Goal: Task Accomplishment & Management: Manage account settings

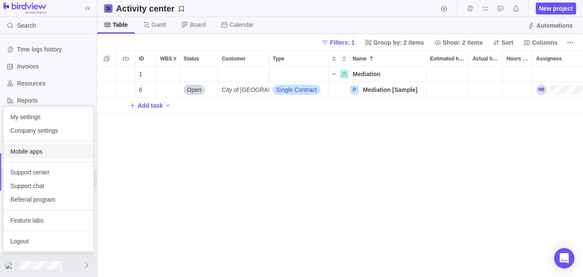
scroll to position [205, 480]
click at [58, 130] on span "Company settings" at bounding box center [48, 130] width 77 height 9
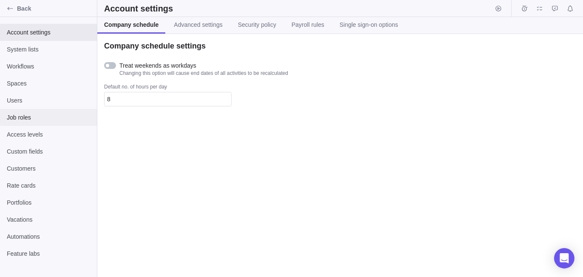
click at [42, 116] on span "Job roles" at bounding box center [48, 117] width 83 height 9
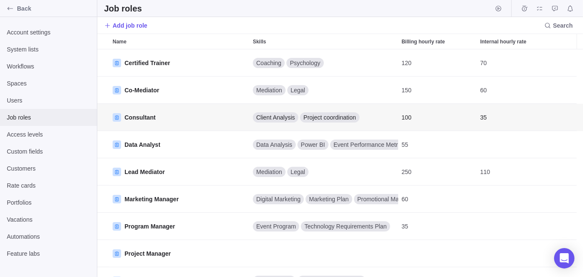
scroll to position [221, 480]
click at [556, 26] on span "Search" at bounding box center [563, 25] width 20 height 9
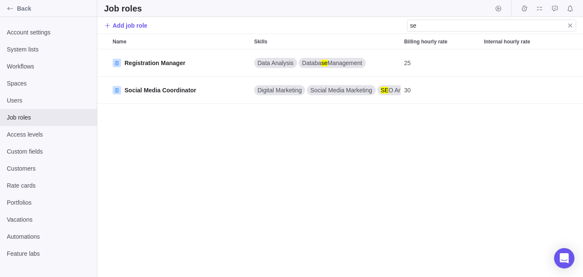
type input "s"
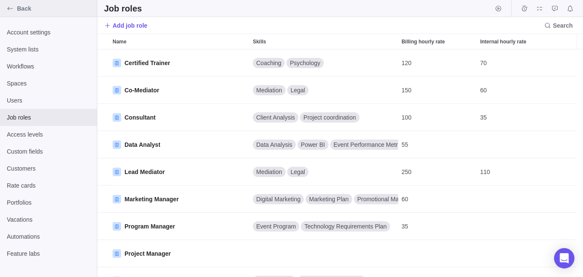
click at [31, 10] on span "Back" at bounding box center [55, 8] width 77 height 9
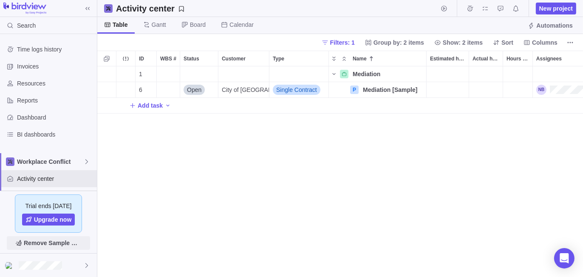
scroll to position [205, 480]
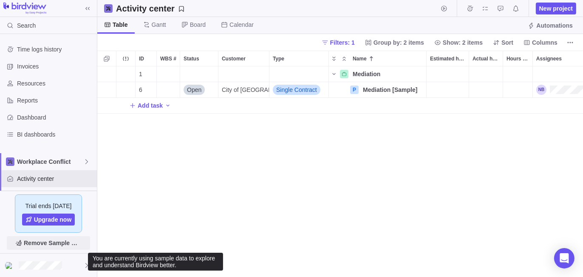
click at [64, 245] on span "Remove Sample Data" at bounding box center [53, 243] width 58 height 10
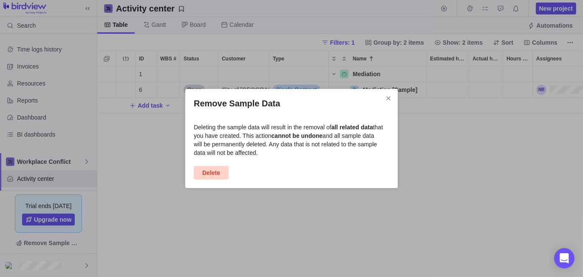
click at [216, 176] on span "Delete" at bounding box center [211, 173] width 18 height 10
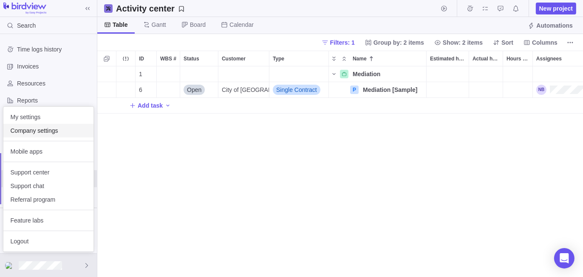
click at [49, 129] on span "Company settings" at bounding box center [48, 130] width 77 height 9
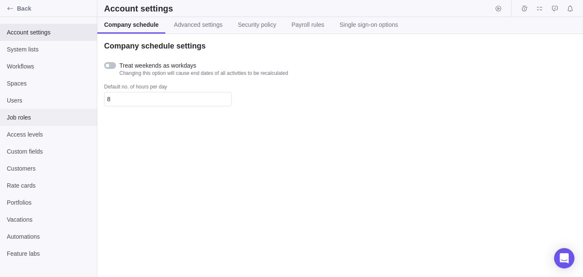
click at [33, 115] on span "Job roles" at bounding box center [48, 117] width 83 height 9
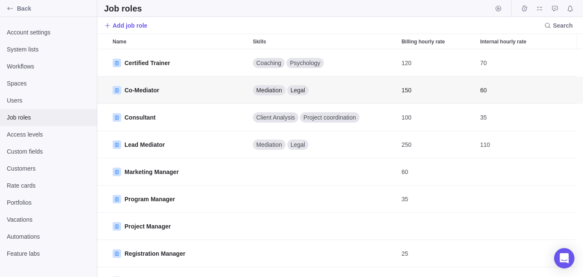
scroll to position [221, 480]
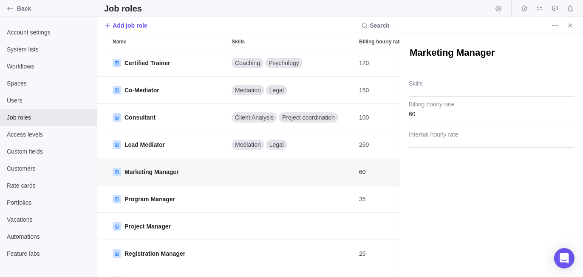
scroll to position [7, 7]
type textarea "x"
click at [571, 23] on icon "Close" at bounding box center [570, 25] width 7 height 7
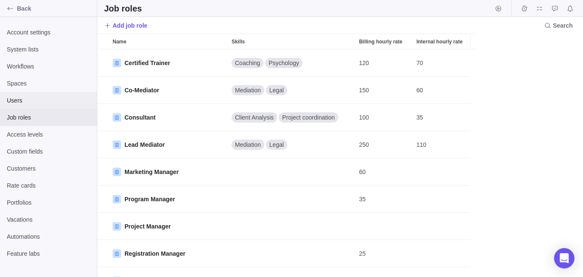
scroll to position [221, 480]
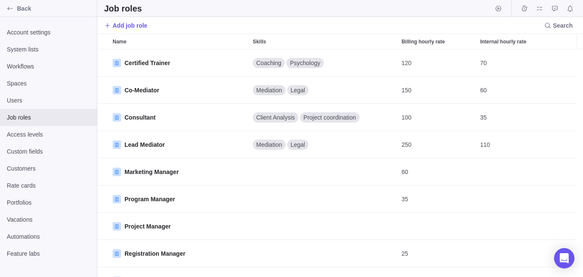
drag, startPoint x: 552, startPoint y: 25, endPoint x: 556, endPoint y: 33, distance: 8.4
click at [552, 26] on icon at bounding box center [548, 25] width 7 height 7
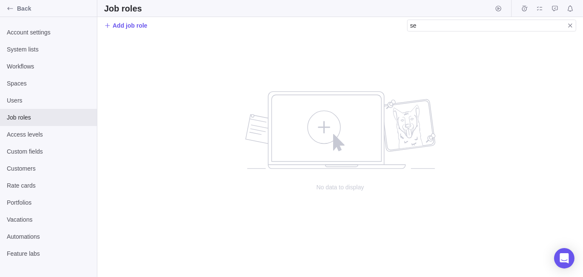
type input "s"
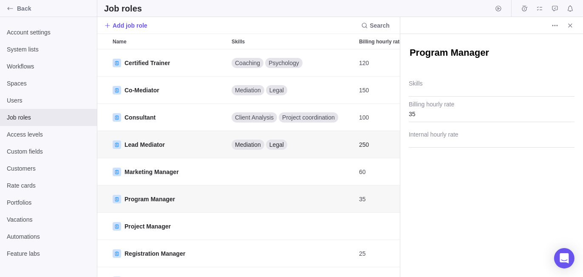
scroll to position [221, 296]
type textarea "x"
type textarea "S"
type textarea "x"
type textarea "Se"
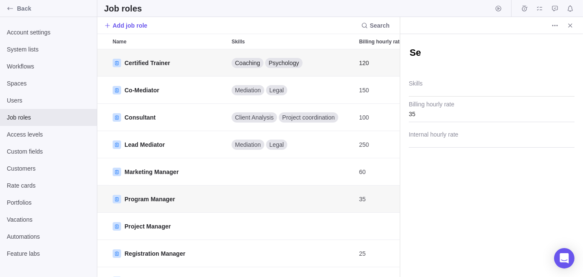
type textarea "x"
type textarea "Sen"
type textarea "x"
type textarea "Seni"
type textarea "x"
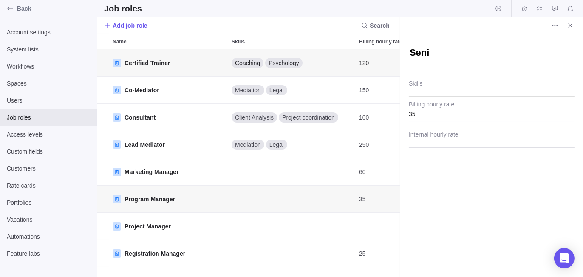
type textarea "Senio"
type textarea "x"
type textarea "Senio"
type textarea "x"
type textarea "Senio"
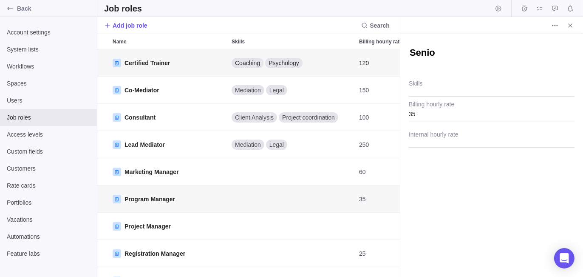
type textarea "x"
type textarea "Senior"
type textarea "x"
type textarea "Senior"
type textarea "x"
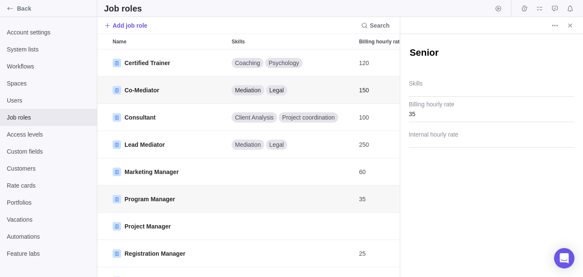
type textarea "Senior M"
type textarea "x"
type textarea "Senior Me"
type textarea "x"
type textarea "Senior Med"
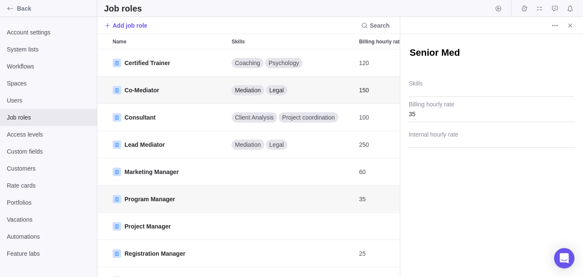
type textarea "x"
type textarea "Senior Medi"
type textarea "x"
type textarea "Senior Media"
type textarea "x"
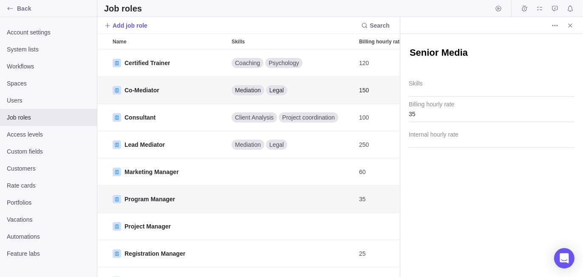
type textarea "Senior Mediat"
type textarea "x"
type textarea "Senior Mediato"
type textarea "x"
type textarea "Senior Mediator"
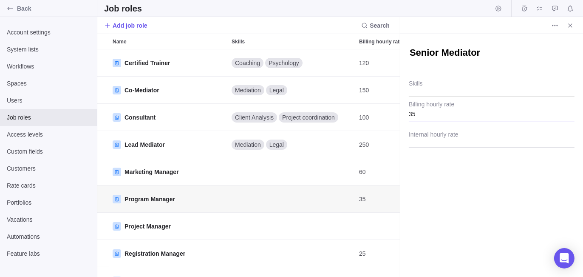
click at [423, 111] on input "35" at bounding box center [492, 111] width 166 height 21
type textarea "x"
type input "200"
click at [430, 168] on div "Senior Mediator Skills 200 Billing hourly rate Internal hourly rate" at bounding box center [492, 155] width 183 height 243
click at [568, 27] on icon "Close" at bounding box center [570, 25] width 7 height 7
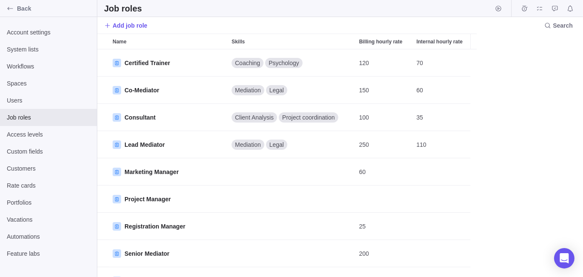
scroll to position [221, 480]
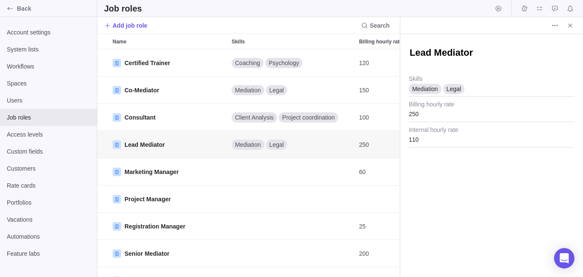
scroll to position [221, 296]
type textarea "x"
click at [479, 86] on div "Mediation Legal" at bounding box center [492, 85] width 166 height 21
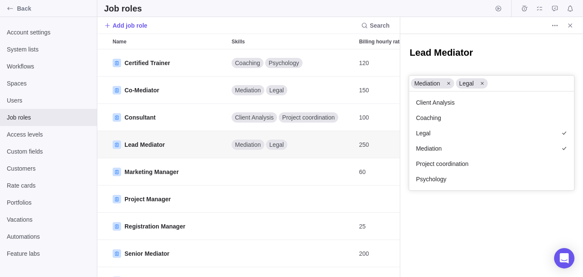
scroll to position [92, 159]
click at [450, 82] on icon at bounding box center [449, 83] width 5 height 5
click at [440, 82] on div at bounding box center [438, 83] width 11 height 10
click at [438, 251] on div "Lead Mediator Mediation Legal Type to search or add Client Analysis Coaching Le…" at bounding box center [492, 155] width 183 height 243
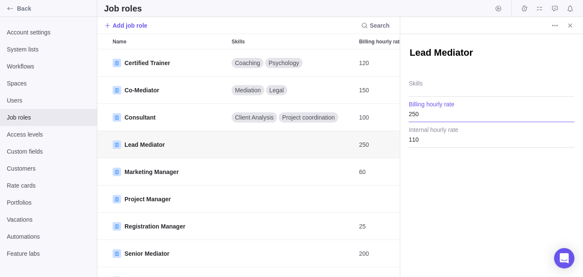
click at [424, 113] on input "250" at bounding box center [492, 111] width 166 height 21
type input "150"
click at [425, 139] on input "110" at bounding box center [492, 136] width 166 height 21
drag, startPoint x: 433, startPoint y: 224, endPoint x: 464, endPoint y: 136, distance: 93.3
click at [433, 222] on div "Lead Mediator Skills 150 Billing hourly rate Internal hourly rate" at bounding box center [492, 155] width 183 height 243
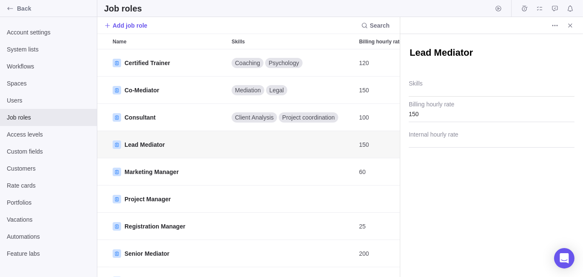
drag, startPoint x: 572, startPoint y: 25, endPoint x: 563, endPoint y: 31, distance: 10.0
click at [572, 26] on icon "Close" at bounding box center [570, 25] width 7 height 7
type textarea "x"
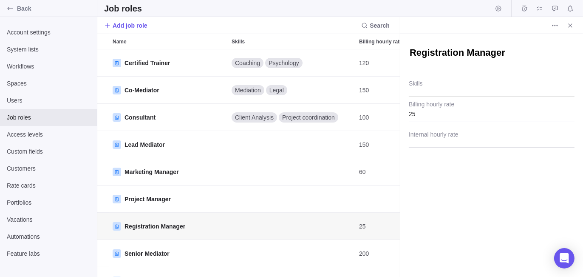
type textarea "C"
type textarea "x"
type textarea "Co"
type textarea "x"
type textarea "Co-"
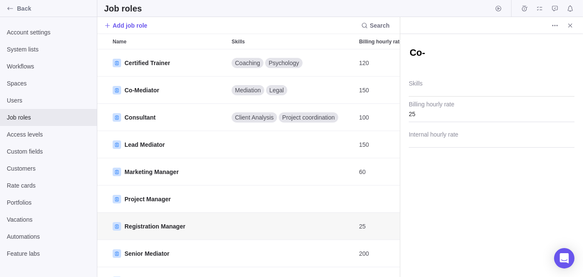
type textarea "x"
type textarea "Co-M"
type textarea "x"
type textarea "Co-Me"
type textarea "x"
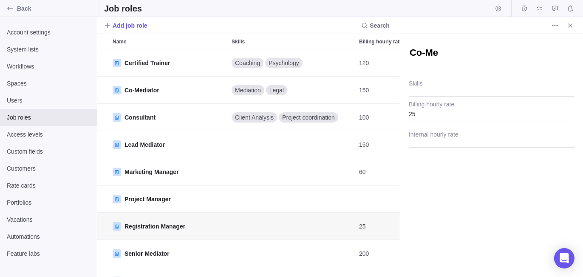
type textarea "Co-Med"
type textarea "x"
type textarea "Co-Medi"
type textarea "x"
type textarea "Co-Media"
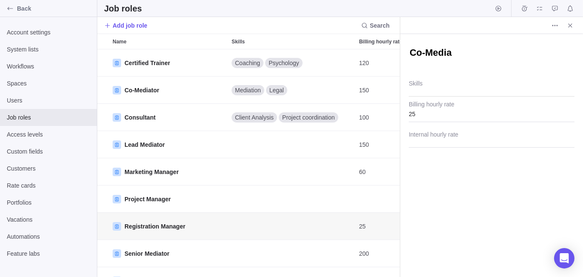
type textarea "x"
type textarea "Co-Mediat"
type textarea "x"
type textarea "Co-Mediato"
type textarea "x"
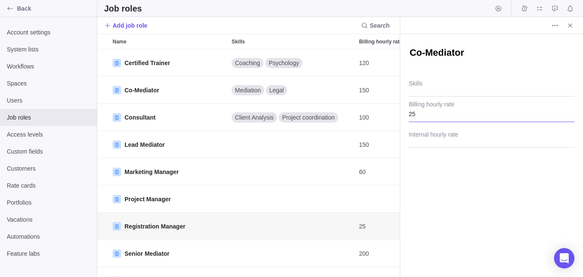
type textarea "Co-Mediator"
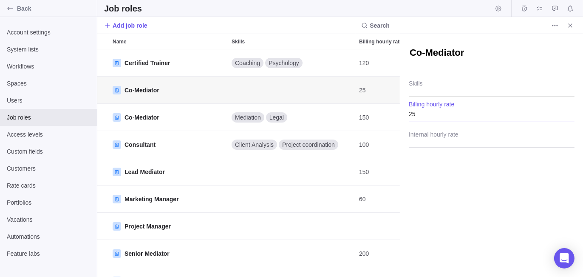
click at [430, 112] on input "25" at bounding box center [492, 111] width 166 height 21
type textarea "x"
type input "115"
click at [447, 199] on div "Co-Mediator Skills 115 Billing hourly rate Internal hourly rate" at bounding box center [492, 155] width 183 height 243
click at [571, 26] on icon "Close" at bounding box center [571, 25] width 4 height 4
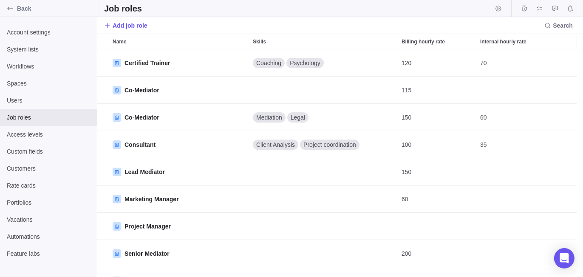
scroll to position [221, 480]
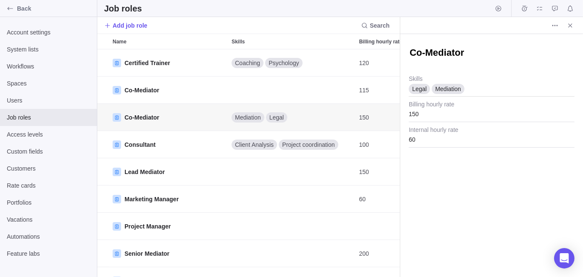
scroll to position [221, 296]
type textarea "x"
type textarea "S"
type textarea "x"
type textarea "Se"
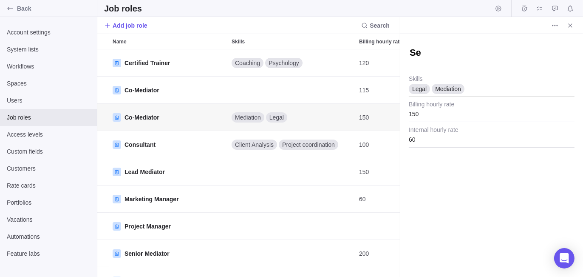
type textarea "x"
type textarea "Sen"
type textarea "x"
type textarea "Seni"
type textarea "x"
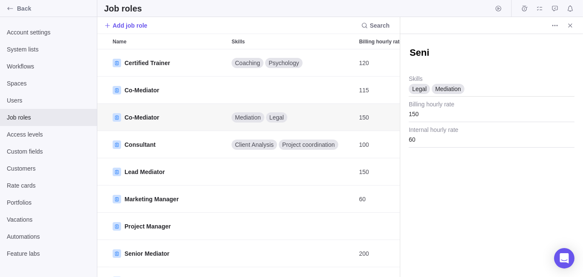
type textarea "Senio"
type textarea "x"
type textarea "Senior"
type textarea "x"
type textarea "Senior"
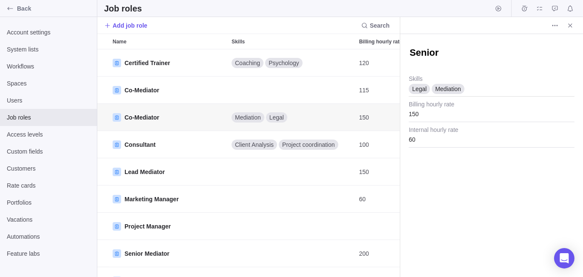
type textarea "x"
type textarea "Senior T"
type textarea "x"
type textarea "Senior Tr"
type textarea "x"
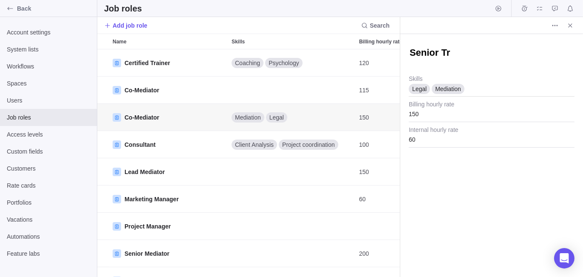
type textarea "Senior Tra"
type textarea "x"
type textarea "Senior Traa"
type textarea "x"
type textarea "Senior Tra"
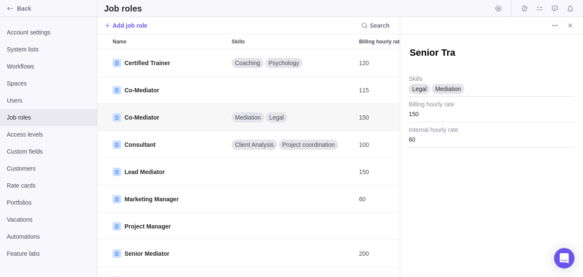
type textarea "x"
type textarea "Senior Trai"
type textarea "x"
type textarea "Senior Train"
type textarea "x"
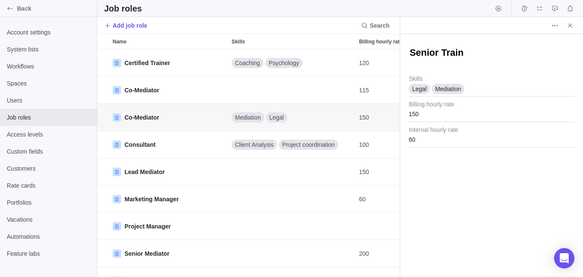
type textarea "Senior Traine"
type textarea "x"
type textarea "Senior Trainer"
click at [423, 113] on input "150" at bounding box center [492, 111] width 166 height 21
type textarea "x"
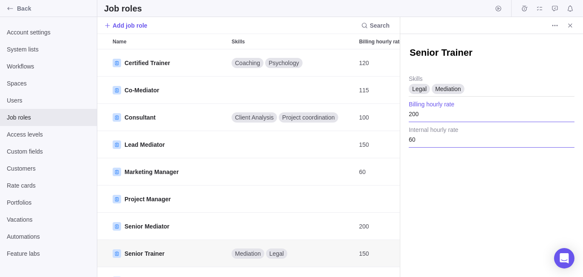
type input "200"
click at [418, 141] on input "60" at bounding box center [492, 136] width 166 height 21
drag, startPoint x: 478, startPoint y: 234, endPoint x: 476, endPoint y: 185, distance: 48.9
click at [476, 228] on div "Senior Trainer Legal Mediation Skills 200 Billing hourly rate Internal hourly r…" at bounding box center [492, 155] width 183 height 243
click at [463, 88] on div "Mediation" at bounding box center [448, 89] width 33 height 9
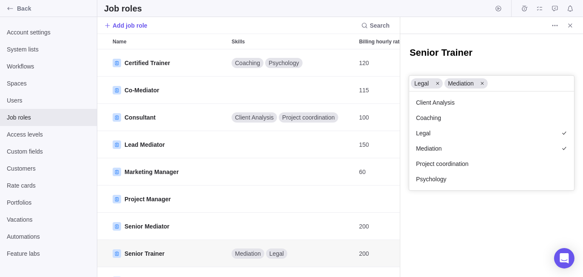
scroll to position [92, 159]
click at [482, 83] on icon at bounding box center [482, 83] width 3 height 3
drag, startPoint x: 438, startPoint y: 80, endPoint x: 466, endPoint y: 215, distance: 137.2
click at [438, 81] on icon at bounding box center [437, 83] width 5 height 5
drag, startPoint x: 456, startPoint y: 258, endPoint x: 464, endPoint y: 211, distance: 48.2
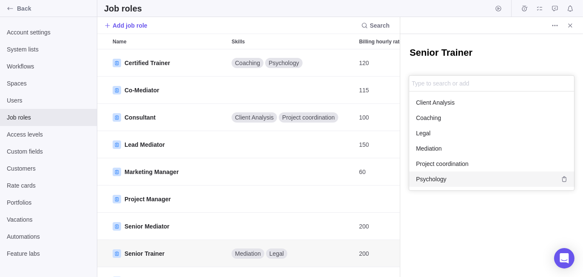
click at [454, 256] on div "Senior Trainer Legal Mediation Type to search or add Client Analysis Coaching L…" at bounding box center [492, 155] width 183 height 243
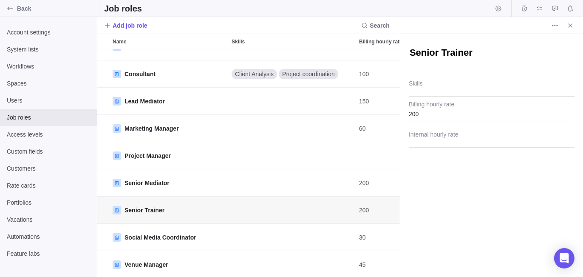
scroll to position [51, 0]
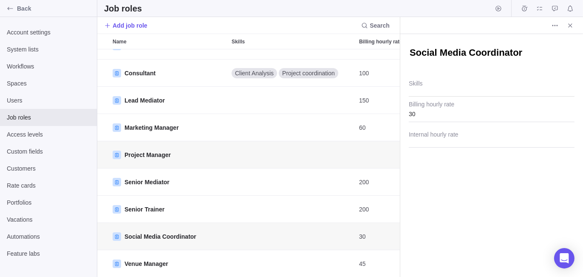
scroll to position [221, 296]
type textarea "x"
type textarea "L"
type textarea "x"
type textarea "Le"
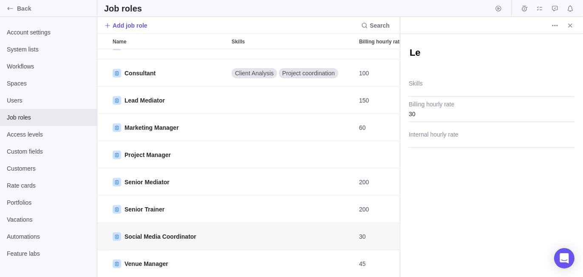
type textarea "x"
type textarea "Lea"
type textarea "x"
type textarea "Lead"
type textarea "x"
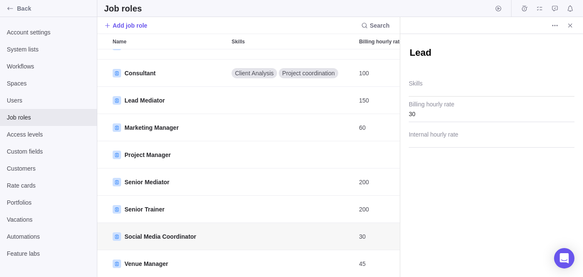
type textarea "Lead"
type textarea "x"
type textarea "Lead T"
type textarea "x"
type textarea "Lead Tr"
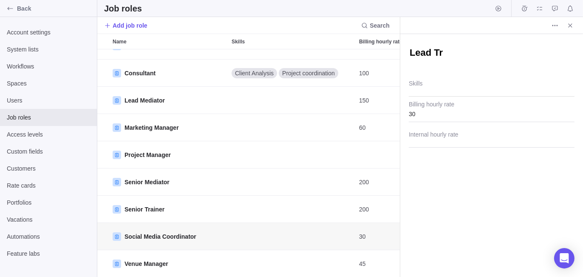
type textarea "x"
type textarea "Lead Tra"
type textarea "x"
type textarea "Lead Trai"
type textarea "x"
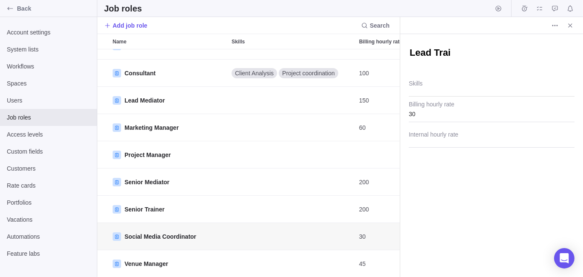
type textarea "Lead Train"
type textarea "x"
type textarea "Lead Traine"
type textarea "x"
type textarea "Lead Trainer"
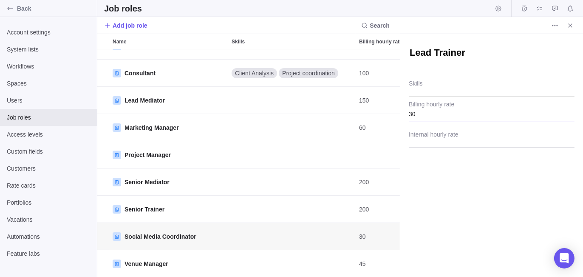
click at [427, 109] on input "30" at bounding box center [492, 111] width 166 height 21
type textarea "x"
type input "150"
click at [442, 167] on div "Lead Trainer Skills 150 Billing hourly rate Internal hourly rate" at bounding box center [492, 155] width 183 height 243
click at [572, 26] on icon "Close" at bounding box center [570, 25] width 7 height 7
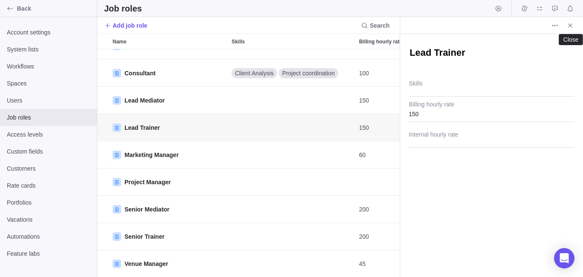
scroll to position [44, 0]
type textarea "x"
type textarea "C"
type textarea "x"
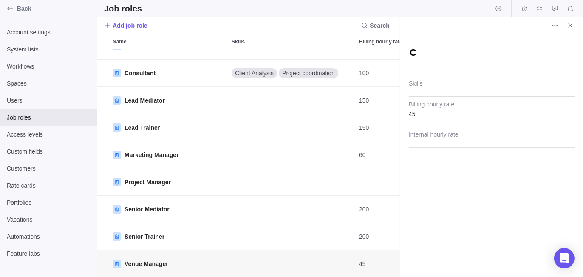
type textarea "Co"
type textarea "x"
type textarea "Co-T"
type textarea "x"
type textarea "Co-Tr"
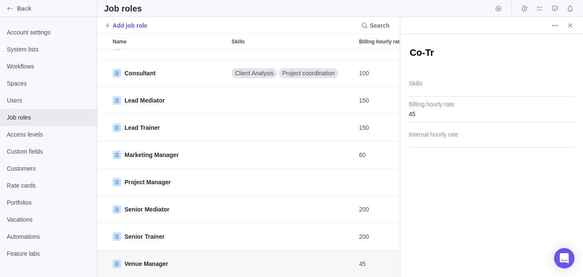
type textarea "x"
type textarea "Co-Tra"
type textarea "x"
type textarea "Co-Trai"
type textarea "x"
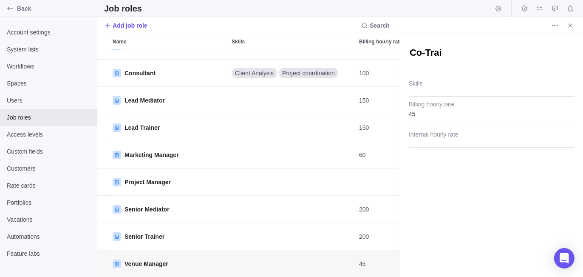
type textarea "Co-Train"
type textarea "x"
type textarea "Co-Traine"
type textarea "x"
type textarea "Co-Trainer"
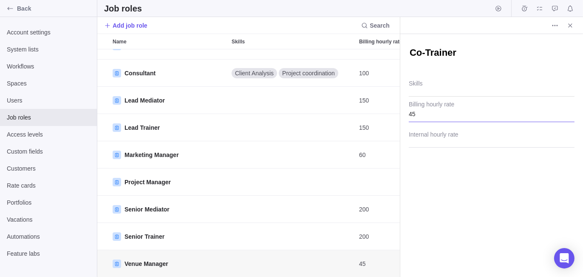
click at [430, 116] on input "45" at bounding box center [492, 111] width 166 height 21
type textarea "x"
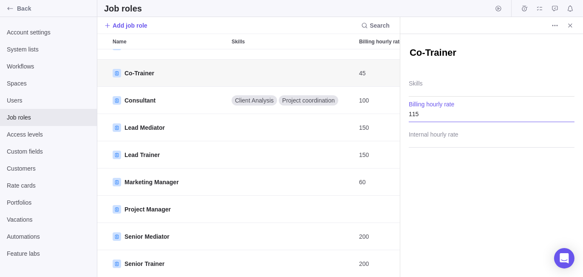
type input "115"
drag, startPoint x: 486, startPoint y: 191, endPoint x: 464, endPoint y: 168, distance: 32.2
click at [486, 191] on div "Co-Trainer Skills 115 Billing hourly rate Internal hourly rate" at bounding box center [492, 155] width 183 height 243
click at [572, 26] on icon "Close" at bounding box center [571, 25] width 4 height 4
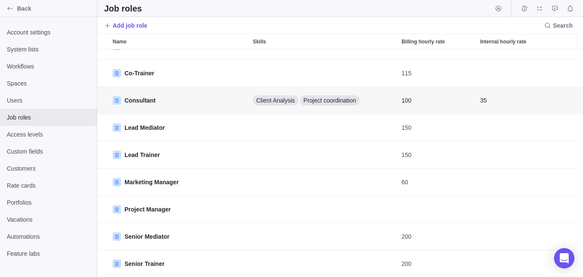
scroll to position [221, 480]
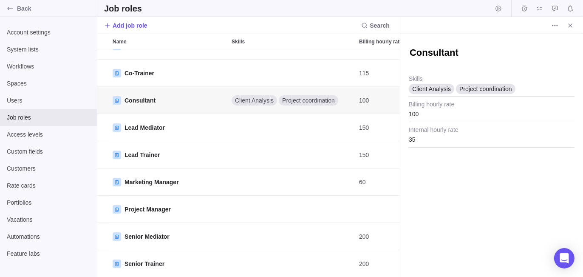
scroll to position [221, 296]
type textarea "x"
type textarea "T"
type textarea "x"
type textarea "Tr"
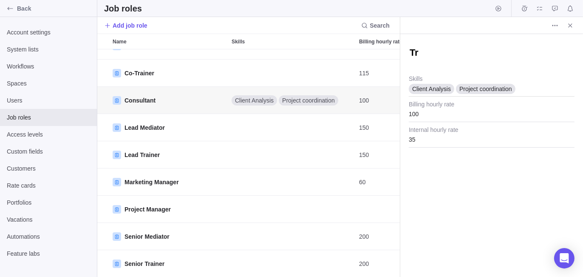
type textarea "x"
type textarea "Tra"
type textarea "x"
type textarea "Trai"
type textarea "x"
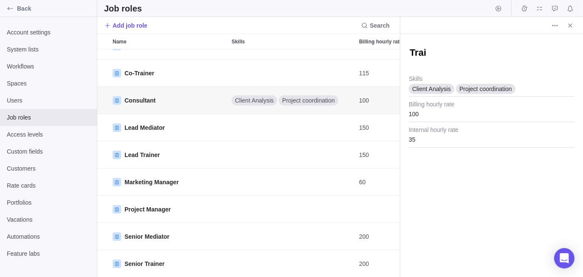
type textarea "Train"
type textarea "x"
type textarea "Traine"
type textarea "x"
type textarea "Trainer"
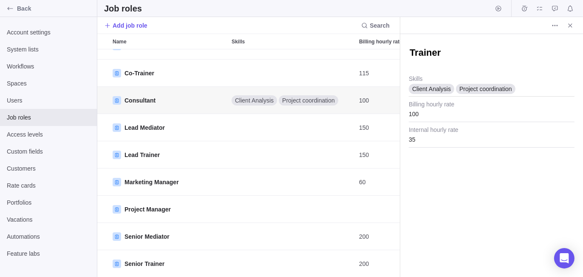
type textarea "x"
type textarea "Trainer"
type textarea "x"
type textarea "Trainer -"
type textarea "x"
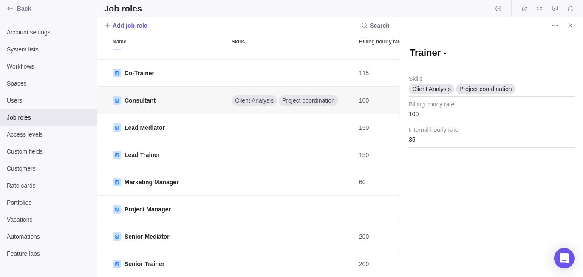
type textarea "Trainer -"
type textarea "x"
type textarea "Trainer - P"
type textarea "x"
type textarea "Trainer - [PERSON_NAME]"
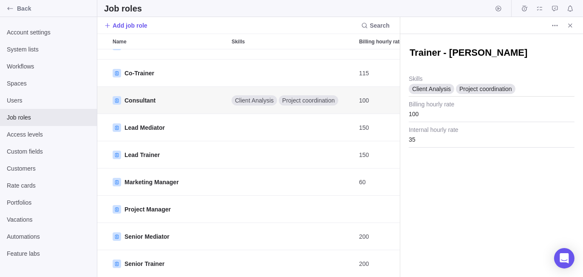
type textarea "x"
type textarea "Trainer - Pre"
type textarea "x"
type textarea "Trainer - Prep"
type textarea "x"
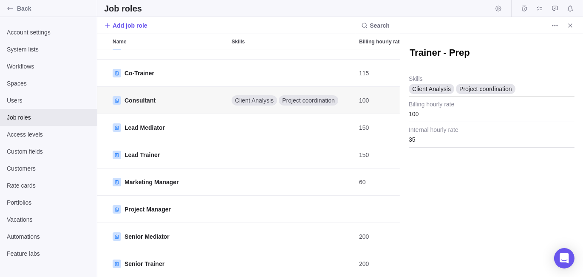
type textarea "Trainer - Prep"
type textarea "x"
type textarea "Trainer - Prep t"
type textarea "x"
type textarea "Trainer - Prep ti"
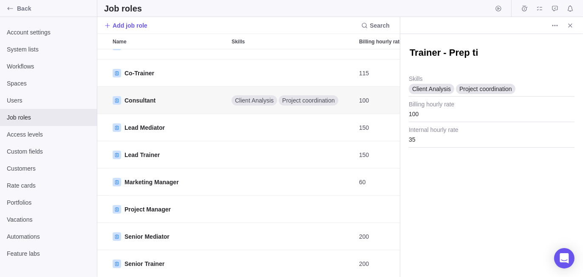
type textarea "x"
type textarea "Trainer - Prep [PERSON_NAME]"
type textarea "x"
type textarea "Trainer - Prep time"
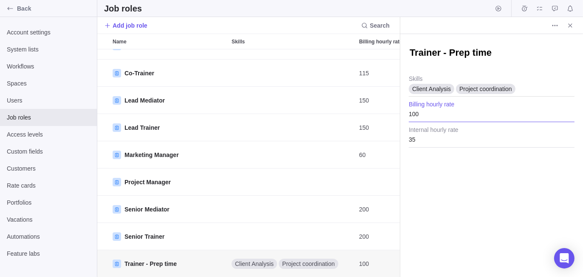
click at [450, 106] on input "100" at bounding box center [492, 111] width 166 height 21
type textarea "x"
type input "60"
click at [418, 135] on input "35" at bounding box center [492, 136] width 166 height 21
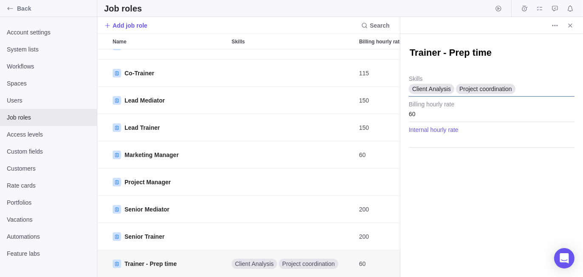
click at [438, 87] on span "Client Analysis" at bounding box center [432, 89] width 39 height 9
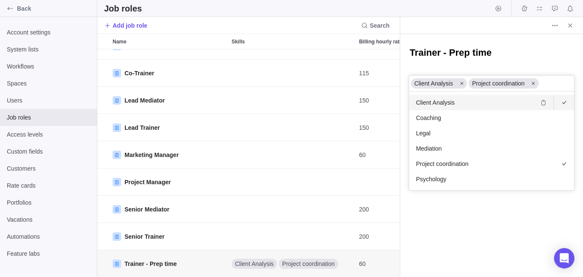
scroll to position [92, 159]
click at [460, 84] on icon at bounding box center [462, 83] width 5 height 5
drag, startPoint x: 476, startPoint y: 81, endPoint x: 476, endPoint y: 102, distance: 21.3
click at [476, 83] on icon at bounding box center [475, 83] width 5 height 5
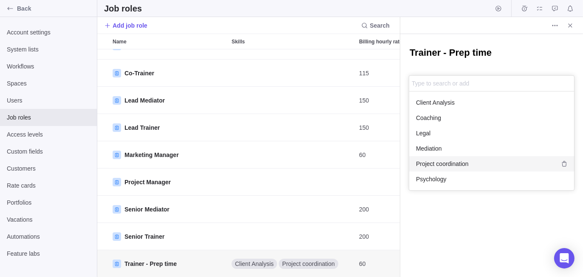
click at [457, 267] on div "Trainer - Prep time Client Analysis Project coordination Type to search or add …" at bounding box center [492, 155] width 183 height 243
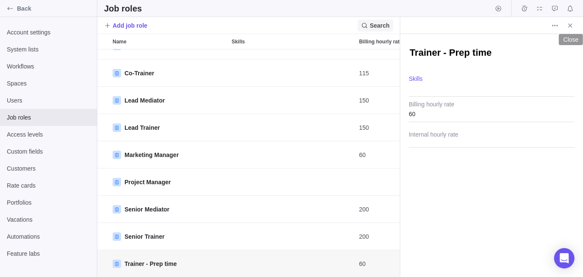
click at [573, 26] on icon "Close" at bounding box center [570, 25] width 7 height 7
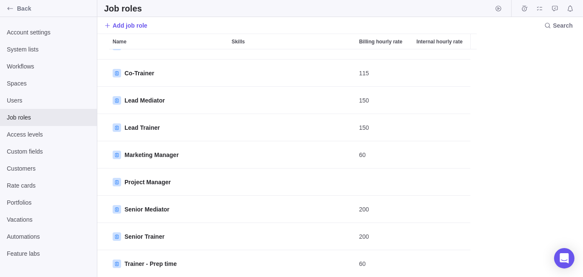
scroll to position [44, 0]
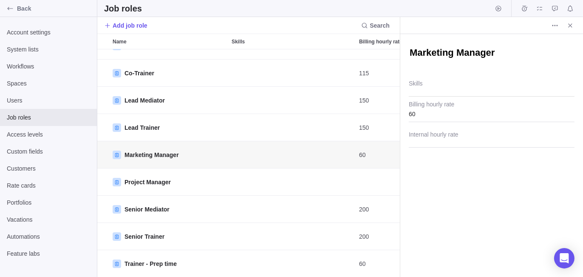
scroll to position [221, 296]
type textarea "x"
type textarea "A"
type textarea "x"
type textarea "Ad"
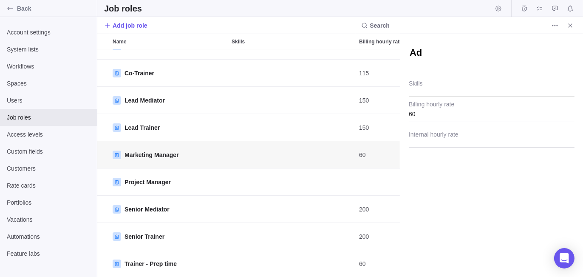
type textarea "x"
type textarea "Adm"
type textarea "x"
type textarea "Admi"
type textarea "x"
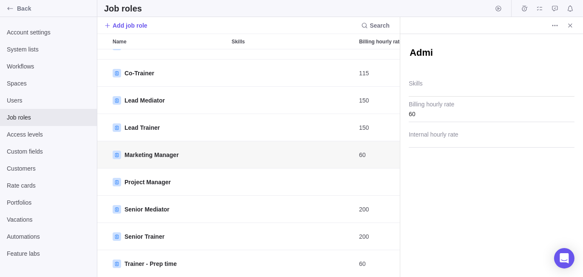
type textarea "Admin"
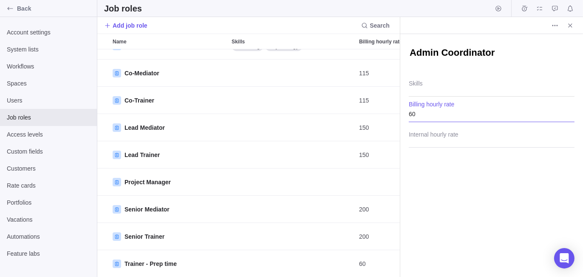
click at [430, 117] on input "60" at bounding box center [492, 111] width 166 height 21
click at [439, 187] on div "Admin Coordinator Skills 30 Billing hourly rate Internal hourly rate" at bounding box center [492, 155] width 183 height 243
click at [572, 25] on icon "Close" at bounding box center [570, 25] width 7 height 7
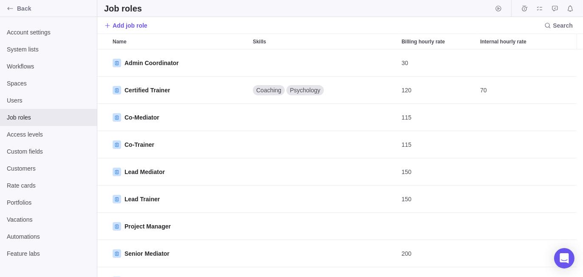
scroll to position [14, 0]
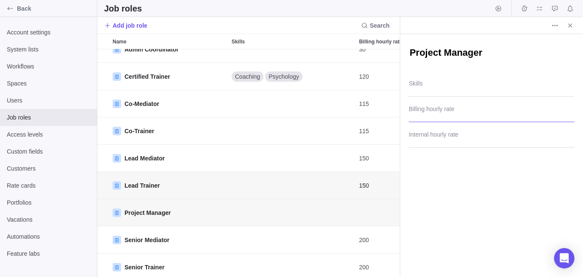
scroll to position [221, 296]
click at [431, 112] on input "Billing hourly rate" at bounding box center [492, 111] width 166 height 21
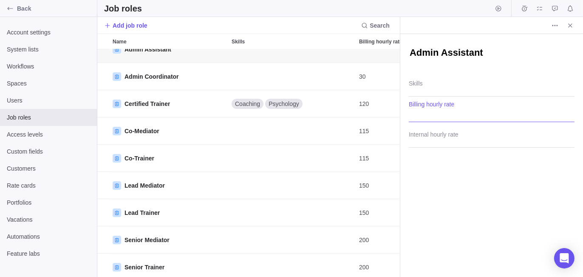
scroll to position [0, 0]
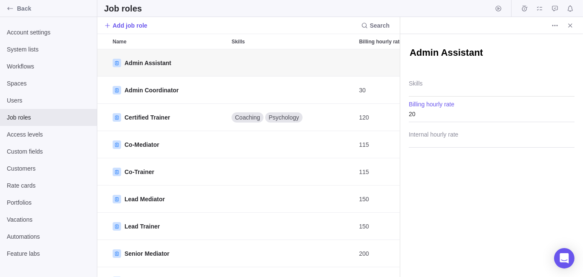
click at [457, 203] on div "Admin Assistant Skills 20 Billing hourly rate Internal hourly rate" at bounding box center [492, 155] width 183 height 243
click at [574, 26] on icon "Close" at bounding box center [570, 25] width 7 height 7
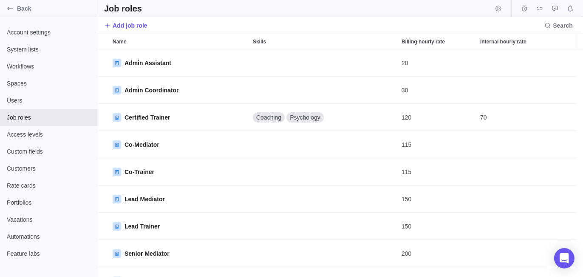
drag, startPoint x: 137, startPoint y: 26, endPoint x: 152, endPoint y: 26, distance: 14.9
click at [137, 26] on span "Add job role" at bounding box center [130, 25] width 35 height 9
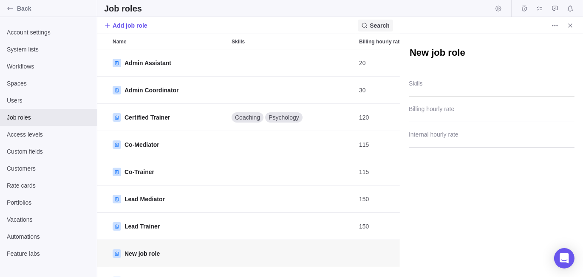
scroll to position [221, 296]
click at [418, 110] on input "Billing hourly rate" at bounding box center [492, 111] width 166 height 21
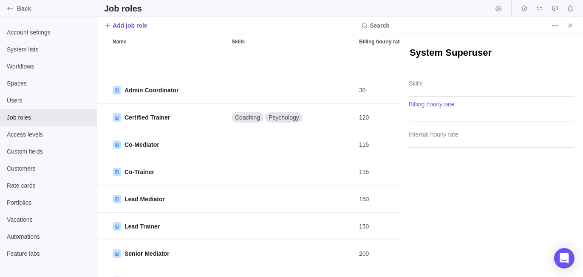
scroll to position [51, 0]
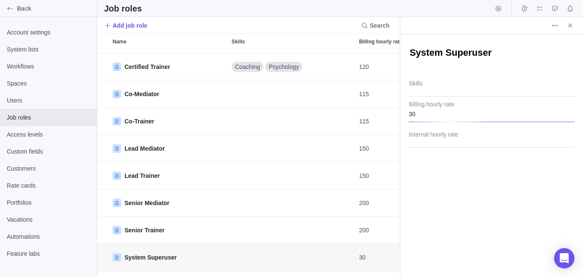
click at [452, 202] on div "System Superuser Skills 30 Billing hourly rate Internal hourly rate" at bounding box center [492, 155] width 183 height 243
click at [447, 54] on textarea "System Superuser" at bounding box center [492, 53] width 166 height 14
click at [448, 53] on textarea "System Superuser" at bounding box center [492, 53] width 166 height 14
click at [454, 193] on div "System superuser Skills 30 Billing hourly rate Internal hourly rate" at bounding box center [492, 155] width 183 height 243
click at [572, 24] on icon "Close" at bounding box center [571, 25] width 4 height 4
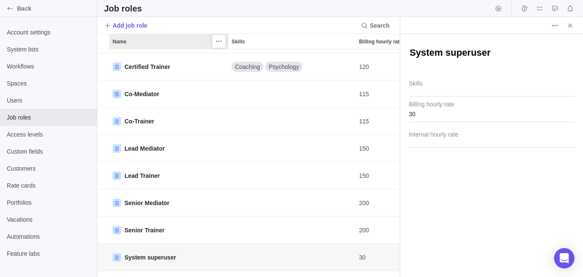
scroll to position [7, 6]
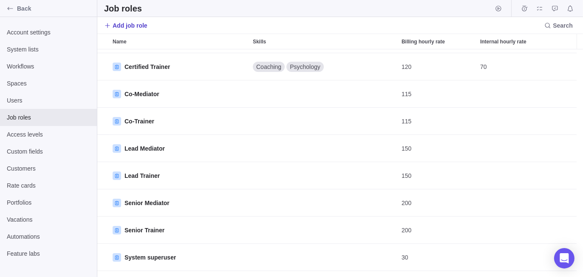
click at [143, 23] on span "Add job role" at bounding box center [130, 25] width 35 height 9
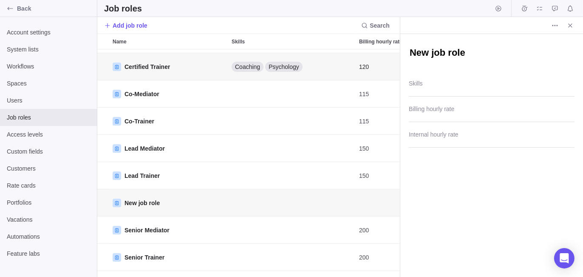
scroll to position [221, 296]
click at [418, 113] on input "Billing hourly rate" at bounding box center [492, 111] width 166 height 21
click at [451, 200] on div "Proposal Development Skills 230 Billing hourly rate Internal hourly rate" at bounding box center [492, 155] width 183 height 243
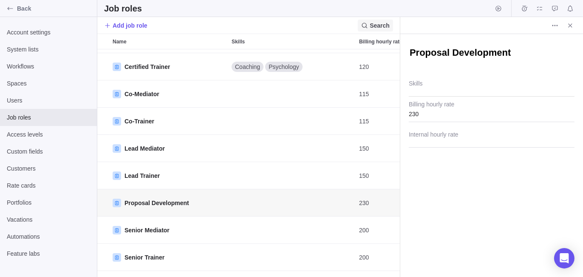
click at [574, 25] on icon "Close" at bounding box center [570, 25] width 7 height 7
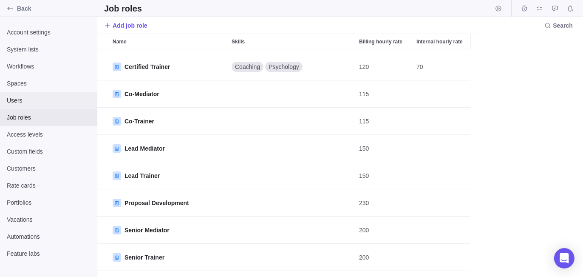
scroll to position [221, 480]
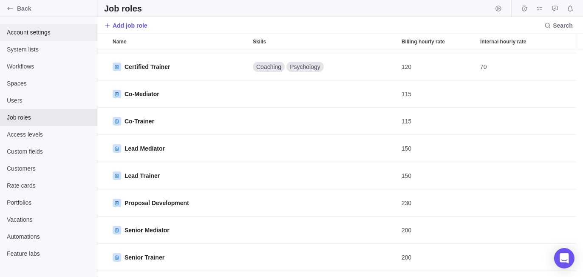
click at [27, 35] on span "Account settings" at bounding box center [48, 32] width 83 height 9
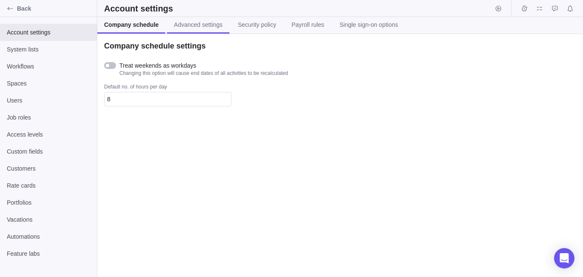
click at [193, 26] on span "Advanced settings" at bounding box center [198, 24] width 48 height 9
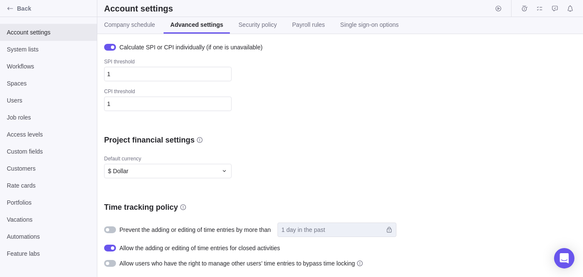
scroll to position [180, 0]
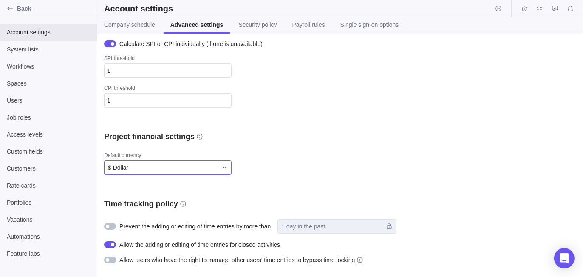
click at [171, 170] on div "$ Dollar" at bounding box center [163, 167] width 110 height 9
click at [147, 202] on span "CAD Canadian Dollar" at bounding box center [138, 203] width 55 height 9
click at [312, 152] on div "Default currency" at bounding box center [253, 156] width 298 height 9
click at [343, 137] on div "Project financial settings" at bounding box center [253, 136] width 298 height 10
drag, startPoint x: 21, startPoint y: 120, endPoint x: 94, endPoint y: 123, distance: 72.4
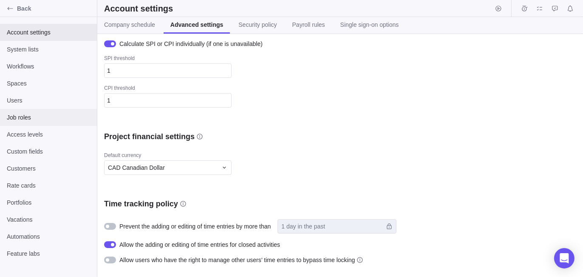
click at [22, 120] on span "Job roles" at bounding box center [48, 117] width 83 height 9
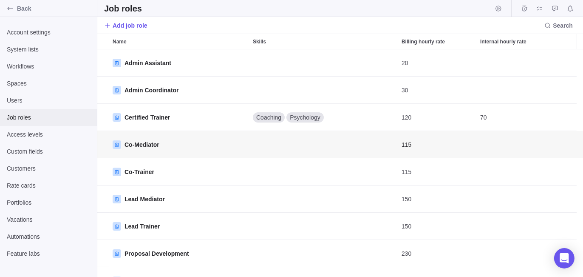
scroll to position [221, 480]
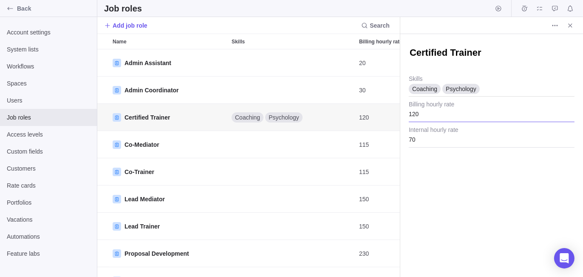
scroll to position [221, 296]
click at [555, 27] on icon "More actions" at bounding box center [555, 25] width 7 height 7
click at [560, 43] on span "Delete" at bounding box center [565, 43] width 17 height 9
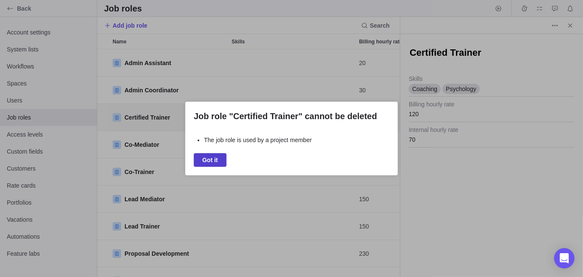
click at [209, 163] on span "Got it" at bounding box center [210, 160] width 16 height 10
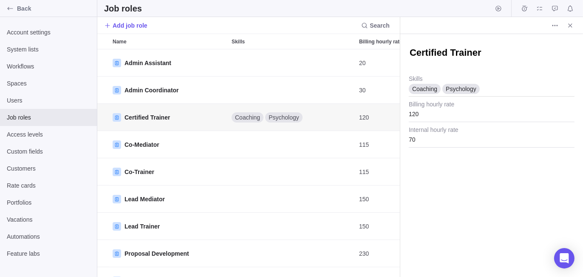
click at [483, 57] on textarea "Certified Trainer" at bounding box center [492, 53] width 166 height 14
click at [433, 83] on div "Coaching Psychology" at bounding box center [492, 85] width 166 height 21
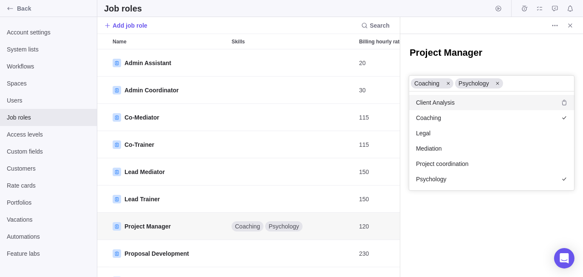
scroll to position [92, 159]
click at [448, 84] on icon at bounding box center [448, 83] width 5 height 5
drag, startPoint x: 454, startPoint y: 81, endPoint x: 465, endPoint y: 131, distance: 50.7
click at [454, 81] on icon at bounding box center [453, 83] width 5 height 5
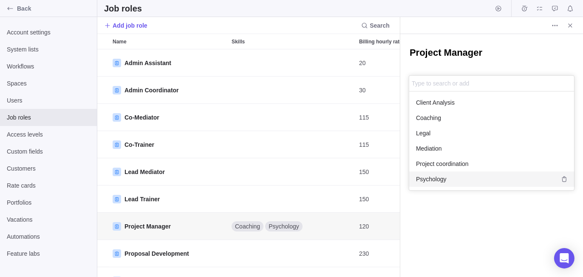
click at [452, 248] on div "Project Manager Coaching Psychology Type to search or add Client Analysis Coach…" at bounding box center [492, 155] width 183 height 243
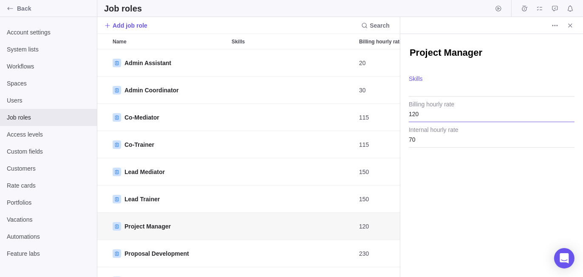
click at [433, 117] on input "120" at bounding box center [492, 111] width 166 height 21
click at [428, 140] on input "70" at bounding box center [492, 136] width 166 height 21
click at [461, 193] on div "Project Manager Skills Billing hourly rate Internal hourly rate" at bounding box center [492, 155] width 183 height 243
drag, startPoint x: 569, startPoint y: 24, endPoint x: 557, endPoint y: 48, distance: 27.4
click at [569, 25] on icon "Close" at bounding box center [570, 25] width 7 height 7
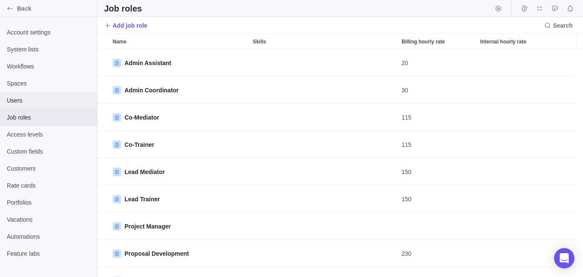
click at [21, 101] on span "Users" at bounding box center [48, 100] width 83 height 9
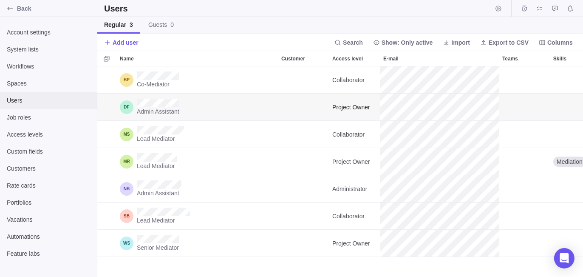
scroll to position [205, 480]
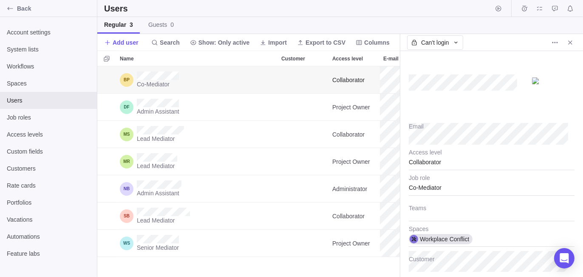
scroll to position [205, 296]
click at [428, 161] on div "Collaborator" at bounding box center [492, 159] width 166 height 21
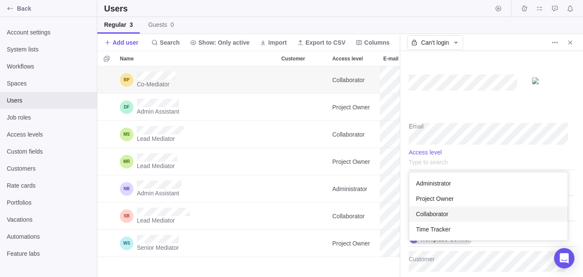
scroll to position [62, 152]
click at [459, 112] on div "Email Administrator Project Owner Collaborator Time Tracker Access level Co-Med…" at bounding box center [492, 164] width 183 height 226
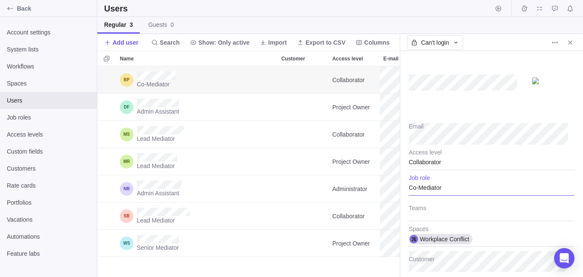
click at [436, 190] on div "Co-Mediator" at bounding box center [492, 184] width 166 height 21
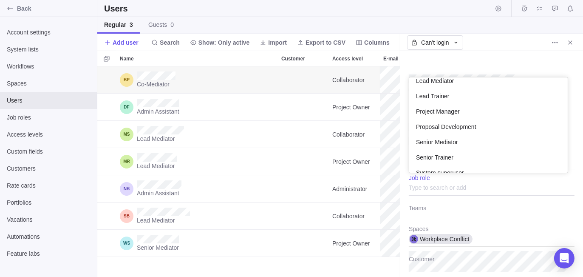
scroll to position [71, 0]
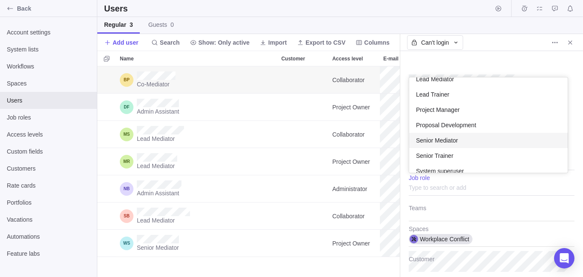
click at [434, 141] on span "Senior Mediator" at bounding box center [437, 140] width 42 height 9
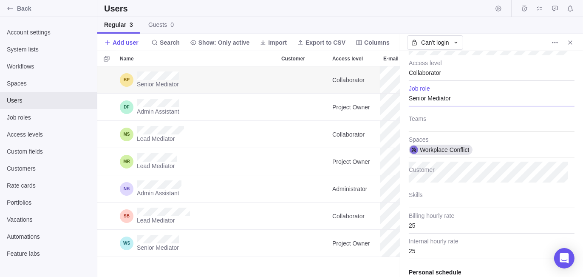
scroll to position [92, 0]
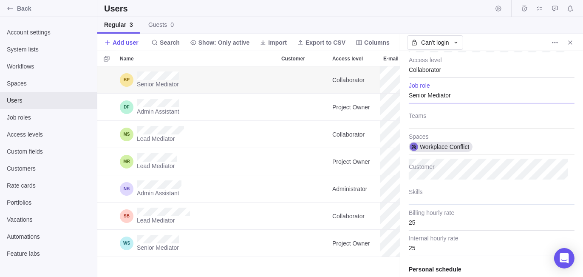
click at [455, 193] on div at bounding box center [492, 194] width 166 height 21
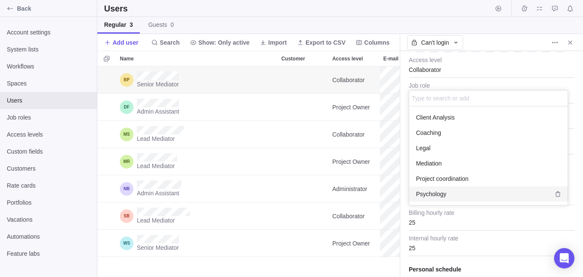
scroll to position [92, 152]
click at [427, 223] on div "Email Collaborator Access level Senior Mediator Job role Teams Workplace Confli…" at bounding box center [492, 164] width 183 height 226
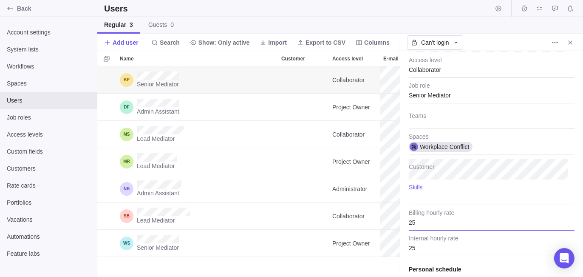
click at [427, 223] on input "25" at bounding box center [492, 219] width 166 height 21
click at [426, 246] on input "25" at bounding box center [492, 245] width 166 height 21
click at [442, 221] on input "Billing hourly rate" at bounding box center [492, 219] width 166 height 21
click at [428, 198] on div at bounding box center [492, 194] width 166 height 21
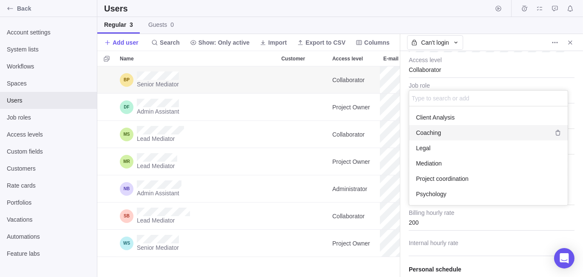
click at [490, 65] on div "Email Collaborator Access level Senior Mediator Job role Teams Workplace Confli…" at bounding box center [492, 164] width 183 height 226
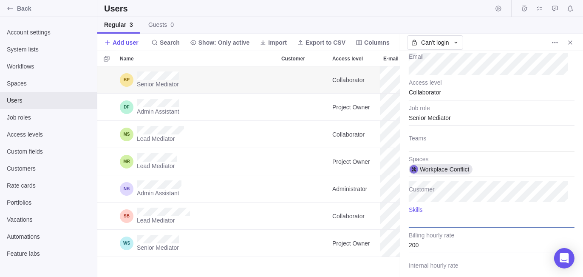
scroll to position [68, 0]
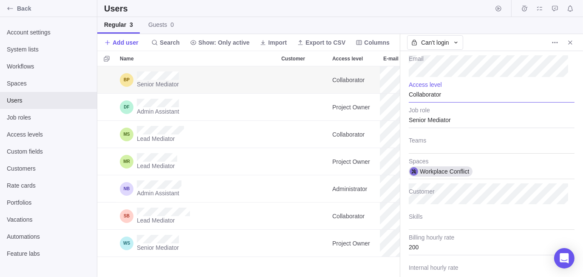
click at [444, 94] on div "Collaborator" at bounding box center [492, 91] width 166 height 21
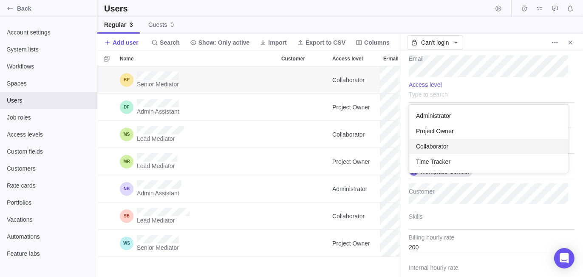
scroll to position [62, 152]
click at [444, 128] on span "Project Owner" at bounding box center [435, 131] width 38 height 9
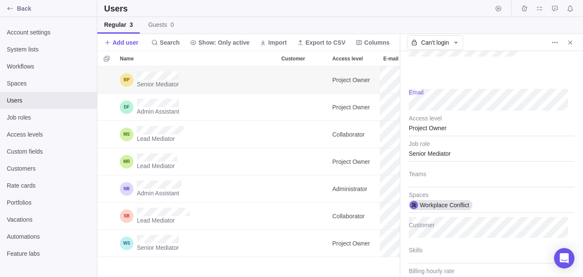
scroll to position [0, 0]
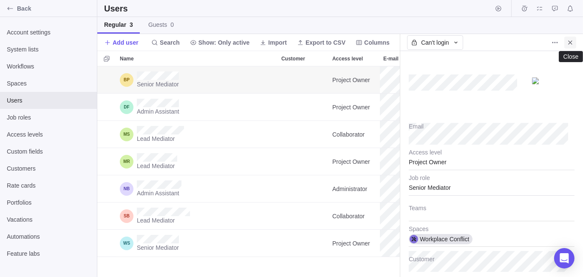
click at [572, 42] on icon "Close" at bounding box center [570, 42] width 7 height 7
click at [388, 83] on div "Users Regular 3 Guests 0 Add user Search Show: Only active Import Export to CSV…" at bounding box center [340, 138] width 486 height 277
click at [441, 163] on div "Collaborator" at bounding box center [492, 159] width 166 height 21
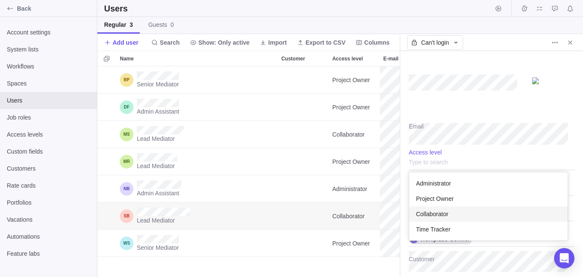
scroll to position [62, 152]
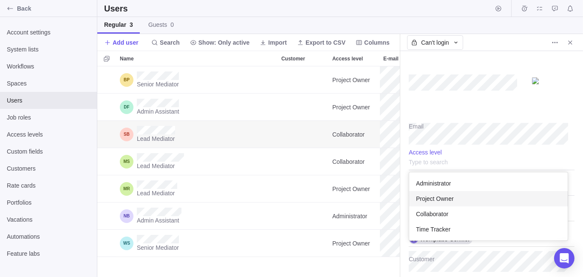
click at [447, 200] on span "Project Owner" at bounding box center [435, 198] width 38 height 9
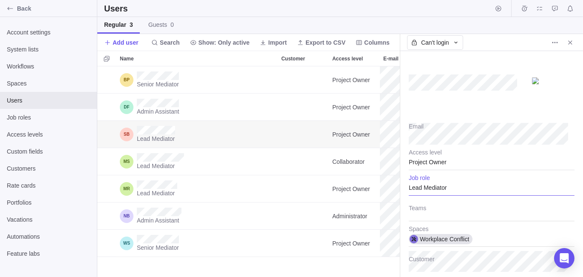
click at [452, 186] on div "Lead Mediator" at bounding box center [492, 184] width 166 height 21
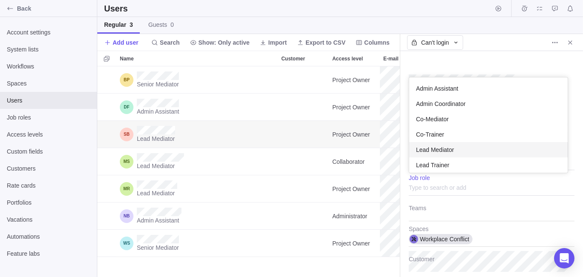
scroll to position [88, 152]
click at [444, 149] on span "Lead Mediator" at bounding box center [435, 149] width 38 height 9
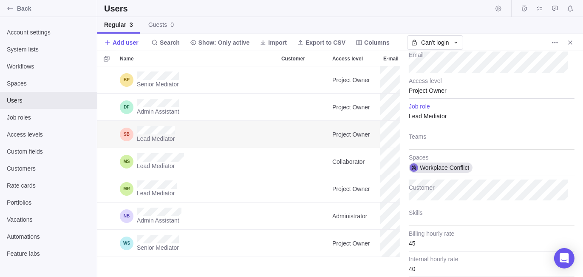
scroll to position [74, 0]
click at [426, 242] on input "45" at bounding box center [492, 238] width 166 height 21
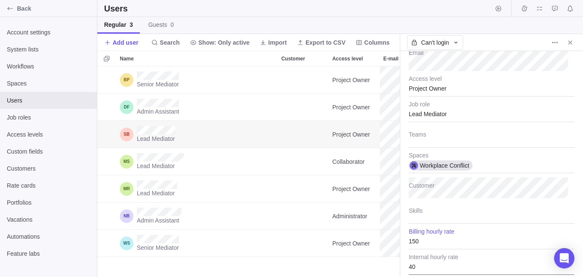
click at [416, 264] on input "40" at bounding box center [492, 263] width 166 height 21
drag, startPoint x: 43, startPoint y: 265, endPoint x: 60, endPoint y: 265, distance: 17.9
click at [43, 265] on div "Account settings System lists Workflows Spaces Users Job roles Access levels Cu…" at bounding box center [48, 147] width 97 height 260
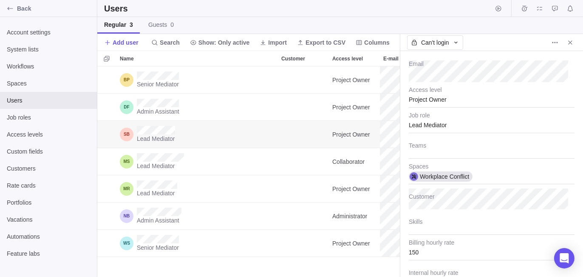
scroll to position [30, 0]
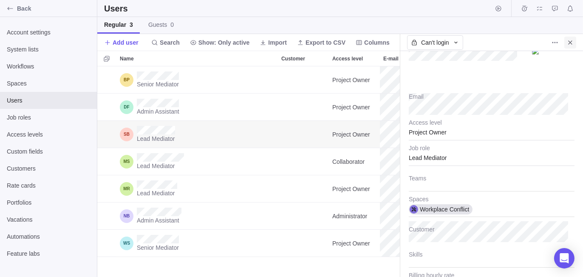
click at [575, 40] on span "Close" at bounding box center [571, 43] width 12 height 12
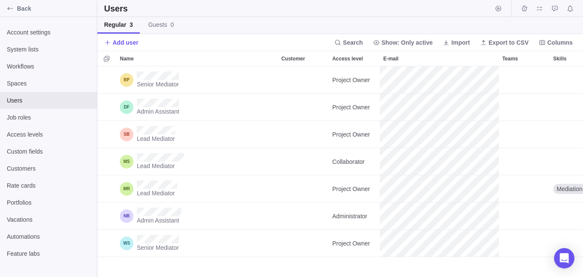
scroll to position [205, 480]
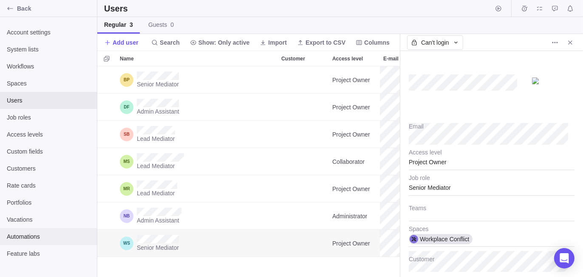
scroll to position [205, 296]
click at [374, 83] on div "Users Regular 3 Guests 0 Add user Search Show: Only active Import Export to CSV…" at bounding box center [340, 138] width 486 height 277
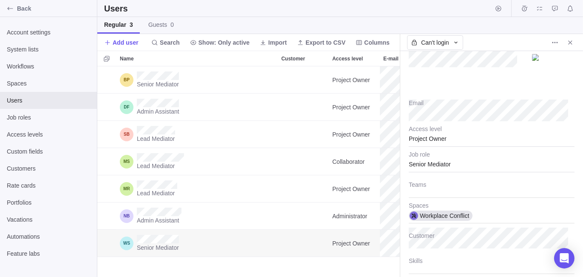
scroll to position [35, 0]
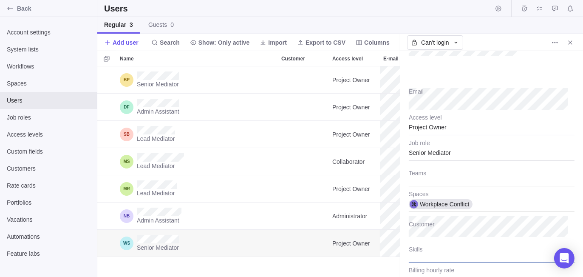
click at [433, 250] on div at bounding box center [492, 251] width 166 height 21
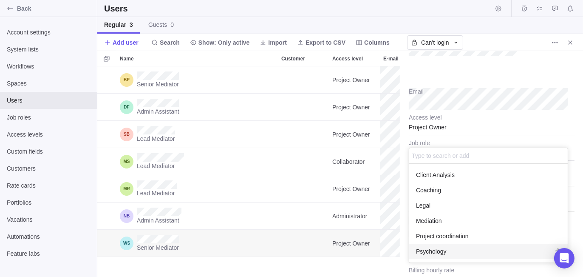
scroll to position [92, 152]
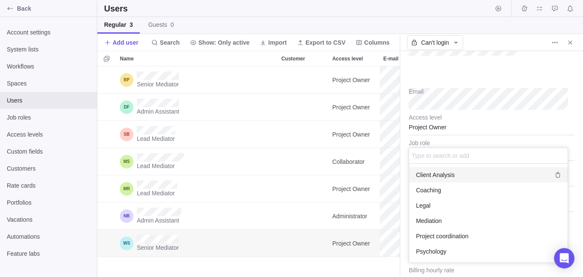
click at [519, 87] on div "Email Project Owner Access level Senior Mediator Job role Teams Workplace Confl…" at bounding box center [492, 164] width 183 height 226
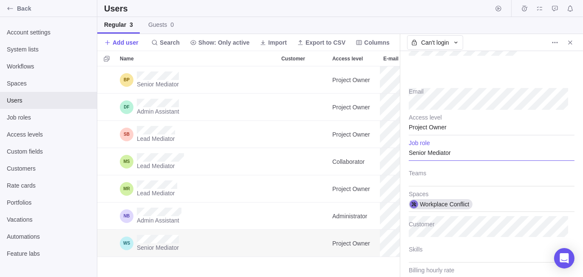
click at [438, 152] on div "Senior Mediator" at bounding box center [492, 149] width 166 height 21
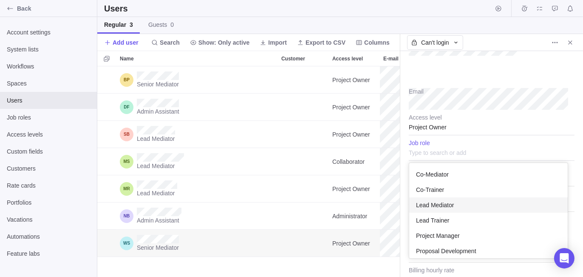
scroll to position [30, 0]
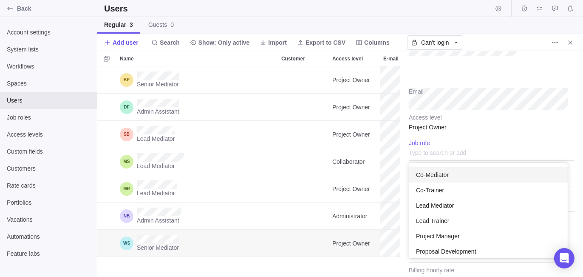
click at [490, 174] on div "Co-Mediator" at bounding box center [489, 174] width 159 height 15
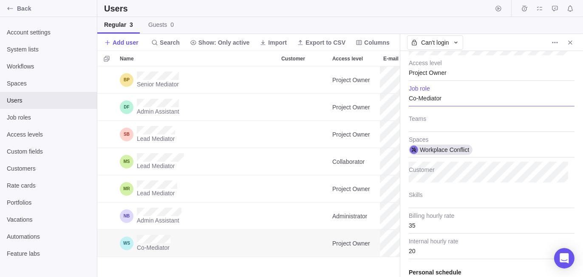
scroll to position [90, 0]
click at [423, 226] on input "35" at bounding box center [492, 221] width 166 height 21
click at [417, 253] on input "20" at bounding box center [492, 247] width 166 height 21
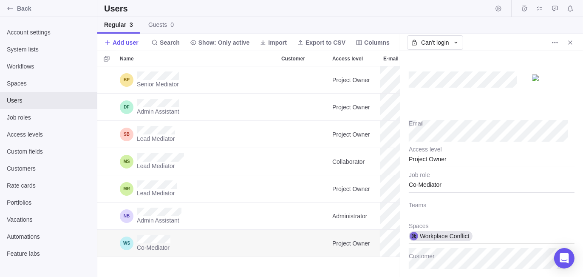
scroll to position [1, 0]
click at [571, 43] on icon "Close" at bounding box center [570, 42] width 7 height 7
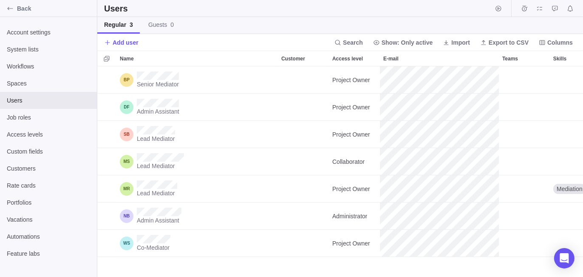
scroll to position [205, 480]
click at [37, 14] on div "Back" at bounding box center [48, 8] width 97 height 17
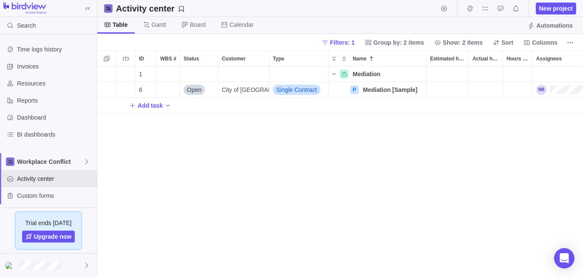
scroll to position [205, 480]
click at [364, 87] on span "Mediation [Sample]" at bounding box center [390, 89] width 54 height 9
click at [375, 90] on input "Mediation [Sample]" at bounding box center [393, 90] width 68 height 16
drag, startPoint x: 364, startPoint y: 88, endPoint x: 419, endPoint y: 85, distance: 55.3
click at [419, 85] on input "Mediation [Sample]" at bounding box center [393, 90] width 68 height 16
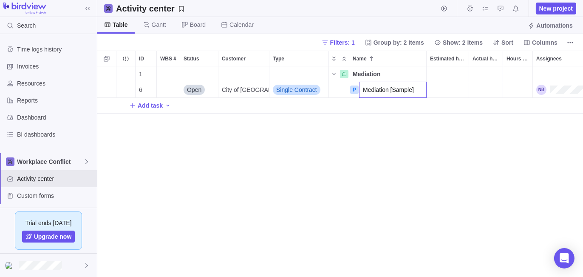
paste input "– Interpersonal – Example"
click at [387, 169] on div "1 Mediation Details 6 Open City of [GEOGRAPHIC_DATA] Single Contract P Mediatio…" at bounding box center [340, 171] width 486 height 211
click at [414, 141] on div "1 Mediation Details 6 Open City of [GEOGRAPHIC_DATA] Single Contract P Mediatio…" at bounding box center [340, 171] width 486 height 211
click at [239, 89] on span "City of [GEOGRAPHIC_DATA]" at bounding box center [245, 89] width 47 height 9
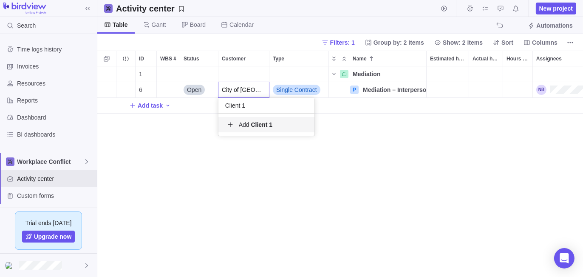
click at [257, 123] on b "Client 1" at bounding box center [262, 124] width 22 height 7
click at [281, 176] on div "1 Mediation Details 6 Open Client 1 Single Contract P Mediation – Interpersonal…" at bounding box center [340, 171] width 486 height 211
click at [404, 156] on div "1 Mediation Details 6 Open Client 1 Single Contract P Mediation – Interpersonal…" at bounding box center [340, 171] width 486 height 211
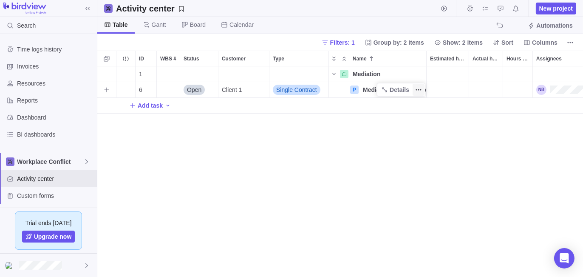
click at [421, 91] on icon "More actions" at bounding box center [418, 89] width 7 height 7
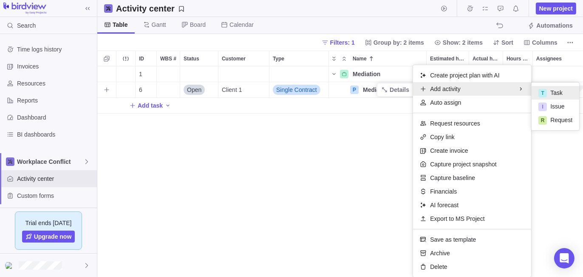
click at [544, 87] on div "T Task" at bounding box center [556, 93] width 48 height 14
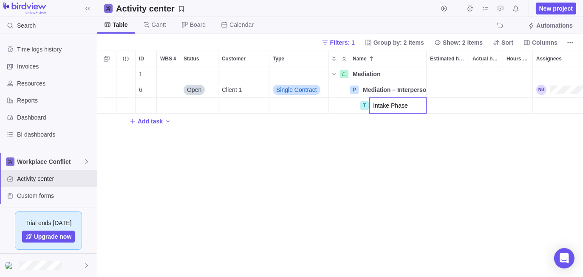
click at [425, 142] on div "1 Mediation Details 6 Open Client 1 Single Contract P Mediation – Interpersonal…" at bounding box center [340, 171] width 486 height 211
click at [422, 105] on icon "More actions" at bounding box center [418, 105] width 7 height 7
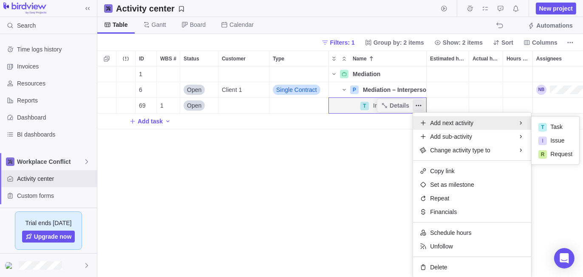
click at [279, 160] on div "1 Mediation Details 6 Open Client 1 Single Contract P Mediation – Interpersonal…" at bounding box center [340, 171] width 486 height 211
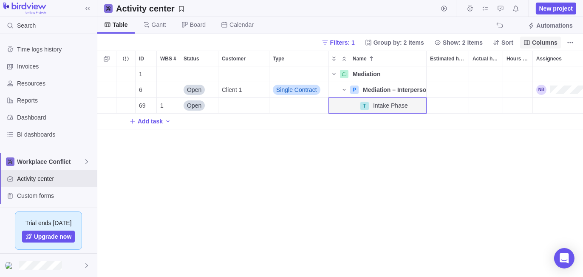
click at [548, 43] on span "Columns" at bounding box center [545, 42] width 26 height 9
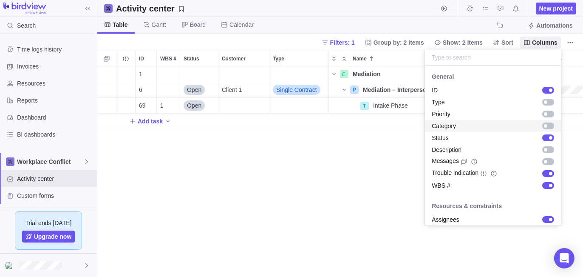
click at [544, 125] on div "grid" at bounding box center [545, 125] width 3 height 3
click at [367, 207] on body "Search Time logs history Invoices Resources Reports Dashboard BI dashboards Wor…" at bounding box center [291, 138] width 583 height 277
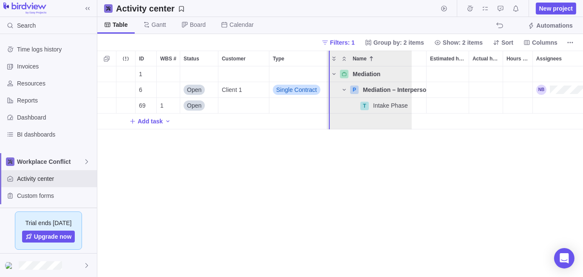
drag, startPoint x: 522, startPoint y: 60, endPoint x: 347, endPoint y: 63, distance: 174.4
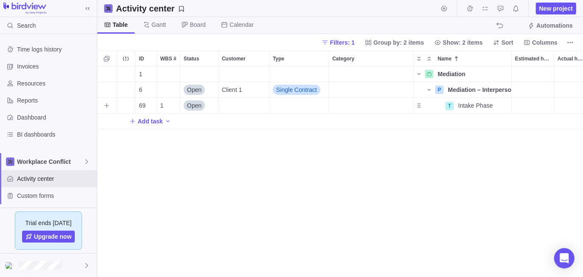
click at [346, 105] on div "Category" at bounding box center [371, 105] width 85 height 15
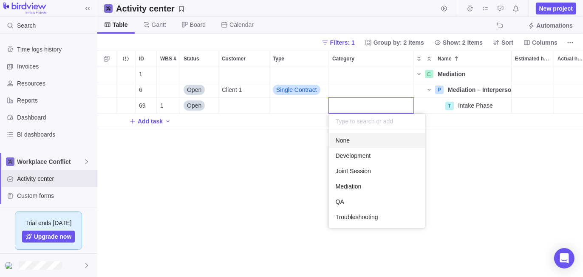
click at [345, 120] on input "text" at bounding box center [377, 121] width 96 height 15
paste input "Mediation – interpersonal"
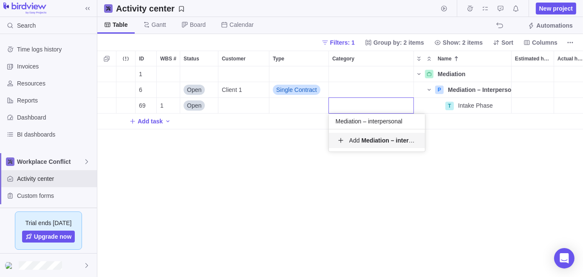
click at [390, 139] on b "Mediation – interpersonal" at bounding box center [398, 140] width 72 height 7
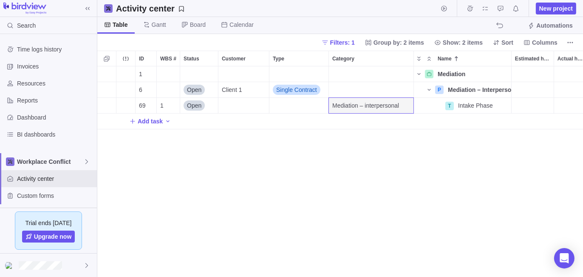
click at [393, 182] on div "1 Mediation Details 6 Open Client 1 Single Contract P Mediation – Interpersonal…" at bounding box center [340, 171] width 486 height 211
click at [505, 107] on icon "More actions" at bounding box center [504, 105] width 7 height 7
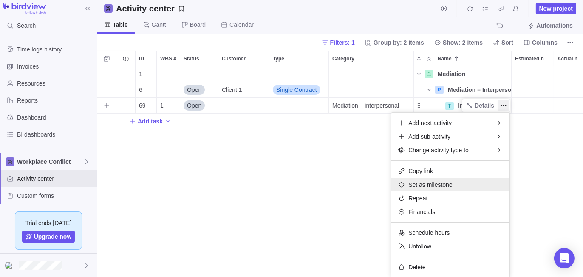
click at [455, 183] on div "Set as milestone" at bounding box center [451, 185] width 118 height 14
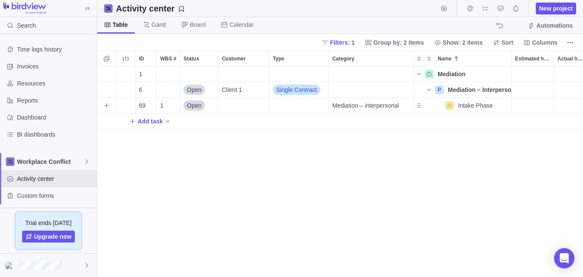
click at [509, 171] on div "1 Mediation Details 6 Open Client 1 Single Contract P Mediation – Interpersonal…" at bounding box center [340, 171] width 486 height 211
click at [501, 102] on icon "More actions" at bounding box center [504, 105] width 7 height 7
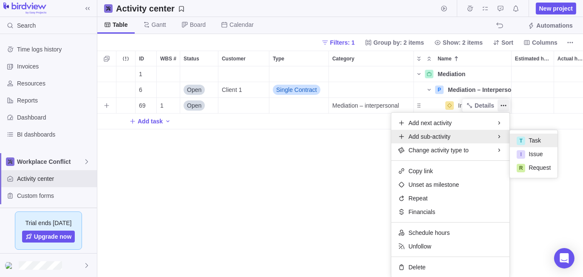
click at [525, 137] on div "T" at bounding box center [521, 141] width 9 height 9
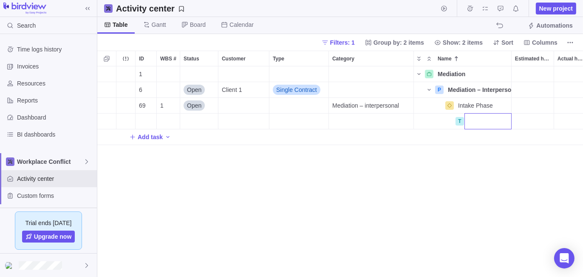
click at [472, 121] on input "Name" at bounding box center [488, 121] width 47 height 16
paste input "Initial contact – solo - .2 hrs Role: Admin Coord. or Senior Mediator"
click at [430, 188] on div "1 Mediation Details 6 Open Client 1 Single Contract P Mediation – Interpersonal…" at bounding box center [340, 171] width 486 height 211
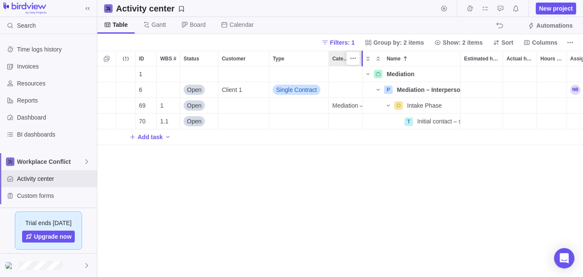
drag, startPoint x: 413, startPoint y: 59, endPoint x: 362, endPoint y: 61, distance: 50.2
click at [362, 61] on div at bounding box center [364, 59] width 7 height 16
click at [454, 107] on icon "More actions" at bounding box center [453, 105] width 7 height 7
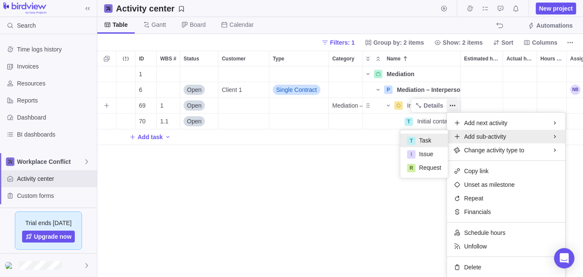
click at [423, 145] on div "T Task" at bounding box center [425, 141] width 48 height 14
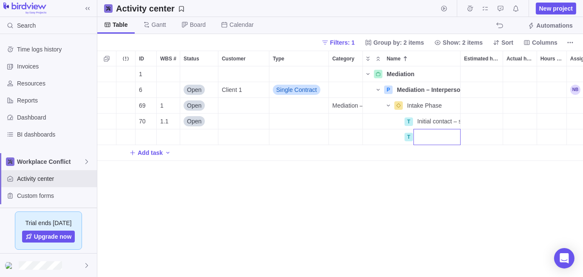
click at [420, 137] on input "Name" at bounding box center [437, 137] width 47 height 16
paste input "Intake - solo - .5 hrs Role: Senior Mediator"
click at [410, 205] on div "1 Mediation Details 6 Open Client 1 Single Contract P Mediation – Interpersonal…" at bounding box center [340, 171] width 486 height 211
click at [453, 106] on icon "More actions" at bounding box center [453, 105] width 7 height 7
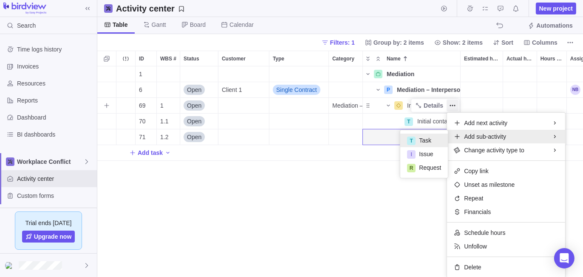
click at [425, 139] on span "Task" at bounding box center [425, 140] width 12 height 9
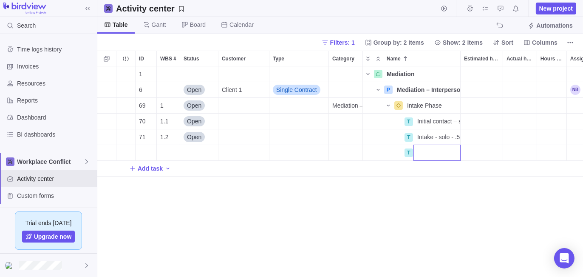
click at [427, 150] on input "Name" at bounding box center [437, 153] width 47 height 16
paste input "Proposal Development"
click at [404, 199] on div "1 Mediation Details 6 Open Client 1 Single Contract P Mediation – Interpersonal…" at bounding box center [340, 171] width 486 height 211
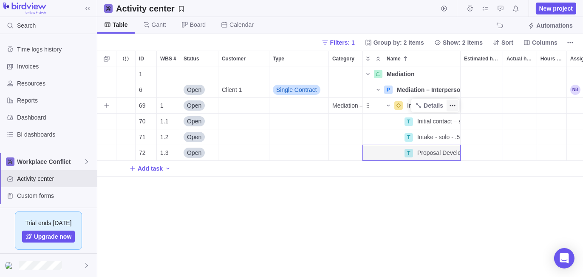
click at [454, 103] on icon "More actions" at bounding box center [453, 105] width 7 height 7
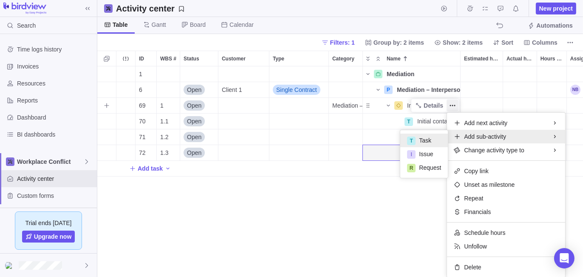
drag, startPoint x: 424, startPoint y: 139, endPoint x: 398, endPoint y: 196, distance: 62.4
click at [424, 139] on span "Task" at bounding box center [425, 140] width 12 height 9
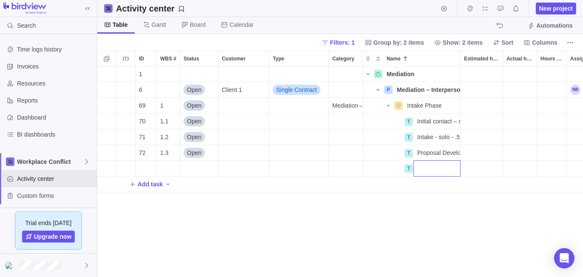
drag, startPoint x: 417, startPoint y: 166, endPoint x: 422, endPoint y: 169, distance: 6.1
click at [417, 166] on input "Name" at bounding box center [437, 168] width 47 height 16
paste input "Ongoing contact – submit proposal to Client Contact"
click at [413, 219] on div "1 Mediation Details 6 Open Client 1 Single Contract P Mediation – Interpersonal…" at bounding box center [340, 171] width 486 height 211
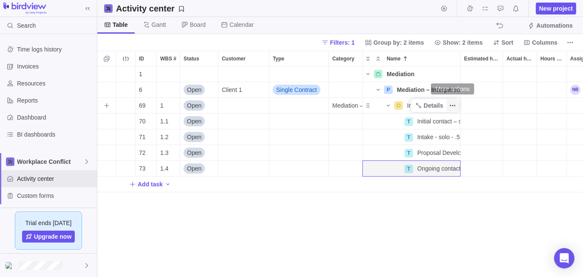
click at [455, 106] on icon "More actions" at bounding box center [453, 105] width 7 height 7
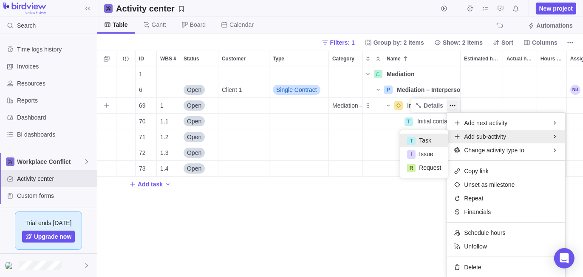
click at [430, 138] on span "Task" at bounding box center [425, 140] width 12 height 9
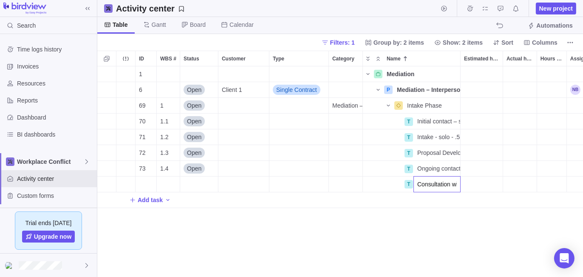
scroll to position [0, 45]
click at [399, 235] on div "1 Mediation Details 6 Open Client 1 Single Contract P Mediation – Interpersonal…" at bounding box center [340, 171] width 486 height 211
drag, startPoint x: 453, startPoint y: 103, endPoint x: 461, endPoint y: 111, distance: 10.8
click at [0, 0] on icon "More actions" at bounding box center [0, 0] width 0 height 0
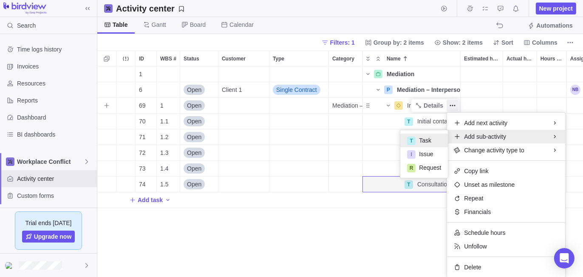
click at [428, 138] on span "Task" at bounding box center [425, 140] width 12 height 9
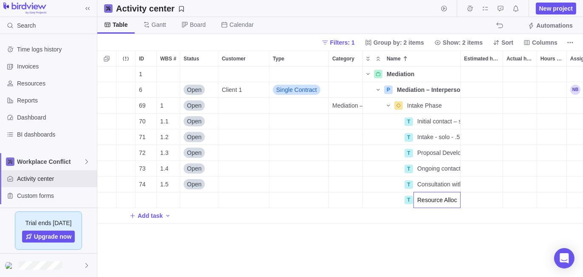
scroll to position [0, 11]
click at [418, 237] on div "1 Mediation Details 6 Open Client 1 Single Contract P Mediation – Interpersonal…" at bounding box center [340, 171] width 486 height 211
click at [260, 247] on div "1 Mediation Details 6 Open Client 1 Single Contract P Mediation – Interpersonal…" at bounding box center [340, 171] width 486 height 211
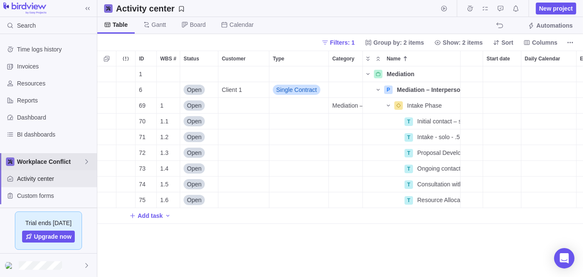
click at [58, 164] on span "Workplace Conflict" at bounding box center [50, 161] width 66 height 9
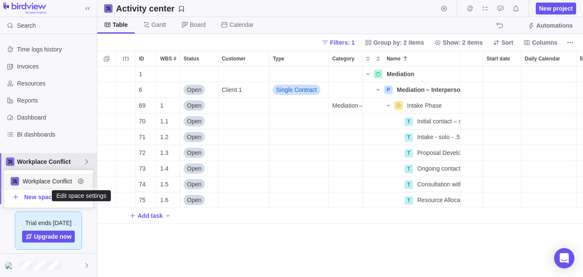
drag, startPoint x: 81, startPoint y: 180, endPoint x: 81, endPoint y: 171, distance: 8.5
click at [80, 180] on icon "Edit space settings" at bounding box center [81, 182] width 6 height 6
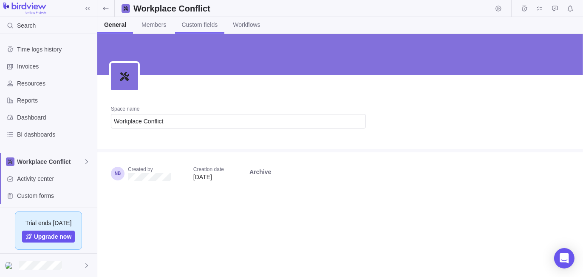
click at [189, 26] on span "Custom fields" at bounding box center [200, 24] width 36 height 9
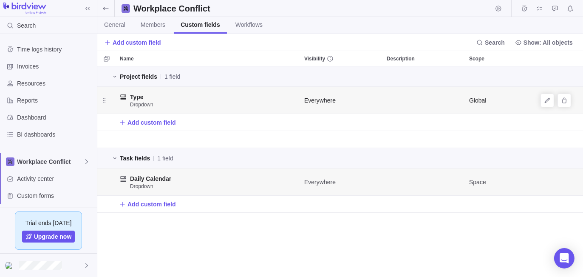
scroll to position [205, 480]
click at [137, 250] on div "Project fields 1 field Type Dropdown Everywhere Global Add custom field Task fi…" at bounding box center [340, 171] width 486 height 211
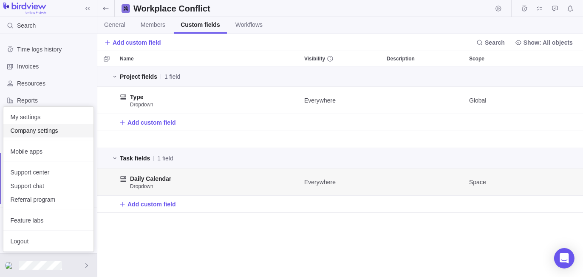
click at [56, 130] on span "Company settings" at bounding box center [48, 130] width 77 height 9
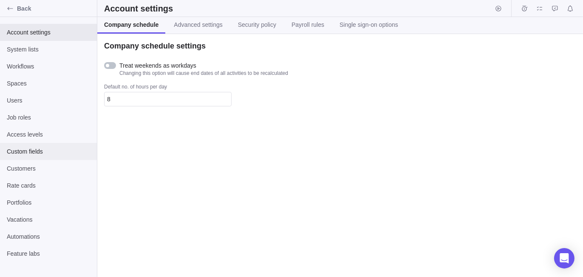
click at [39, 155] on span "Custom fields" at bounding box center [48, 151] width 83 height 9
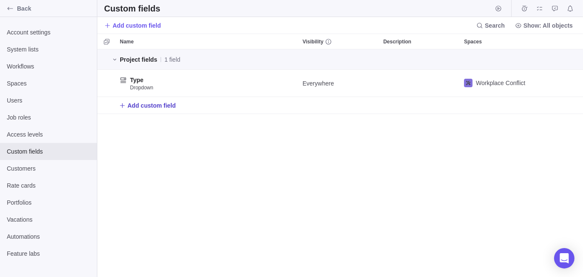
click at [136, 108] on span "Add custom field" at bounding box center [152, 105] width 48 height 9
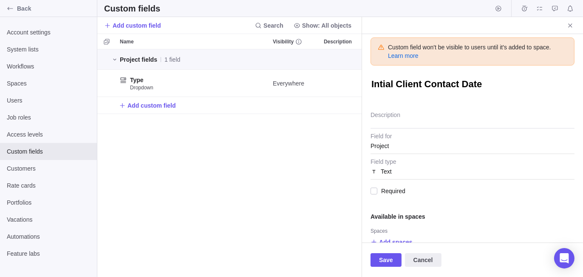
click at [390, 172] on span "Text" at bounding box center [386, 171] width 11 height 15
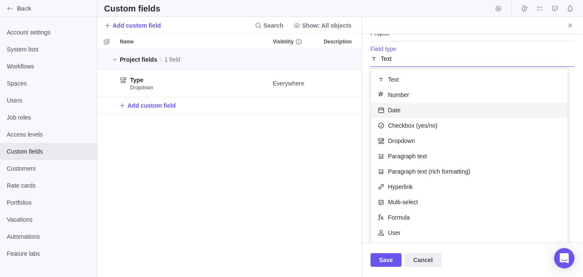
click at [398, 114] on div "Date" at bounding box center [469, 109] width 197 height 15
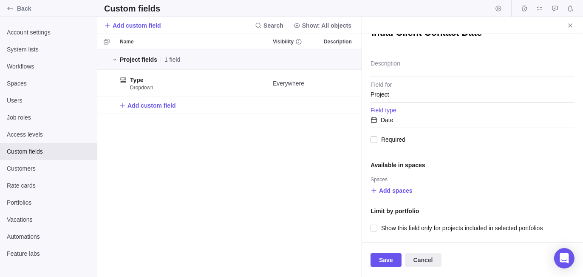
click at [401, 181] on div "Spaces" at bounding box center [473, 180] width 204 height 9
click at [401, 191] on span "Add spaces" at bounding box center [396, 190] width 34 height 9
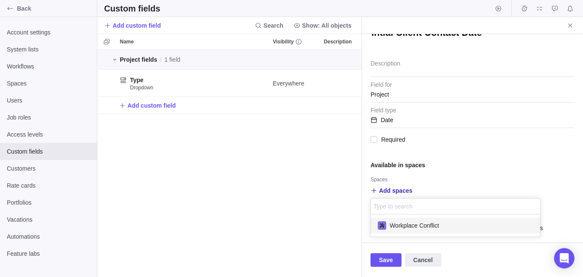
click at [402, 221] on span "Workplace Conflict" at bounding box center [414, 225] width 49 height 9
click at [296, 228] on body "Back Account settings System lists Workflows Spaces Users Job roles Access leve…" at bounding box center [291, 138] width 583 height 277
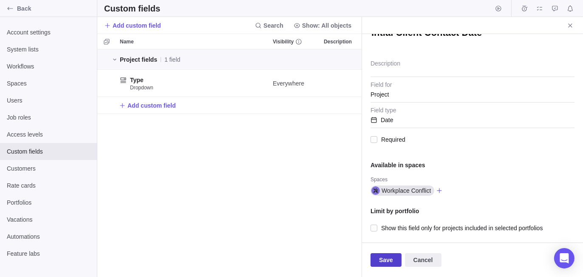
click at [388, 263] on span "Save" at bounding box center [386, 260] width 14 height 10
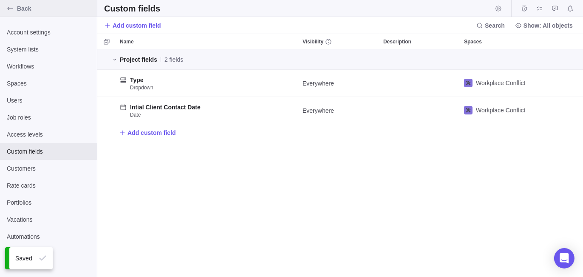
click at [29, 13] on div "Back" at bounding box center [48, 8] width 97 height 17
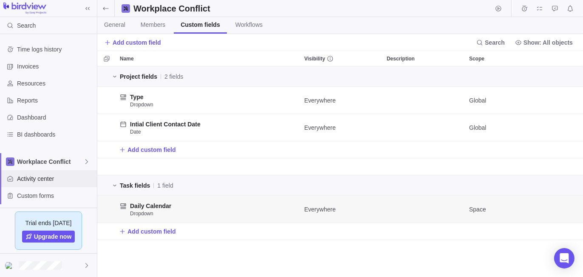
click at [37, 175] on span "Activity center" at bounding box center [55, 178] width 77 height 9
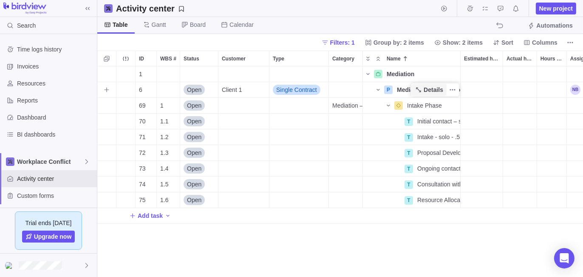
click at [430, 87] on span "Details" at bounding box center [434, 89] width 20 height 9
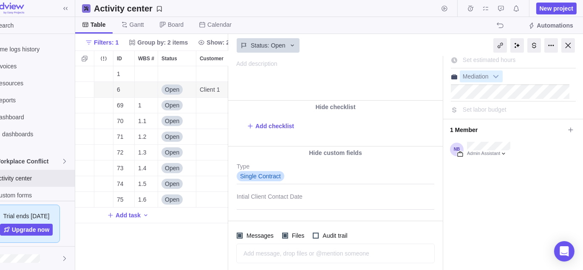
click at [252, 199] on div at bounding box center [336, 199] width 198 height 21
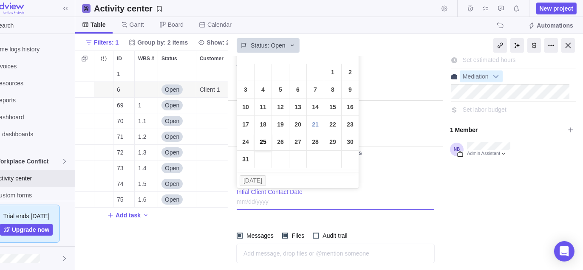
click at [264, 142] on link "25" at bounding box center [263, 142] width 17 height 17
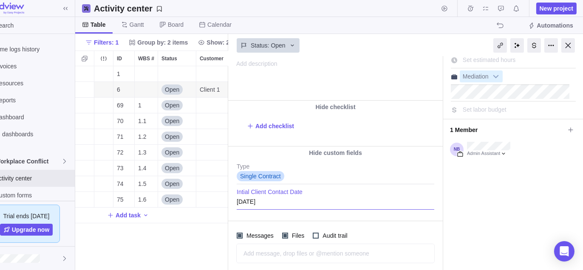
click at [192, 243] on div "1 Mediation Details 6 Open Client 1 Single Contract P Mediation – Interpersonal…" at bounding box center [151, 168] width 153 height 205
drag, startPoint x: 567, startPoint y: 47, endPoint x: 334, endPoint y: 165, distance: 261.5
click at [567, 47] on div at bounding box center [569, 45] width 14 height 14
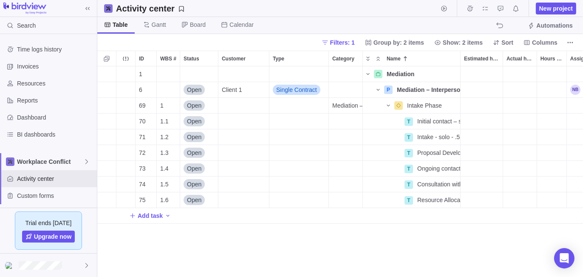
click at [172, 242] on div "1 Mediation Details 6 Open Client 1 Single Contract P Mediation – Interpersonal…" at bounding box center [340, 171] width 486 height 211
click at [74, 262] on div at bounding box center [48, 264] width 97 height 23
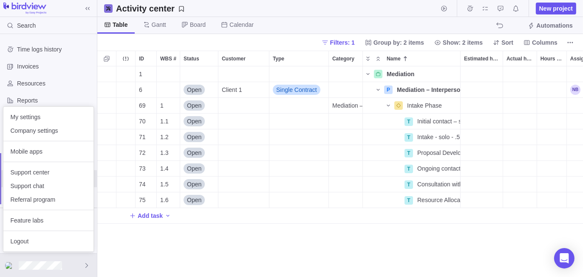
click at [121, 245] on body "Search Time logs history Invoices Resources Reports Dashboard BI dashboards Wor…" at bounding box center [291, 138] width 583 height 277
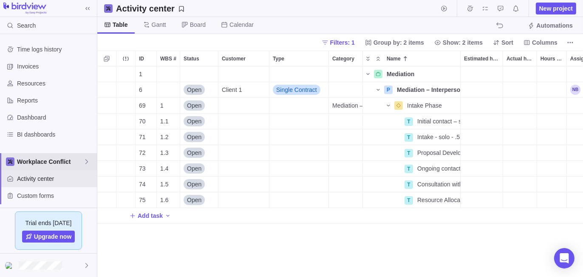
click at [48, 159] on span "Workplace Conflict" at bounding box center [50, 161] width 66 height 9
click at [79, 180] on icon "Edit space settings" at bounding box center [80, 181] width 7 height 7
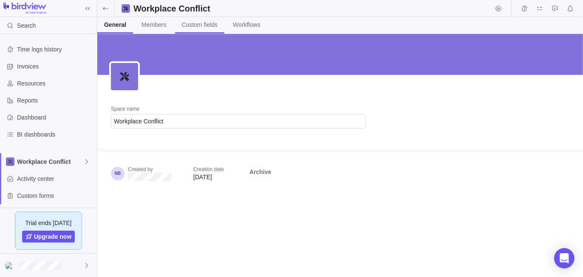
click at [196, 24] on span "Custom fields" at bounding box center [200, 24] width 36 height 9
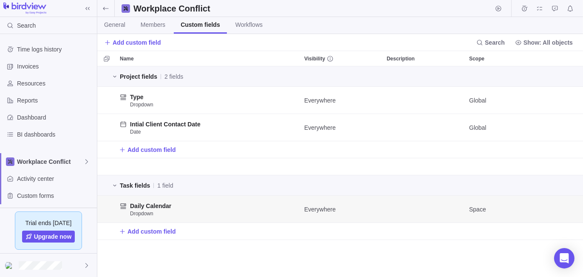
scroll to position [205, 480]
click at [136, 43] on span "Add custom field" at bounding box center [137, 42] width 48 height 9
click at [139, 77] on span "Create custom field" at bounding box center [150, 76] width 51 height 9
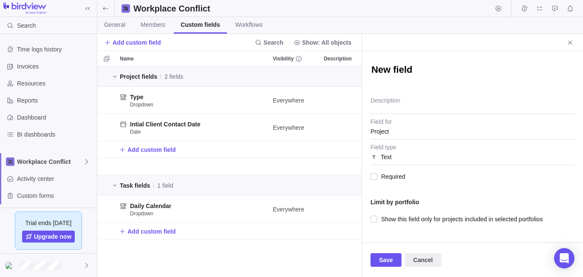
scroll to position [205, 258]
click at [418, 263] on span "Cancel" at bounding box center [424, 260] width 20 height 10
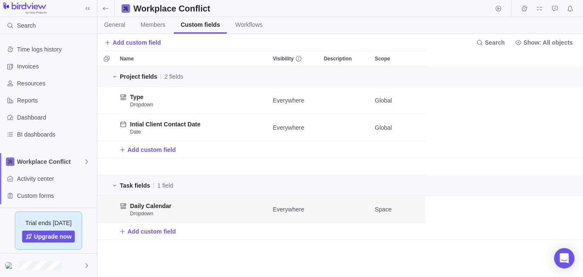
scroll to position [205, 480]
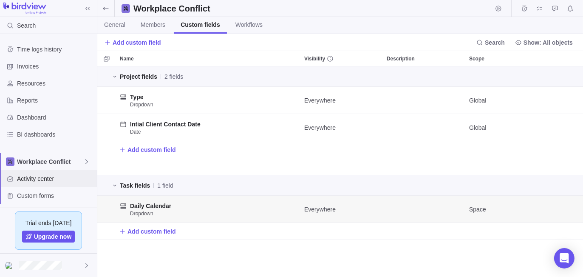
click at [55, 181] on span "Activity center" at bounding box center [55, 178] width 77 height 9
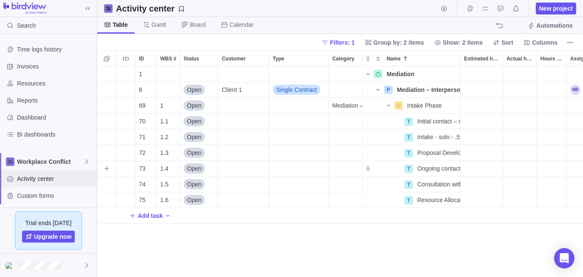
scroll to position [205, 480]
click at [456, 122] on icon "More actions" at bounding box center [453, 121] width 7 height 7
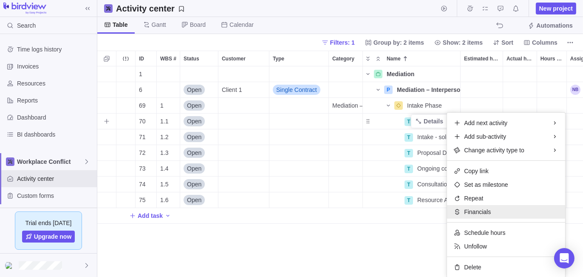
click at [479, 209] on span "Financials" at bounding box center [477, 212] width 27 height 9
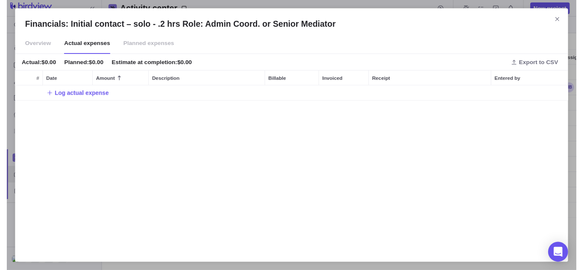
scroll to position [164, 560]
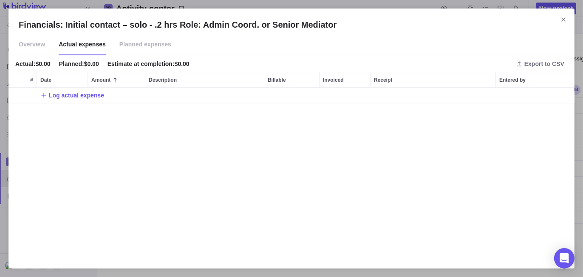
click at [27, 47] on span "Overview" at bounding box center [32, 44] width 26 height 21
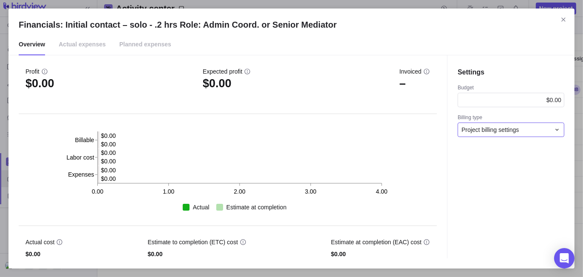
click at [501, 131] on span "Project billing settings" at bounding box center [490, 129] width 57 height 9
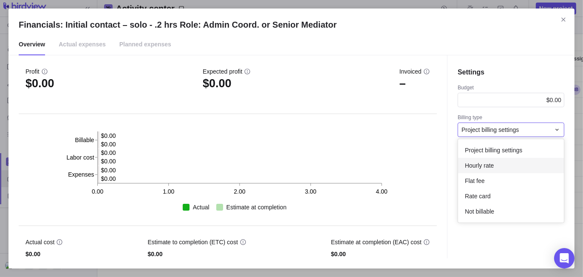
click at [491, 168] on span "Hourly rate" at bounding box center [479, 165] width 29 height 9
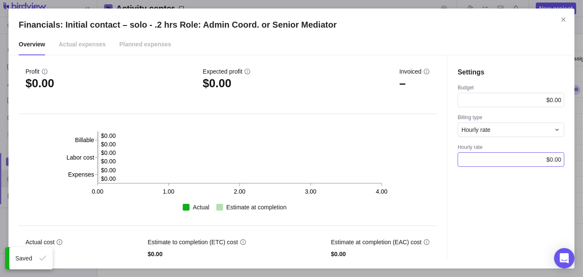
click at [532, 157] on div "$0.00" at bounding box center [511, 159] width 107 height 14
click at [485, 225] on div "Settings Budget $0.00 Billing type Hourly rate Hourly rate 210" at bounding box center [511, 156] width 128 height 203
click at [564, 19] on icon "Close" at bounding box center [564, 19] width 7 height 7
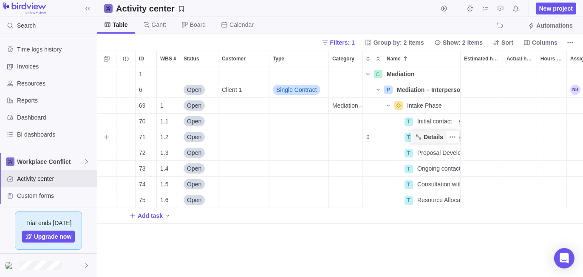
click at [433, 137] on span "Details" at bounding box center [434, 137] width 20 height 9
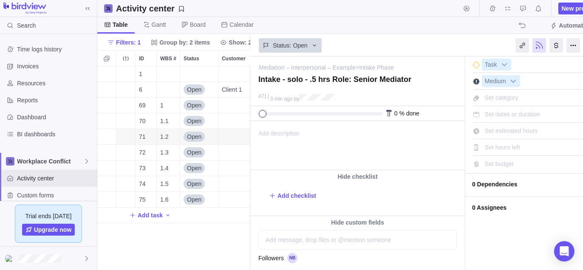
scroll to position [0, 22]
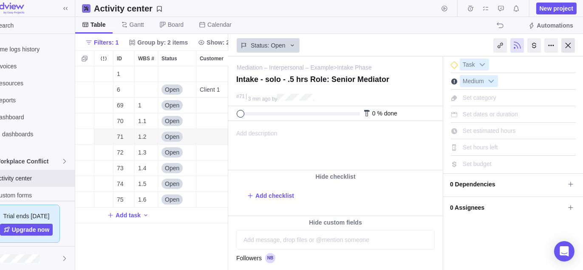
click at [571, 46] on div at bounding box center [569, 45] width 14 height 14
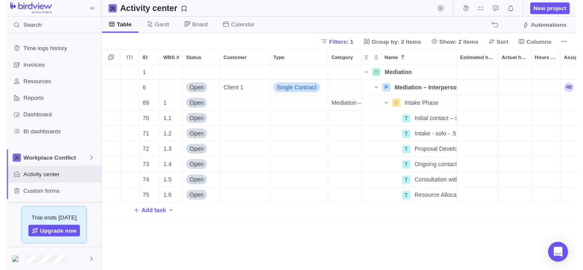
scroll to position [205, 480]
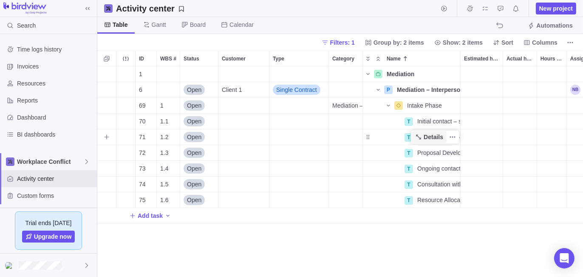
click at [429, 137] on span "Details" at bounding box center [434, 137] width 20 height 9
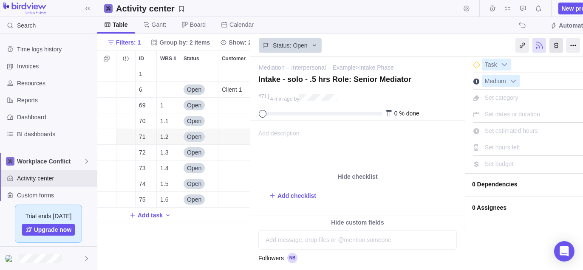
click at [555, 44] on div at bounding box center [557, 45] width 14 height 14
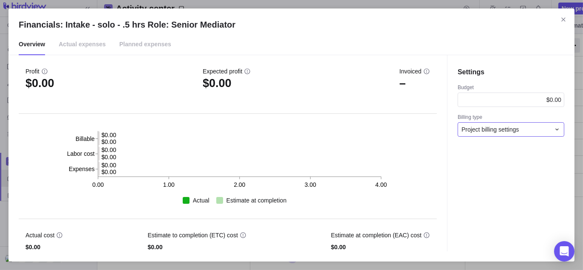
click at [486, 132] on span "Project billing settings" at bounding box center [490, 129] width 57 height 9
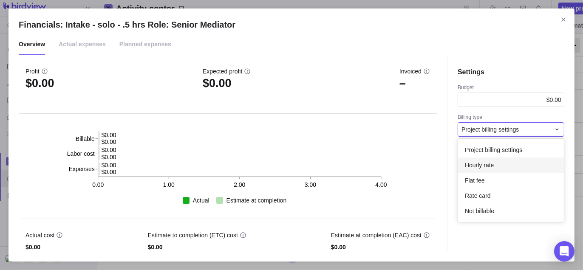
click at [490, 167] on span "Hourly rate" at bounding box center [479, 165] width 29 height 9
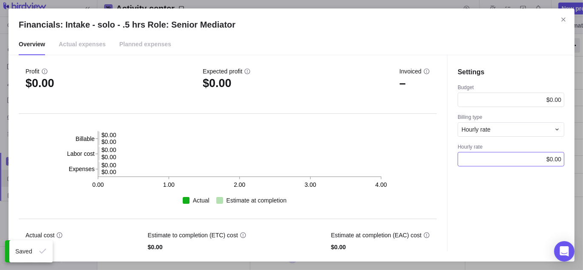
click at [547, 161] on div "$0.00" at bounding box center [511, 159] width 107 height 14
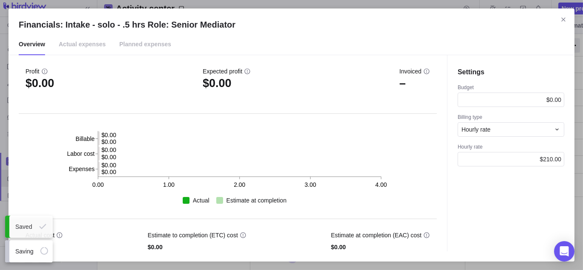
click at [530, 215] on div "Settings Budget $0.00 Billing type Hourly rate Hourly rate $210.00" at bounding box center [511, 153] width 128 height 196
click at [561, 20] on icon "Close" at bounding box center [564, 19] width 7 height 7
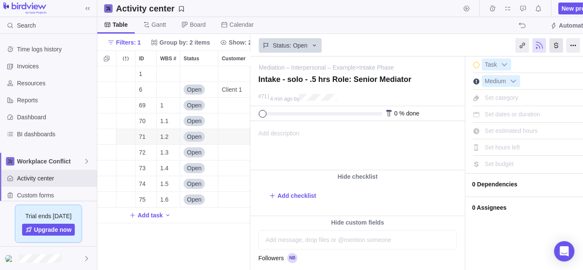
click at [558, 45] on div at bounding box center [557, 45] width 14 height 14
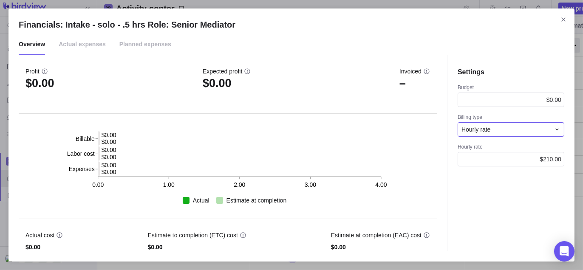
click at [493, 134] on div "Hourly rate" at bounding box center [511, 129] width 107 height 14
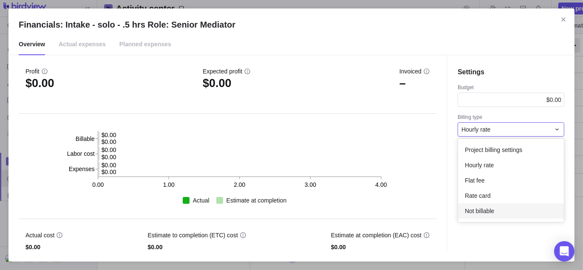
click at [496, 210] on div "Not billable" at bounding box center [511, 211] width 106 height 15
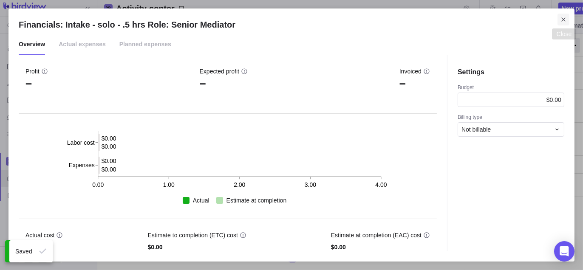
click at [563, 20] on icon "Close" at bounding box center [564, 19] width 7 height 7
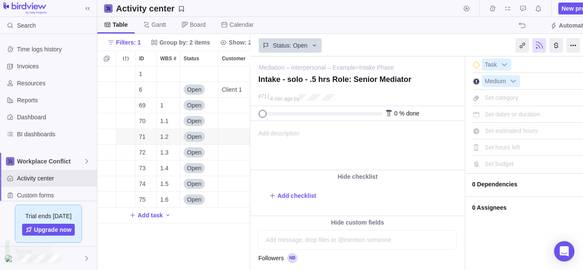
scroll to position [0, 22]
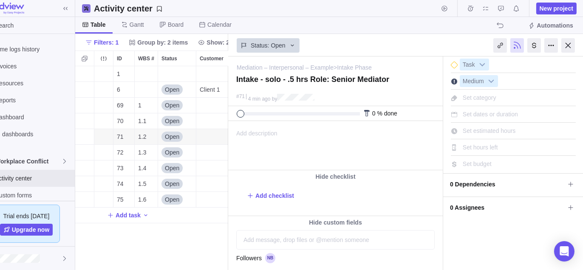
click at [569, 47] on div at bounding box center [569, 45] width 14 height 14
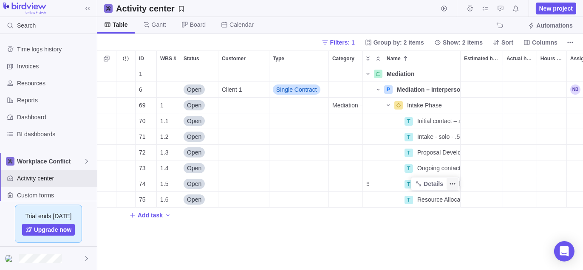
scroll to position [205, 480]
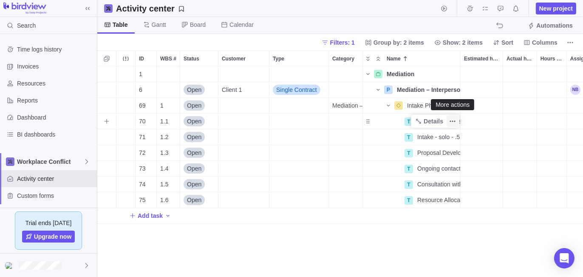
click at [454, 118] on icon "More actions" at bounding box center [453, 121] width 7 height 7
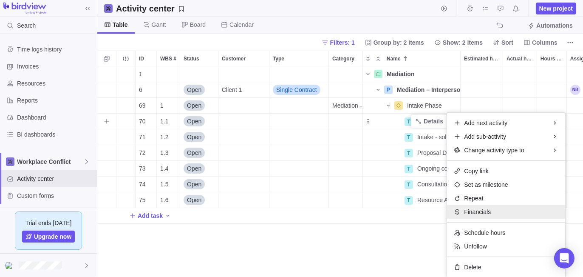
click at [481, 210] on span "Financials" at bounding box center [477, 212] width 27 height 9
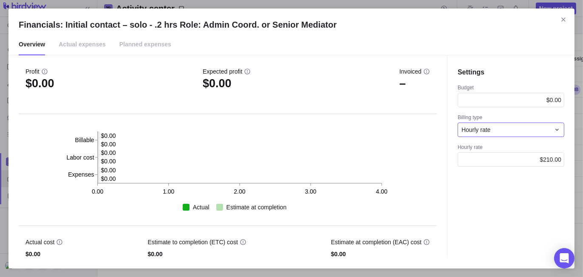
click at [526, 130] on div "Hourly rate" at bounding box center [506, 129] width 89 height 9
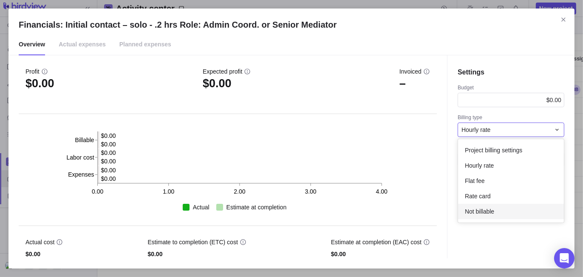
click at [502, 208] on div "Not billable" at bounding box center [511, 211] width 106 height 15
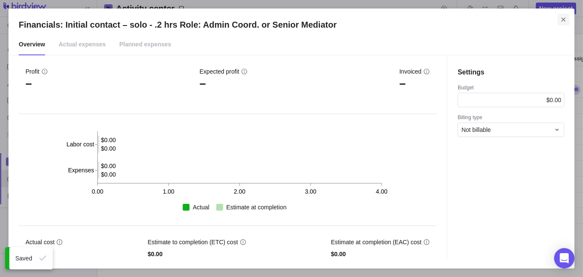
click at [562, 20] on icon "Close" at bounding box center [564, 19] width 7 height 7
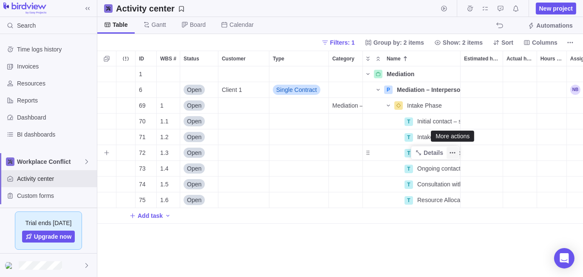
click at [455, 154] on icon "More actions" at bounding box center [453, 152] width 7 height 7
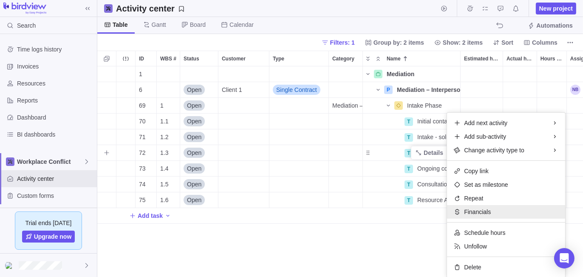
click at [478, 213] on span "Financials" at bounding box center [477, 212] width 27 height 9
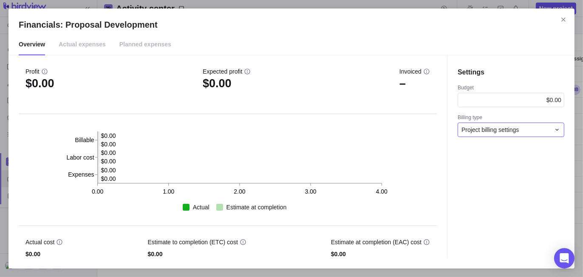
click at [498, 132] on span "Project billing settings" at bounding box center [490, 129] width 57 height 9
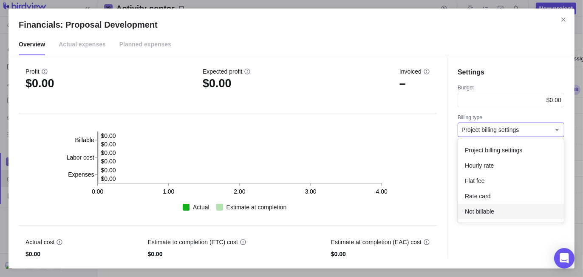
click at [491, 212] on span "Not billable" at bounding box center [479, 211] width 29 height 9
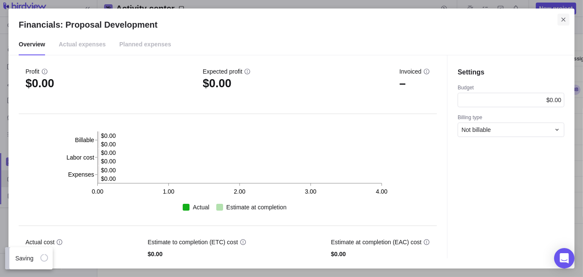
click at [560, 20] on span "Close" at bounding box center [564, 20] width 12 height 12
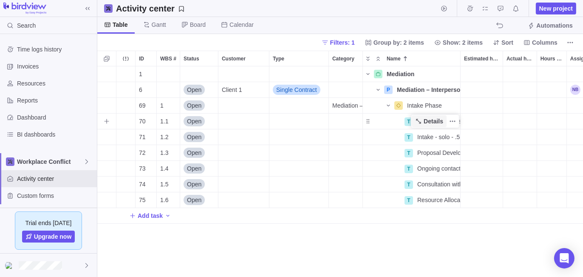
click at [433, 122] on span "Details" at bounding box center [434, 121] width 20 height 9
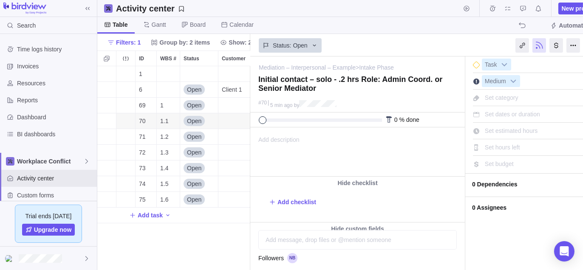
click at [501, 210] on span "0 Assignees" at bounding box center [529, 208] width 115 height 14
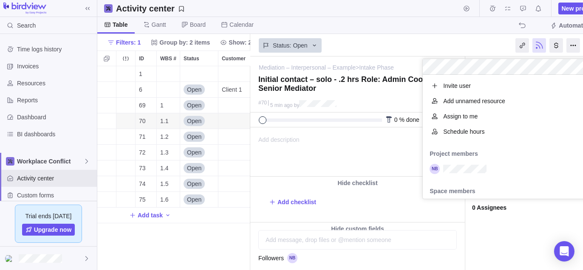
scroll to position [118, 163]
click at [473, 102] on span "Add unnamed resource" at bounding box center [475, 101] width 62 height 9
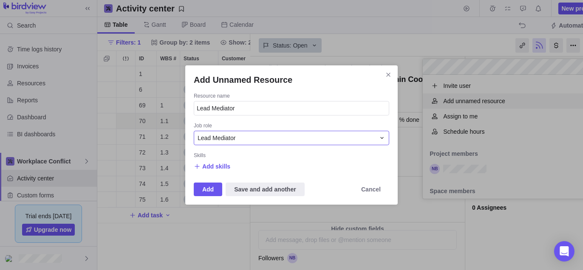
click at [239, 139] on div "Lead Mediator" at bounding box center [287, 138] width 178 height 9
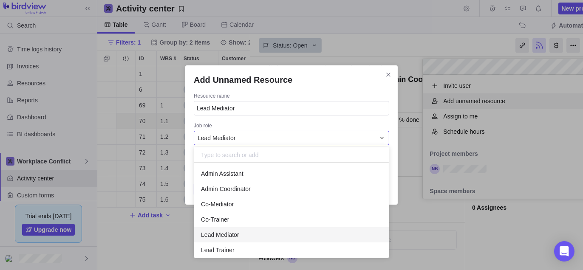
scroll to position [88, 188]
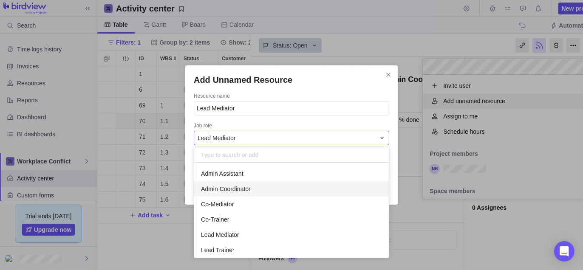
click at [245, 193] on span "Admin Coordinator" at bounding box center [226, 189] width 50 height 9
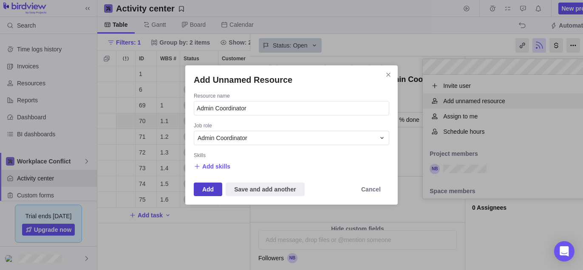
click at [210, 189] on span "Add" at bounding box center [207, 190] width 11 height 10
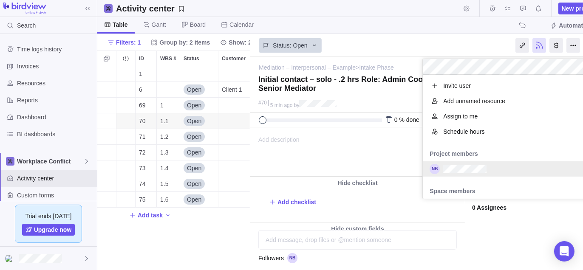
click at [503, 242] on div "Mediation – Interpersonal – Example > Intake Phase — change Initial contact – s…" at bounding box center [428, 164] width 356 height 214
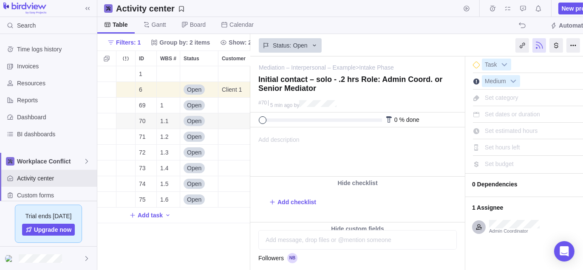
click at [493, 131] on span "Set estimated hours" at bounding box center [511, 131] width 53 height 7
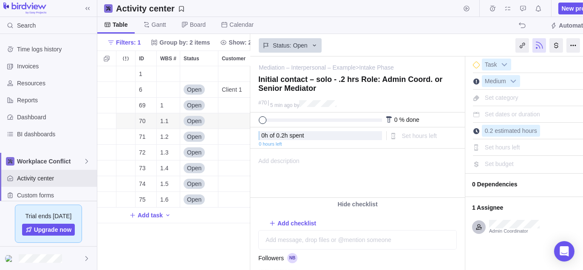
click at [488, 255] on div "I'm done Task Medium Set category Set dates or duration 0.2 estimated hours Set…" at bounding box center [536, 213] width 140 height 313
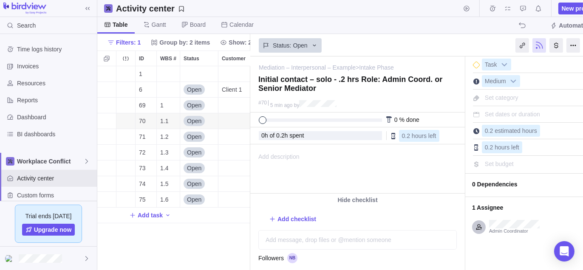
scroll to position [0, 22]
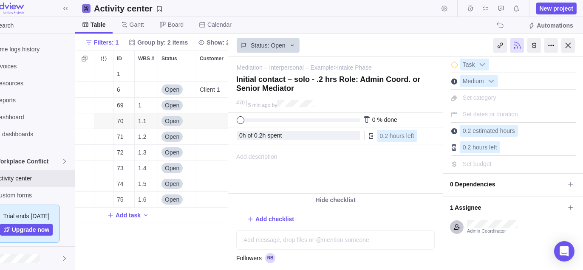
drag, startPoint x: 569, startPoint y: 43, endPoint x: 535, endPoint y: 135, distance: 98.9
click at [569, 43] on div at bounding box center [569, 45] width 14 height 14
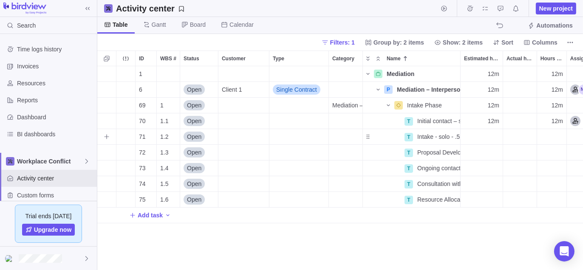
scroll to position [205, 480]
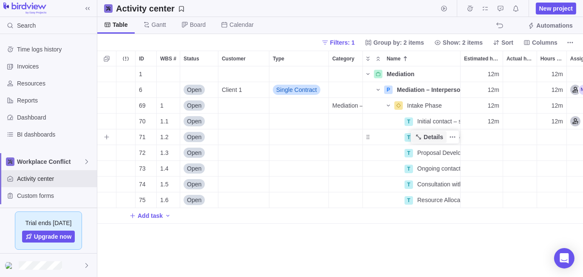
click at [435, 138] on span "Details" at bounding box center [434, 137] width 20 height 9
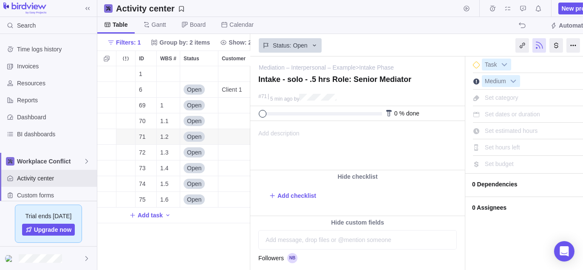
click at [498, 130] on span "Set estimated hours" at bounding box center [511, 131] width 53 height 7
click at [488, 256] on div "I'm done Task Medium Set category Set dates or duration Set estimated hours 0.5…" at bounding box center [536, 199] width 140 height 285
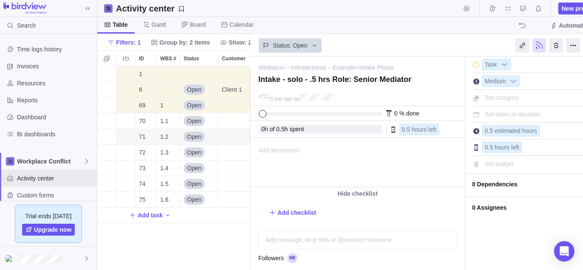
click at [490, 207] on span "0 Assignees" at bounding box center [529, 208] width 115 height 14
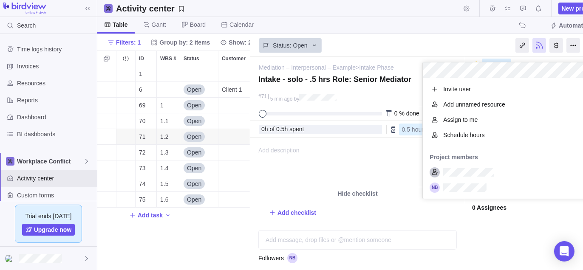
scroll to position [114, 163]
click at [470, 106] on span "Add unnamed resource" at bounding box center [475, 104] width 62 height 9
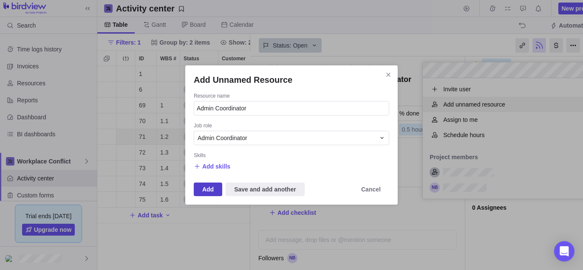
click at [204, 193] on span "Add" at bounding box center [207, 190] width 11 height 10
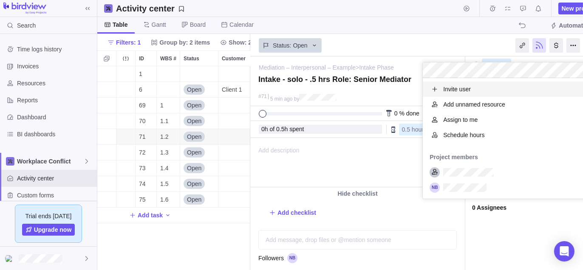
click at [503, 250] on div "Mediation – Interpersonal – Example > Intake Phase — change Intake - solo - .5 …" at bounding box center [428, 164] width 356 height 214
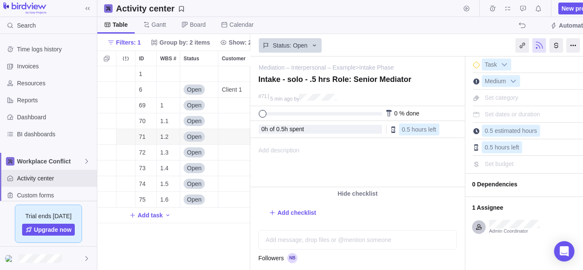
scroll to position [0, 22]
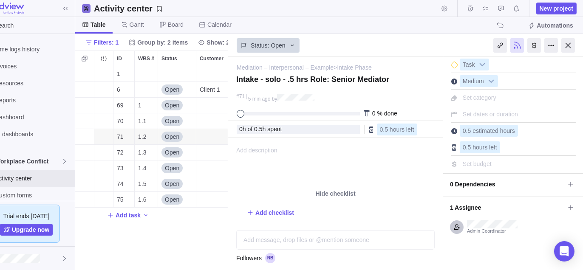
drag, startPoint x: 566, startPoint y: 46, endPoint x: 566, endPoint y: 64, distance: 18.7
click at [566, 46] on div at bounding box center [569, 45] width 14 height 14
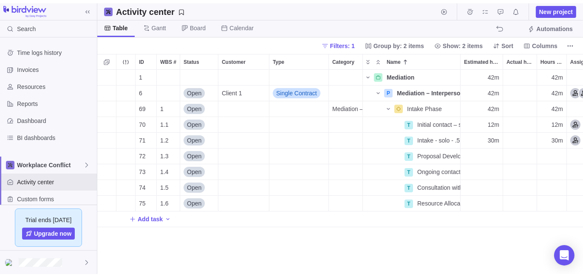
scroll to position [205, 480]
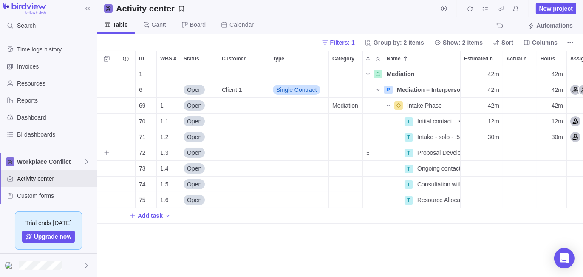
click at [490, 155] on div "Estimated hours" at bounding box center [482, 152] width 42 height 15
click at [467, 265] on div "1 Mediation Details 42m 42m 6 Open Client 1 Single Contract P Mediation – Inter…" at bounding box center [340, 171] width 486 height 211
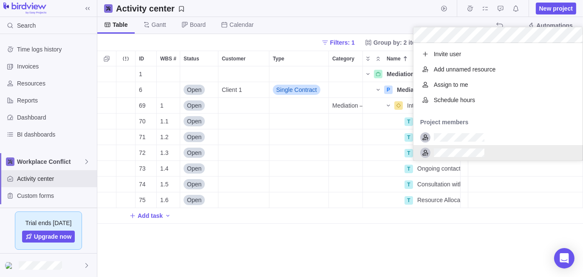
scroll to position [111, 163]
click at [475, 254] on div "1 Mediation Details 2h 42m 2h 42m 6 Open Client 1 Single Contract P Mediation –…" at bounding box center [340, 171] width 486 height 211
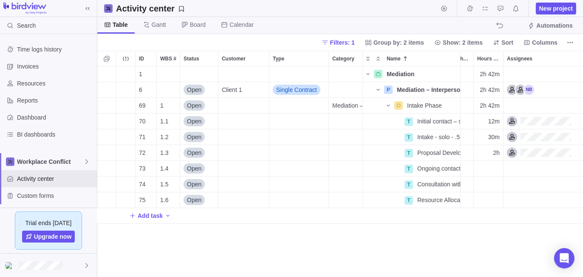
scroll to position [0, 57]
click at [497, 168] on div "Hours left" at bounding box center [494, 168] width 29 height 15
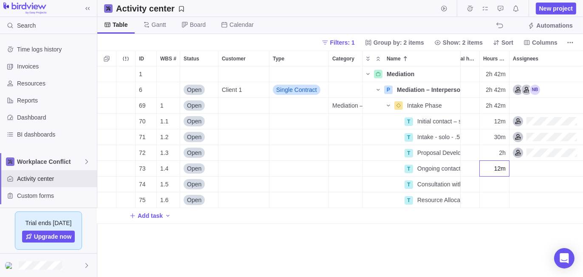
click at [484, 240] on div "1 Mediation Details 2h 42m 2h 42m 6 Open Client 1 Single Contract P Mediation –…" at bounding box center [340, 171] width 486 height 211
click at [524, 169] on div "Assignees" at bounding box center [567, 168] width 114 height 15
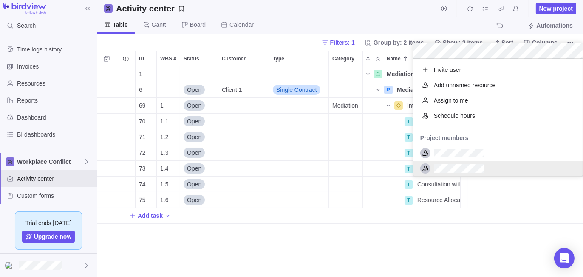
scroll to position [111, 163]
click at [441, 255] on div "1 Mediation Details 2h 42m 2h 54m 6 Open Client 1 Single Contract P Mediation –…" at bounding box center [340, 171] width 486 height 211
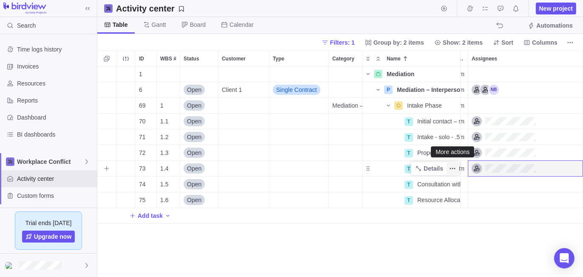
click at [451, 169] on icon "More actions" at bounding box center [453, 168] width 7 height 7
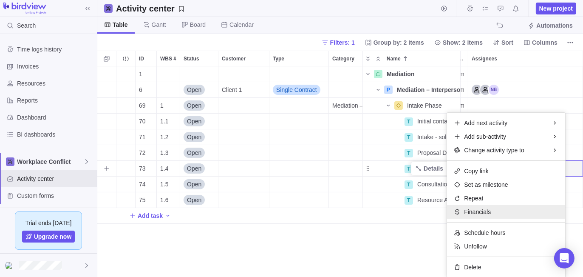
click at [479, 214] on span "Financials" at bounding box center [477, 212] width 27 height 9
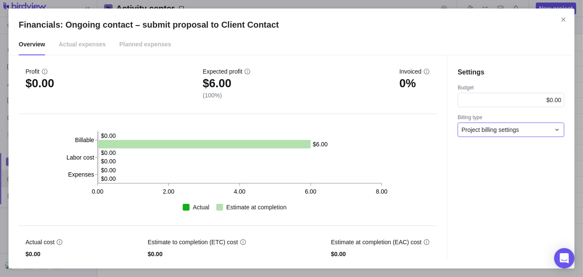
click at [509, 129] on span "Project billing settings" at bounding box center [490, 129] width 57 height 9
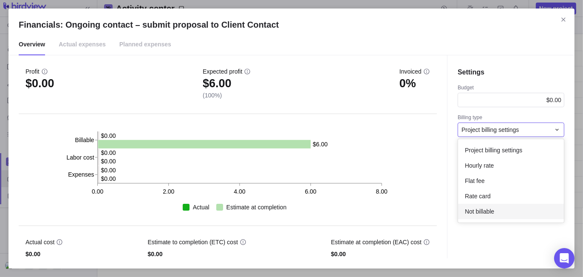
click at [495, 215] on span "Not billable" at bounding box center [479, 211] width 29 height 9
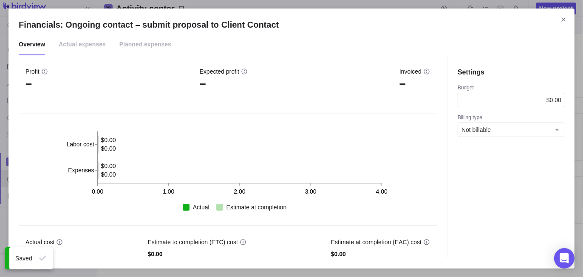
click at [495, 241] on div "Settings Budget $0.00 Billing type Not billable" at bounding box center [511, 156] width 128 height 203
click at [562, 18] on icon "Close" at bounding box center [564, 19] width 7 height 7
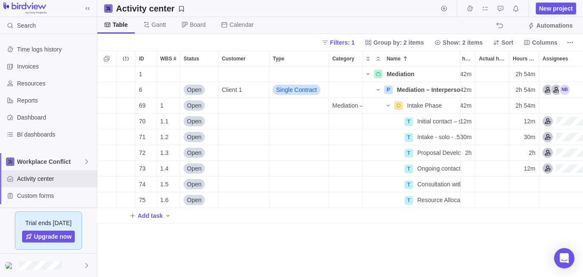
scroll to position [0, 0]
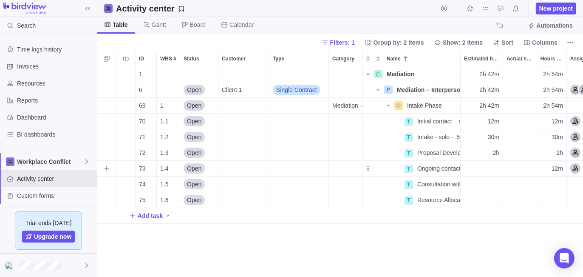
click at [491, 169] on div "Estimated hours" at bounding box center [482, 168] width 42 height 15
click at [467, 263] on div "1 Mediation Details 2h 42m 2h 54m 6 Open Client 1 Single Contract P Mediation –…" at bounding box center [340, 171] width 486 height 211
click at [493, 186] on div "Estimated hours" at bounding box center [482, 183] width 42 height 15
click at [478, 258] on div "1 Mediation Details 2h 54m 2h 54m 6 Open Client 1 Single Contract P Mediation –…" at bounding box center [340, 171] width 486 height 211
click at [454, 183] on icon "More actions" at bounding box center [453, 184] width 7 height 7
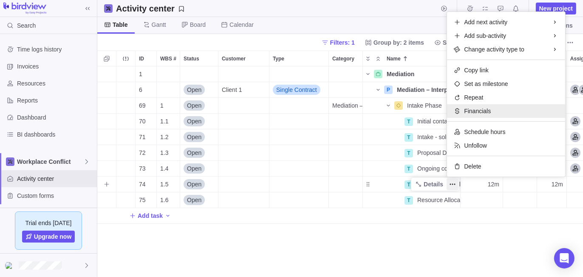
click at [470, 114] on span "Financials" at bounding box center [477, 111] width 27 height 9
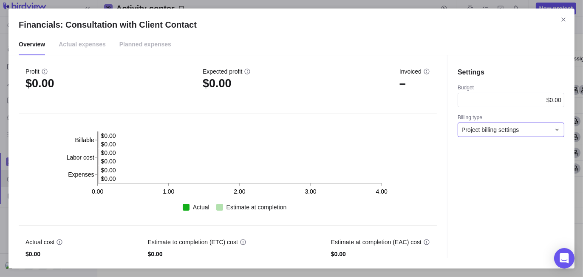
click at [509, 132] on span "Project billing settings" at bounding box center [490, 129] width 57 height 9
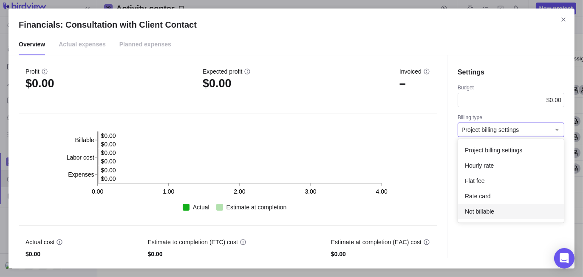
click at [494, 213] on span "Not billable" at bounding box center [479, 211] width 29 height 9
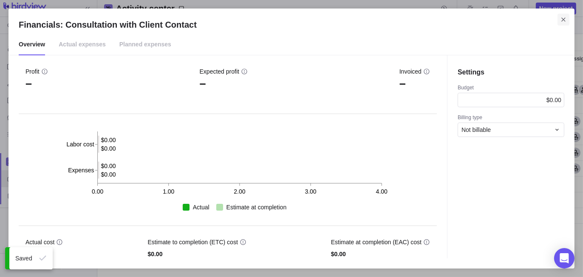
click at [561, 20] on icon "Close" at bounding box center [564, 19] width 7 height 7
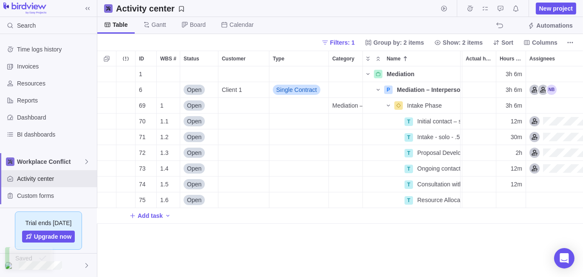
scroll to position [0, 45]
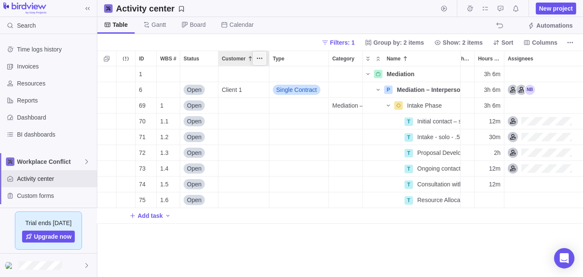
click at [258, 58] on icon "More actions" at bounding box center [259, 58] width 7 height 7
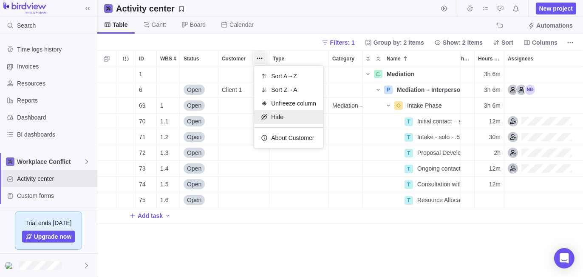
click at [275, 115] on span "Hide" at bounding box center [277, 117] width 12 height 9
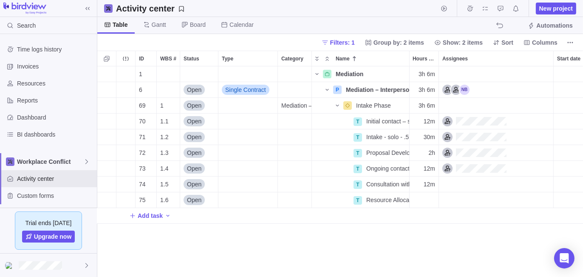
scroll to position [0, 66]
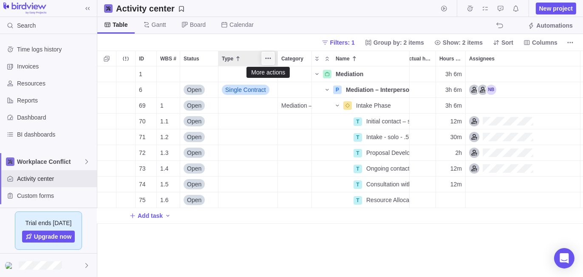
click at [268, 60] on icon "More actions" at bounding box center [268, 58] width 7 height 7
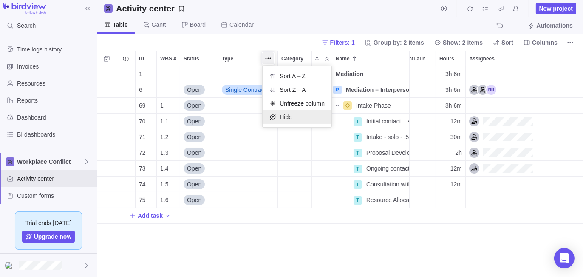
click at [282, 117] on span "Hide" at bounding box center [286, 117] width 12 height 9
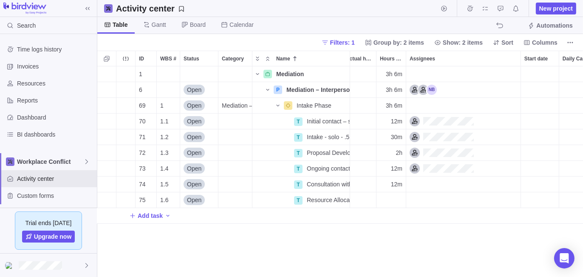
click at [239, 251] on div "1 Mediation Details 3h 6m 3h 6m 6 Open P Mediation – Interpersonal – Example De…" at bounding box center [340, 171] width 486 height 211
click at [242, 58] on icon "More actions" at bounding box center [242, 58] width 7 height 7
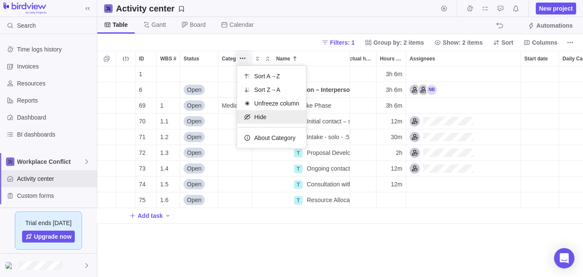
click at [255, 120] on span "Hide" at bounding box center [260, 117] width 12 height 9
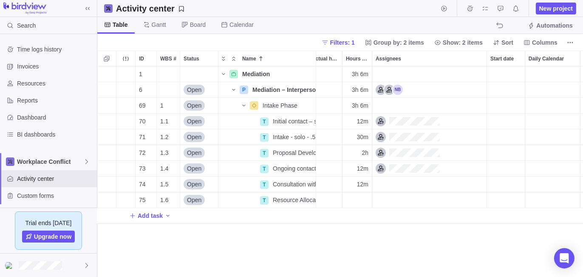
click at [235, 248] on div "1 Mediation Details 3h 6m 3h 6m 6 Open P Mediation – Interpersonal – Example De…" at bounding box center [340, 171] width 486 height 211
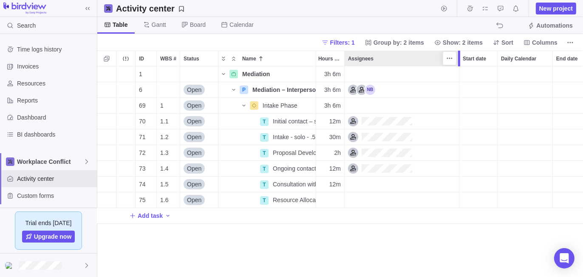
click at [460, 61] on div at bounding box center [459, 59] width 2 height 16
drag, startPoint x: 460, startPoint y: 61, endPoint x: 391, endPoint y: 68, distance: 68.8
click at [391, 68] on div "ID WBS # Status Name Estimated hours Actual hours (timelogs) Hours left Assigne…" at bounding box center [340, 164] width 486 height 226
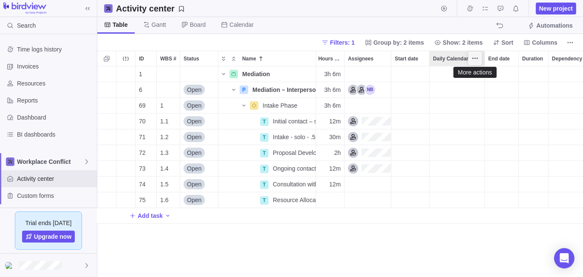
click at [475, 60] on icon "More actions" at bounding box center [475, 58] width 7 height 7
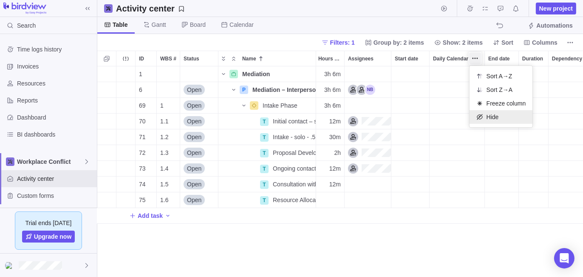
drag, startPoint x: 488, startPoint y: 116, endPoint x: 476, endPoint y: 159, distance: 44.9
click at [488, 116] on span "Hide" at bounding box center [493, 117] width 12 height 9
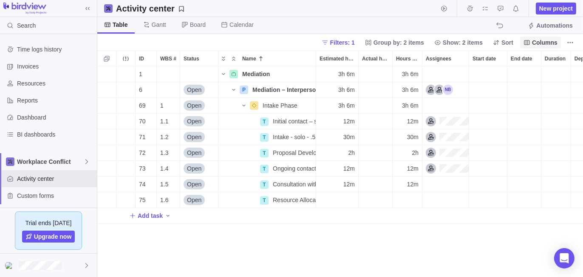
click at [544, 42] on span "Columns" at bounding box center [545, 42] width 26 height 9
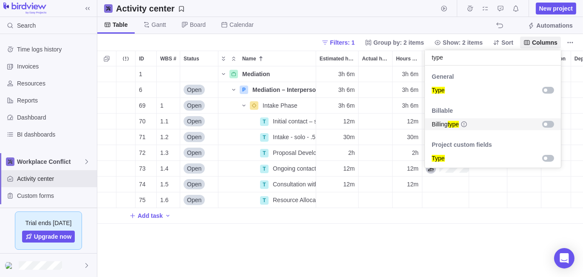
click at [547, 122] on div "grid" at bounding box center [549, 124] width 12 height 7
click at [479, 249] on body "Search Time logs history Invoices Resources Reports Dashboard BI dashboards Wor…" at bounding box center [291, 138] width 583 height 277
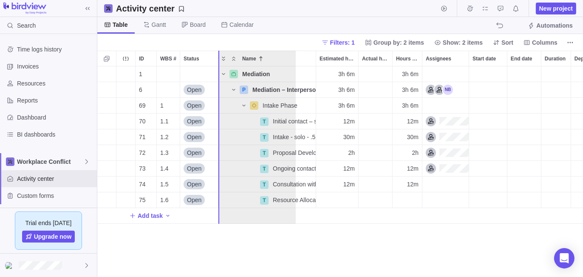
drag, startPoint x: 528, startPoint y: 54, endPoint x: 238, endPoint y: 92, distance: 292.5
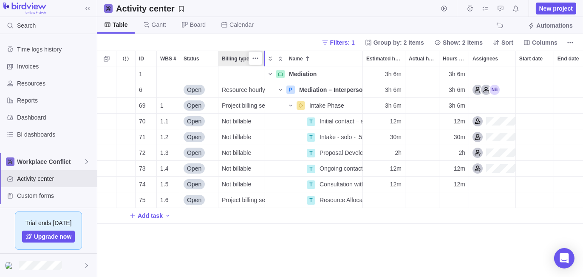
drag, startPoint x: 293, startPoint y: 60, endPoint x: 265, endPoint y: 64, distance: 28.9
click at [265, 64] on div at bounding box center [266, 59] width 7 height 16
click at [245, 204] on span "Project billing settings" at bounding box center [243, 200] width 43 height 9
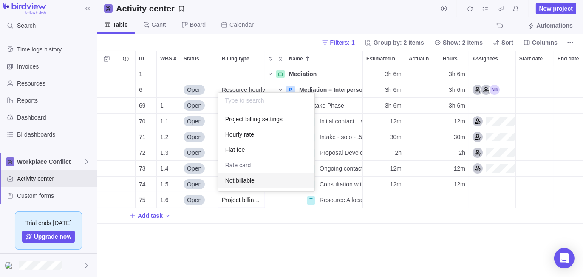
click at [246, 178] on span "Not billable" at bounding box center [239, 180] width 29 height 9
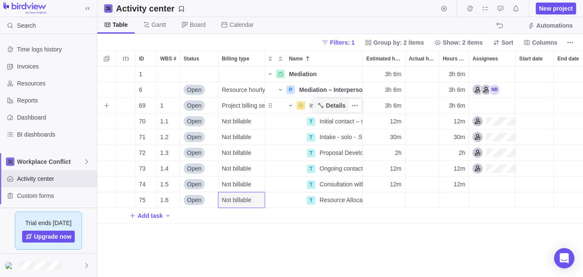
drag, startPoint x: 326, startPoint y: 105, endPoint x: 340, endPoint y: 107, distance: 14.5
click at [326, 105] on span "Details" at bounding box center [331, 106] width 35 height 12
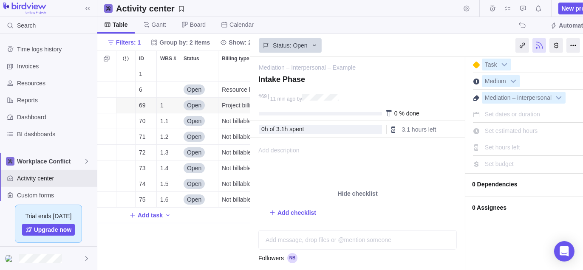
scroll to position [0, 22]
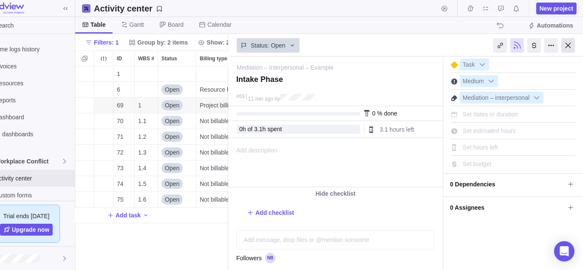
click at [565, 47] on div at bounding box center [569, 45] width 14 height 14
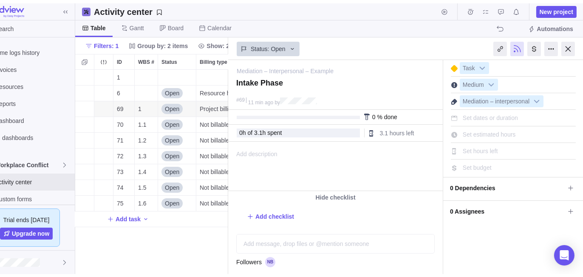
scroll to position [205, 480]
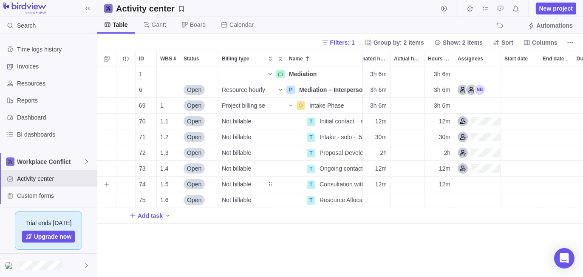
click at [470, 187] on div "Assignees" at bounding box center [478, 183] width 46 height 15
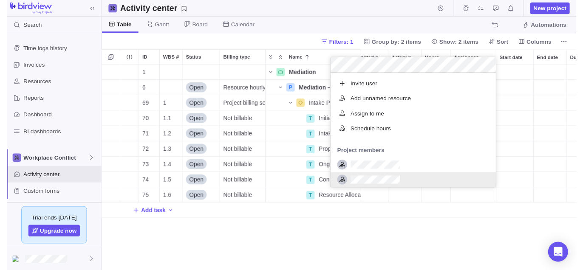
scroll to position [19, 0]
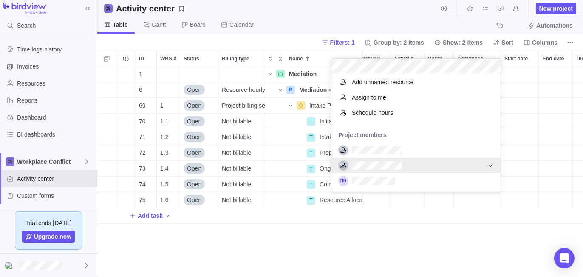
click at [367, 258] on div "1 Mediation Details 3h 6m 3h 6m 6 Open Resource hourly rate P Mediation – Inter…" at bounding box center [340, 171] width 486 height 211
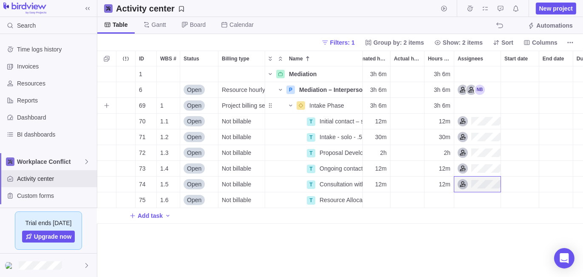
click at [509, 106] on div "Start date" at bounding box center [520, 105] width 38 height 15
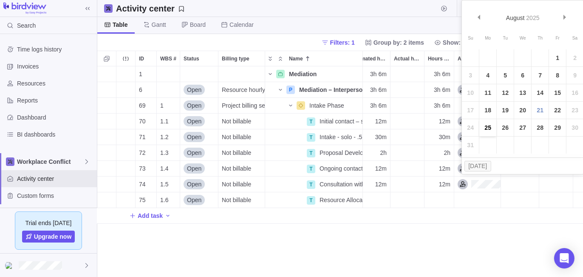
click at [489, 128] on link "25" at bounding box center [488, 127] width 17 height 17
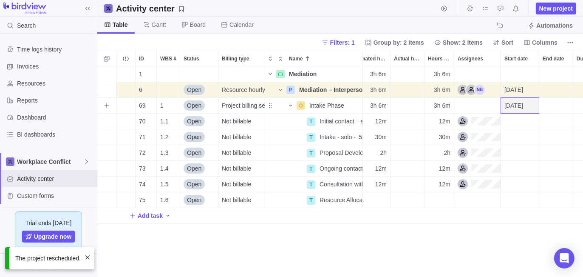
click at [557, 107] on div "End date" at bounding box center [557, 105] width 34 height 15
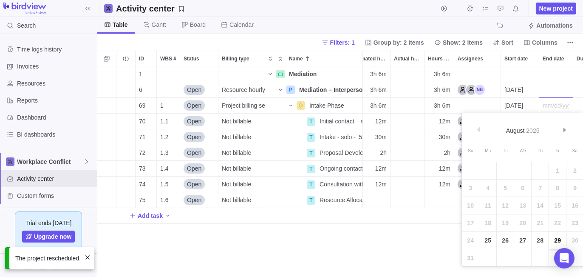
click at [561, 240] on link "29" at bounding box center [557, 240] width 17 height 17
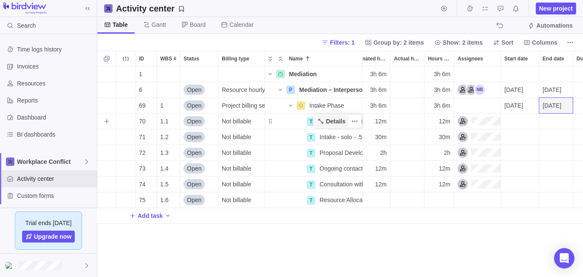
click at [335, 120] on span "Details" at bounding box center [336, 121] width 20 height 9
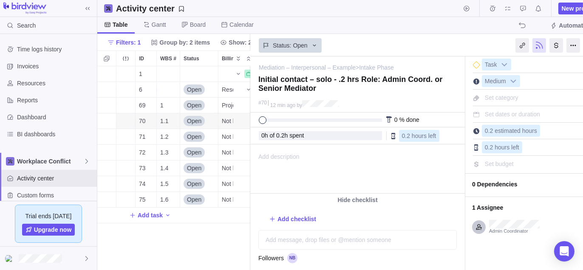
click at [291, 158] on span "Add description" at bounding box center [275, 169] width 49 height 48
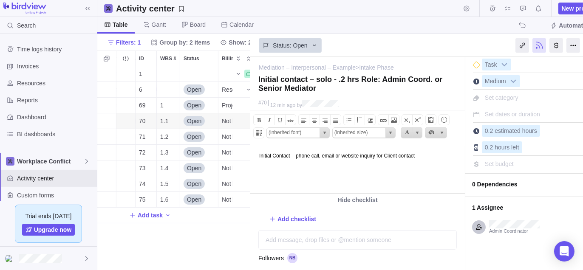
scroll to position [0, 22]
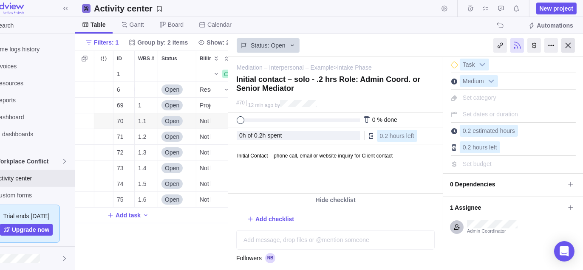
click at [567, 45] on div at bounding box center [569, 45] width 14 height 14
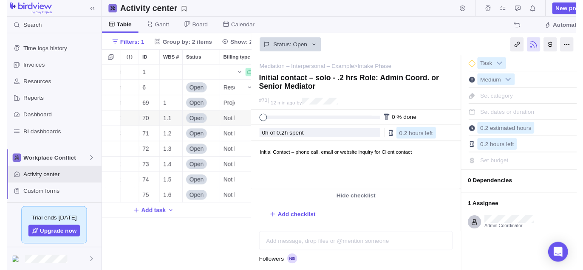
scroll to position [0, 86]
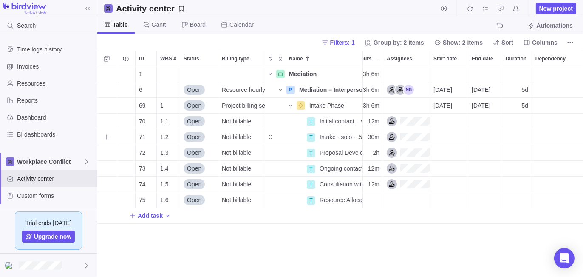
drag, startPoint x: 334, startPoint y: 140, endPoint x: 369, endPoint y: 168, distance: 44.4
click at [0, 0] on span "Details" at bounding box center [0, 0] width 0 height 0
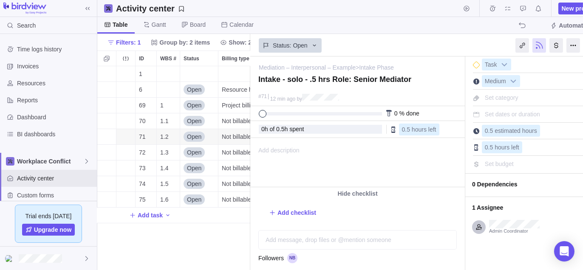
click at [318, 153] on div "Add description ... read all" at bounding box center [357, 163] width 213 height 48
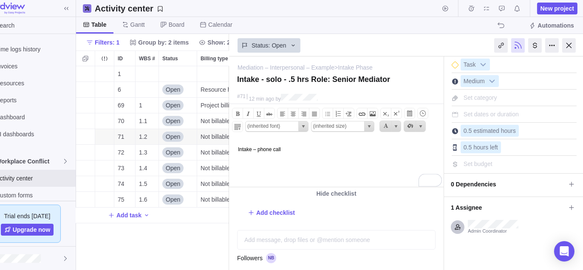
scroll to position [0, 22]
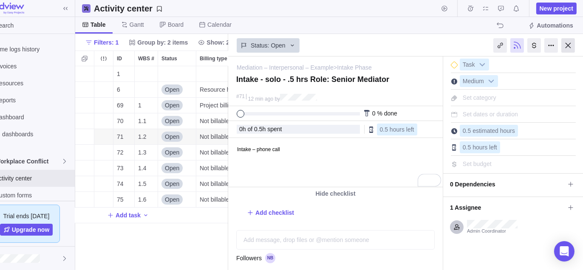
click at [568, 45] on div at bounding box center [569, 45] width 14 height 14
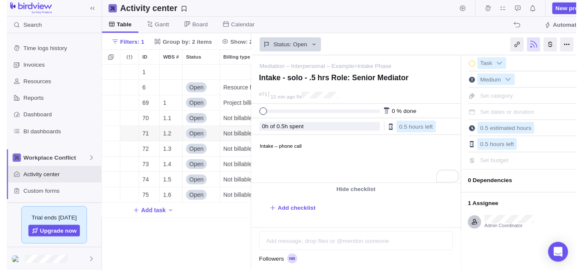
scroll to position [205, 480]
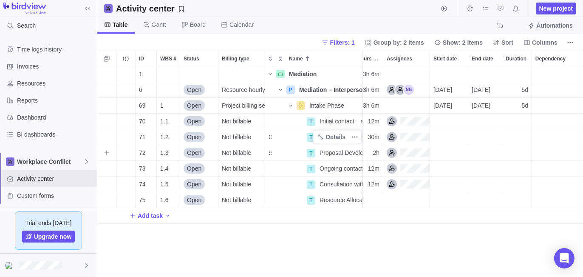
drag, startPoint x: 332, startPoint y: 155, endPoint x: 342, endPoint y: 143, distance: 16.3
click at [0, 0] on span "Details" at bounding box center [0, 0] width 0 height 0
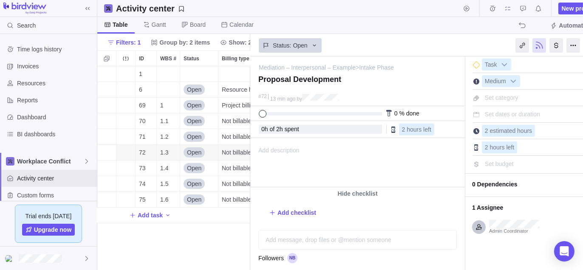
click at [290, 156] on span "Add description" at bounding box center [275, 163] width 49 height 48
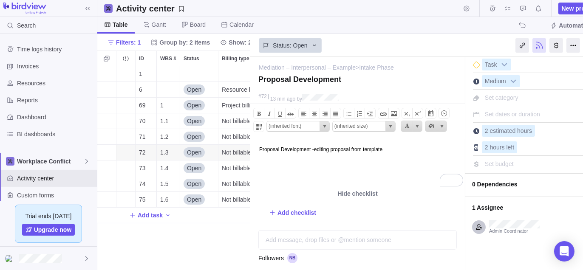
scroll to position [0, 22]
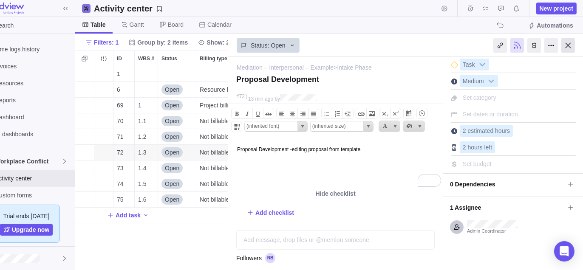
click at [571, 46] on div at bounding box center [569, 45] width 14 height 14
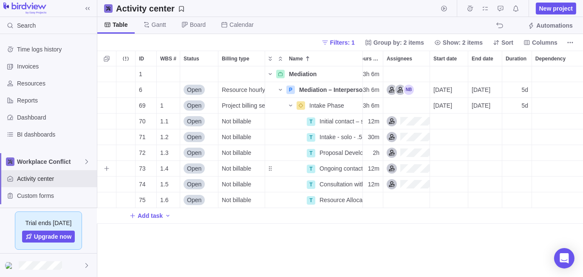
drag, startPoint x: 333, startPoint y: 167, endPoint x: 434, endPoint y: 186, distance: 102.3
click at [0, 0] on span "Details" at bounding box center [0, 0] width 0 height 0
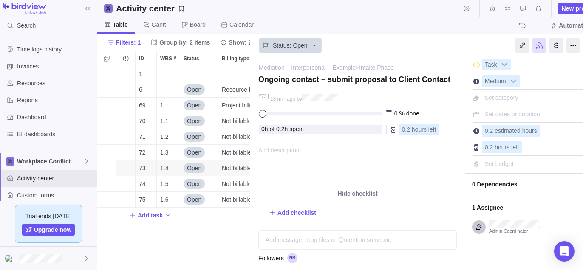
click at [288, 156] on span "Add description" at bounding box center [275, 163] width 49 height 48
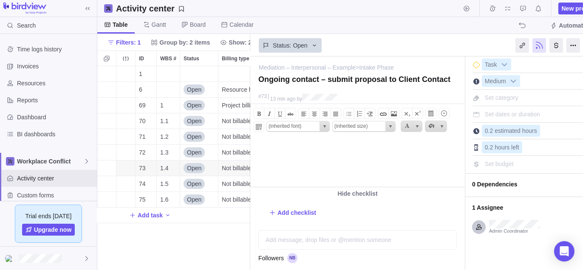
paste body
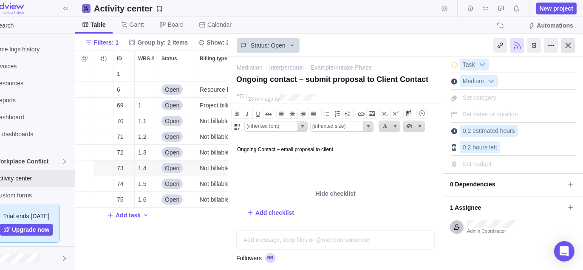
click at [571, 45] on div at bounding box center [569, 45] width 14 height 14
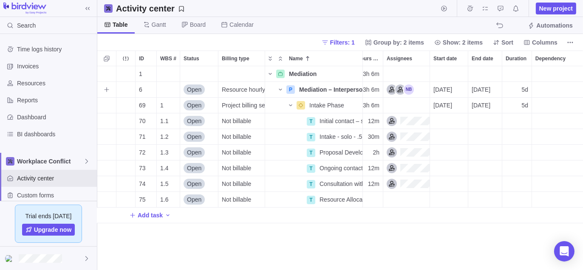
scroll to position [205, 480]
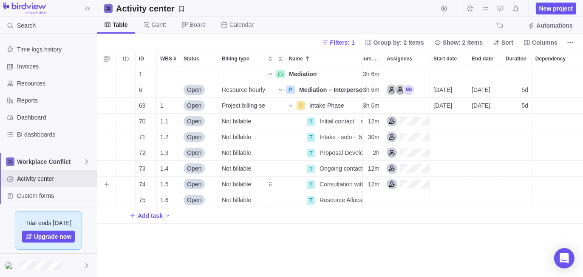
drag, startPoint x: 337, startPoint y: 185, endPoint x: 378, endPoint y: 200, distance: 44.4
click at [0, 0] on span "Details" at bounding box center [0, 0] width 0 height 0
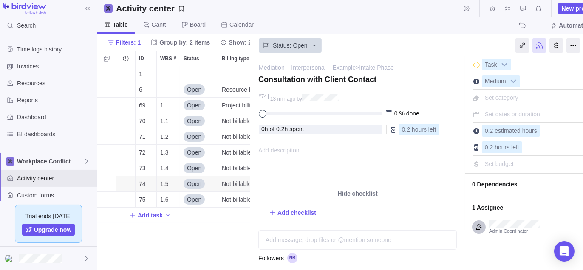
click at [268, 147] on span "Add description" at bounding box center [275, 163] width 49 height 48
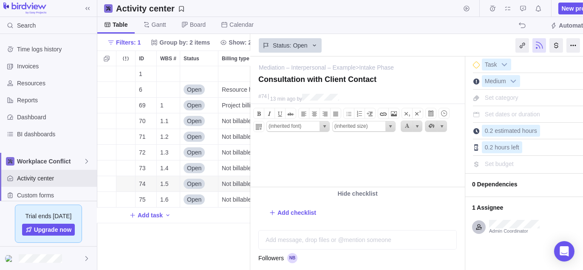
paste body
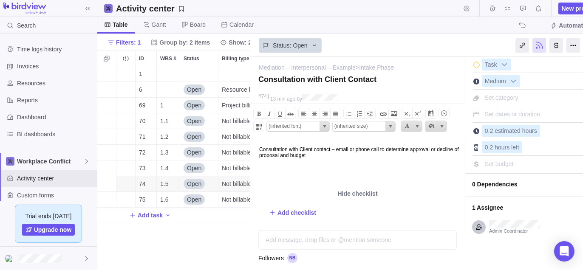
scroll to position [0, 22]
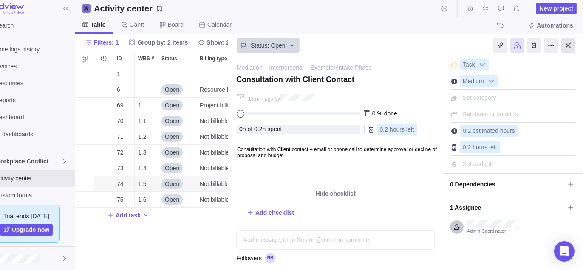
click at [568, 44] on div at bounding box center [569, 45] width 14 height 14
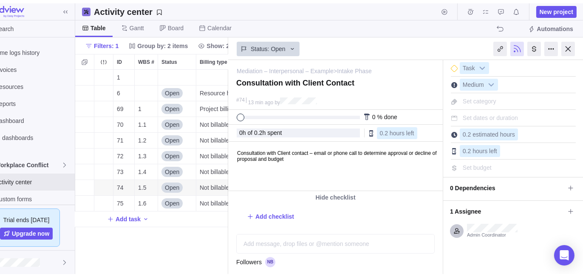
scroll to position [205, 480]
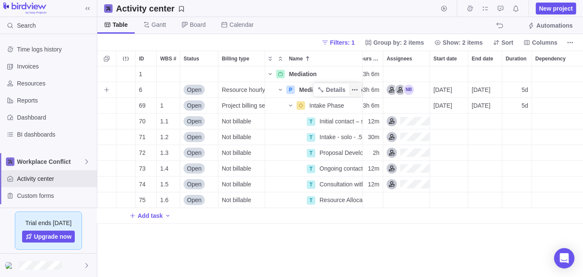
click at [356, 90] on icon "More actions" at bounding box center [355, 89] width 7 height 7
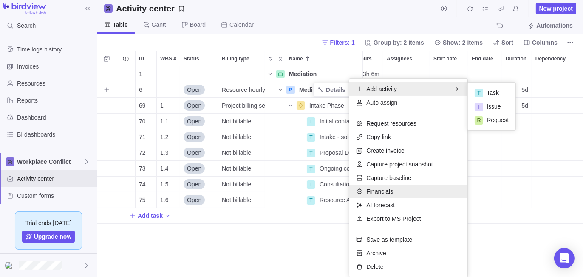
click at [376, 193] on span "Financials" at bounding box center [380, 191] width 27 height 9
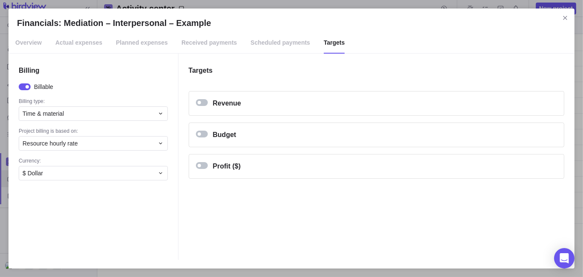
click at [202, 134] on div "Financials: Mediation – Interpersonal – Example" at bounding box center [202, 134] width 12 height 7
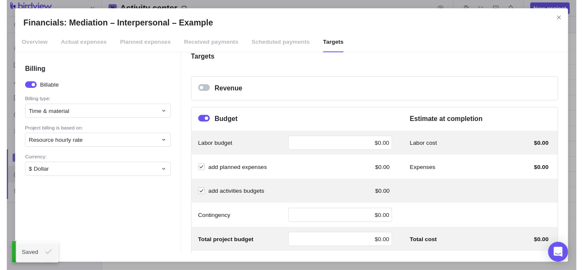
scroll to position [0, 0]
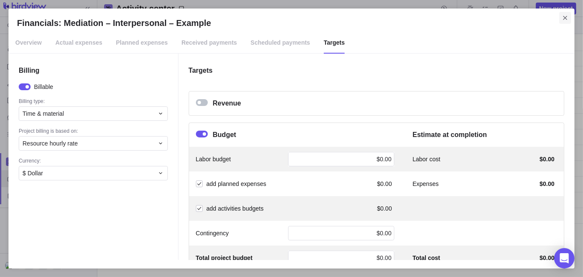
click at [564, 20] on icon "Close" at bounding box center [565, 17] width 7 height 7
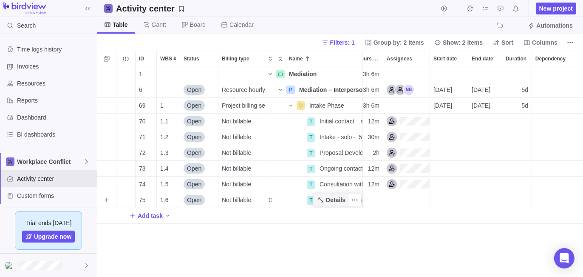
click at [332, 202] on span "Details" at bounding box center [336, 200] width 20 height 9
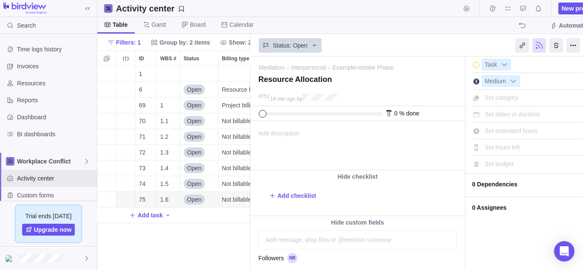
drag, startPoint x: 23, startPoint y: 14, endPoint x: 271, endPoint y: 135, distance: 276.0
click at [271, 135] on span "Add description" at bounding box center [275, 146] width 49 height 48
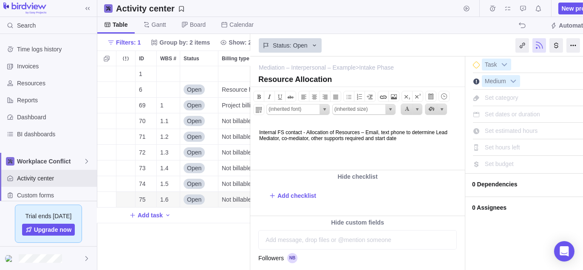
scroll to position [0, 22]
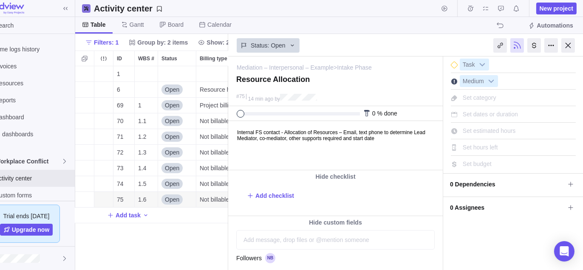
click at [475, 207] on span "0 Assignees" at bounding box center [507, 208] width 115 height 14
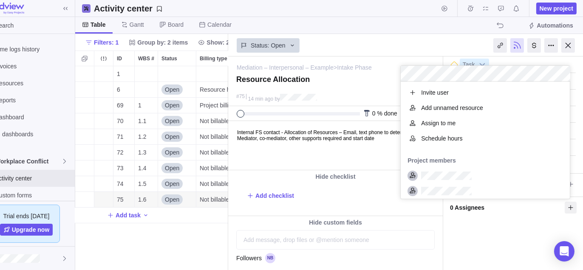
scroll to position [111, 163]
click at [475, 179] on div "grid" at bounding box center [486, 175] width 170 height 15
click at [478, 242] on div "Mediation – Interpersonal – Example > Intake Phase — change Resource Allocation…" at bounding box center [406, 164] width 356 height 214
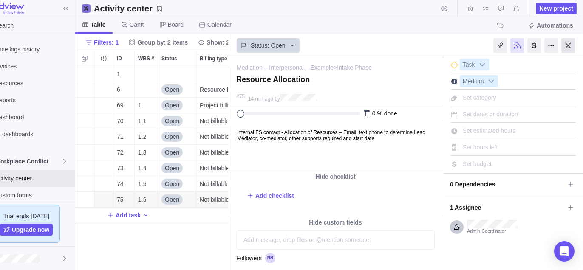
click at [568, 46] on div at bounding box center [569, 45] width 14 height 14
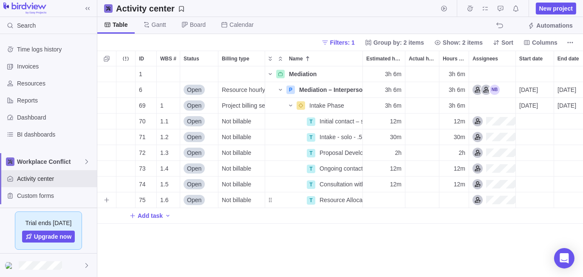
click at [388, 207] on div "Estimated hours" at bounding box center [384, 199] width 42 height 15
click at [413, 240] on div "1 Mediation Details 3h 6m 3h 6m 6 Open Resource hourly rate P Mediation – Inter…" at bounding box center [340, 171] width 486 height 211
drag, startPoint x: 307, startPoint y: 252, endPoint x: 312, endPoint y: 252, distance: 5.1
click at [307, 252] on div "1 Mediation Details 3h 36m 3h 36m 6 Open Resource hourly rate P Mediation – Int…" at bounding box center [340, 171] width 486 height 211
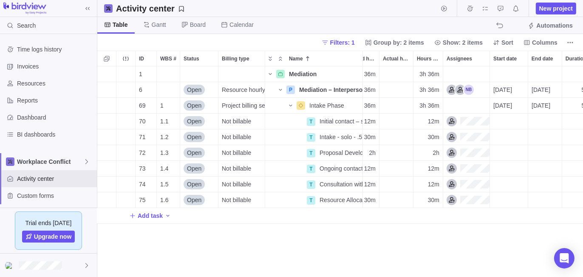
scroll to position [0, 30]
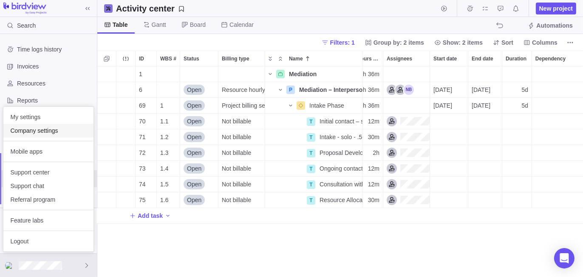
click at [60, 127] on span "Company settings" at bounding box center [48, 130] width 77 height 9
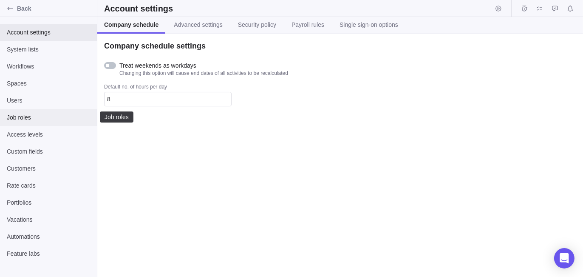
click at [42, 118] on span "Job roles" at bounding box center [48, 117] width 83 height 9
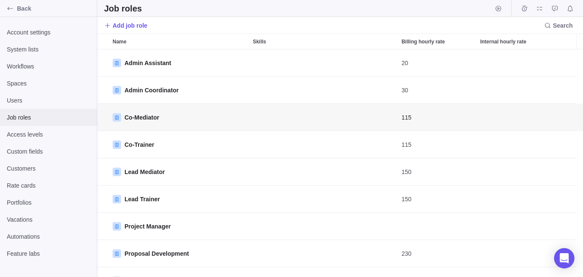
scroll to position [221, 480]
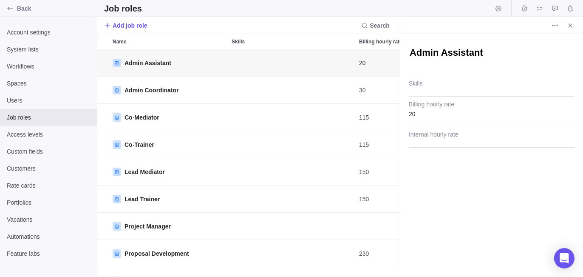
scroll to position [221, 296]
click at [441, 110] on input "20" at bounding box center [492, 111] width 166 height 21
click at [571, 28] on span "Close" at bounding box center [571, 26] width 12 height 12
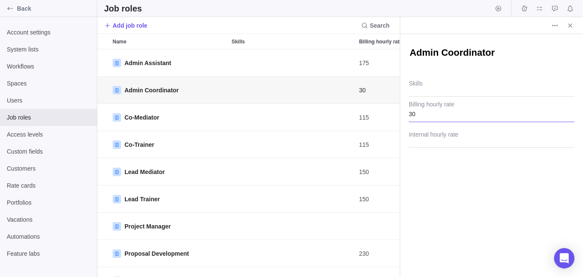
click at [426, 114] on input "30" at bounding box center [492, 111] width 166 height 21
drag, startPoint x: 443, startPoint y: 200, endPoint x: 494, endPoint y: 92, distance: 119.6
click at [443, 200] on div "Admin Coordinator Skills 175 Billing hourly rate Internal hourly rate" at bounding box center [492, 155] width 183 height 243
click at [572, 22] on icon "Close" at bounding box center [570, 25] width 7 height 7
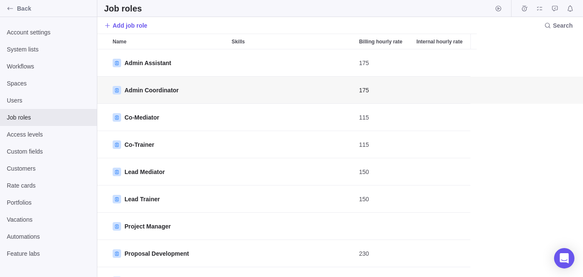
scroll to position [7, 6]
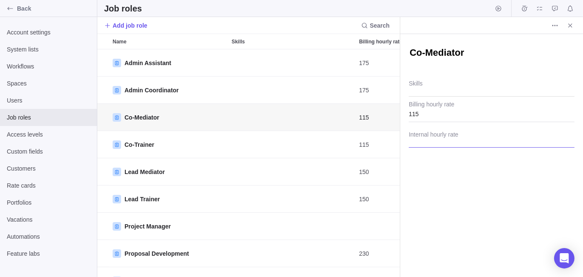
scroll to position [221, 296]
click at [431, 111] on input "115" at bounding box center [492, 111] width 166 height 21
click at [432, 193] on div "Co-Mediator Skills 175 Billing hourly rate Internal hourly rate" at bounding box center [492, 155] width 183 height 243
click at [572, 27] on icon "Close" at bounding box center [571, 25] width 4 height 4
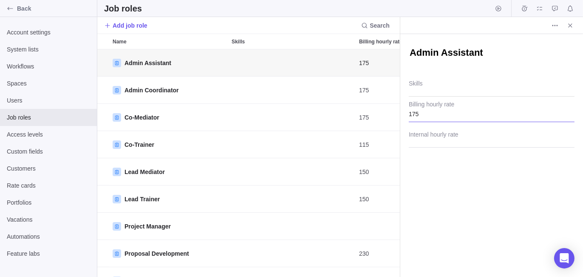
scroll to position [221, 296]
drag, startPoint x: 555, startPoint y: 26, endPoint x: 557, endPoint y: 31, distance: 6.2
click at [555, 26] on icon "More actions" at bounding box center [555, 25] width 7 height 7
click at [452, 188] on body "Back Account settings System lists Workflows Spaces Users Job roles Access leve…" at bounding box center [291, 138] width 583 height 277
click at [425, 137] on input "Internal hourly rate" at bounding box center [492, 136] width 166 height 21
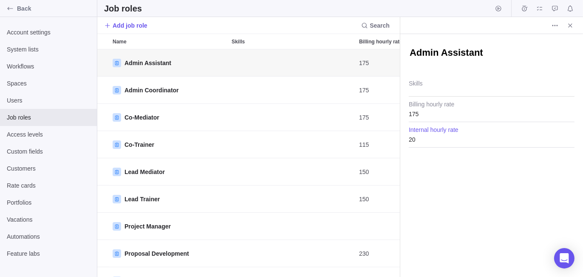
click at [475, 200] on div "Admin Assistant Skills 175 Billing hourly rate 20 Internal hourly rate" at bounding box center [492, 155] width 183 height 243
click at [434, 137] on input "Internal hourly rate" at bounding box center [492, 136] width 166 height 21
click at [442, 188] on div "Admin Coordinator Skills 175 Billing hourly rate 30 Internal hourly rate" at bounding box center [492, 155] width 183 height 243
click at [570, 28] on icon "Close" at bounding box center [570, 25] width 7 height 7
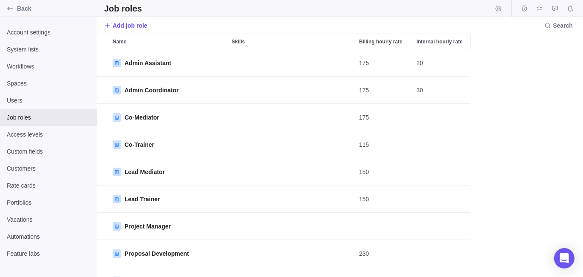
scroll to position [7, 6]
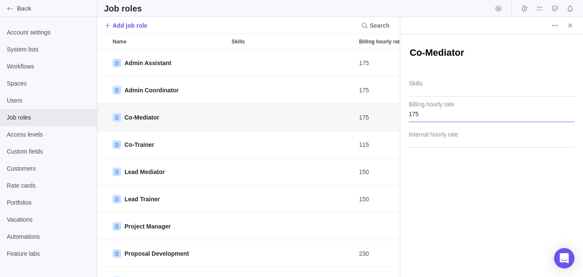
scroll to position [221, 296]
click at [442, 136] on input "Internal hourly rate" at bounding box center [492, 136] width 166 height 21
click at [448, 189] on div "Co-Mediator Skills 175 Billing hourly rate 115 Internal hourly rate" at bounding box center [492, 155] width 183 height 243
click at [568, 28] on icon "Close" at bounding box center [570, 25] width 7 height 7
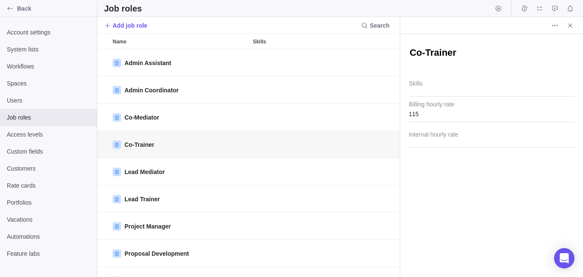
scroll to position [221, 296]
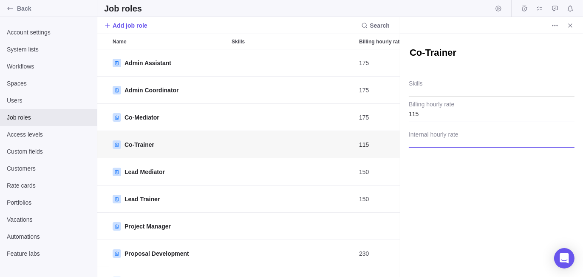
click at [433, 138] on input "Internal hourly rate" at bounding box center [492, 136] width 166 height 21
click at [433, 107] on input "115" at bounding box center [492, 111] width 166 height 21
click at [451, 210] on div "Co-Trainer Skills 175 Billing hourly rate 115 Internal hourly rate" at bounding box center [492, 155] width 183 height 243
click at [569, 26] on icon "Close" at bounding box center [570, 25] width 7 height 7
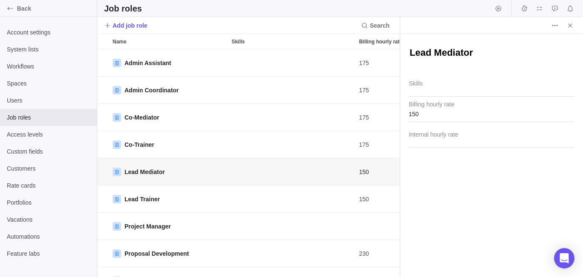
scroll to position [221, 296]
click at [430, 118] on input "150" at bounding box center [492, 111] width 166 height 21
click at [433, 189] on div "Lead Mediator Skills 175 Billing hourly rate Internal hourly rate" at bounding box center [492, 155] width 183 height 243
click at [427, 137] on input "Internal hourly rate" at bounding box center [492, 136] width 166 height 21
click at [435, 179] on div "Lead Mediator Skills 175 Billing hourly rate 150 Internal hourly rate" at bounding box center [492, 155] width 183 height 243
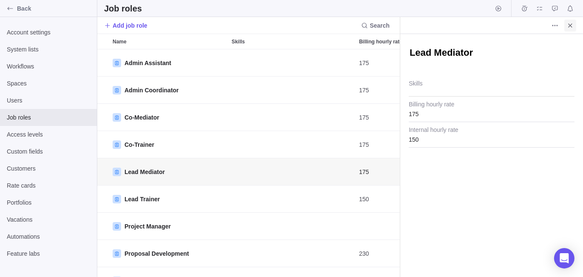
click at [568, 27] on icon "Close" at bounding box center [570, 25] width 7 height 7
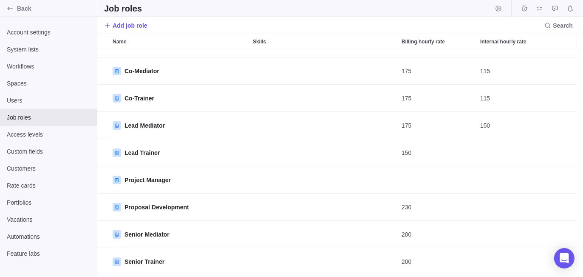
scroll to position [56, 0]
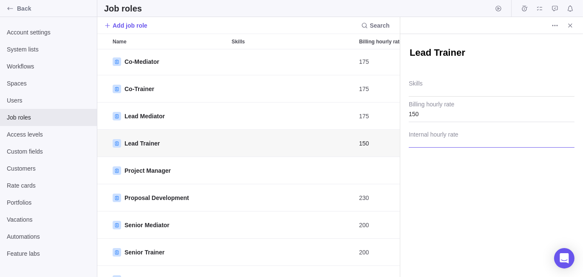
scroll to position [221, 296]
click at [430, 113] on input "150" at bounding box center [492, 111] width 166 height 21
click at [427, 137] on input "Internal hourly rate" at bounding box center [492, 136] width 166 height 21
click at [427, 110] on input "150" at bounding box center [492, 111] width 166 height 21
click at [441, 185] on div "Lead Trainer Skills 175 Billing hourly rate 150 Internal hourly rate" at bounding box center [492, 155] width 183 height 243
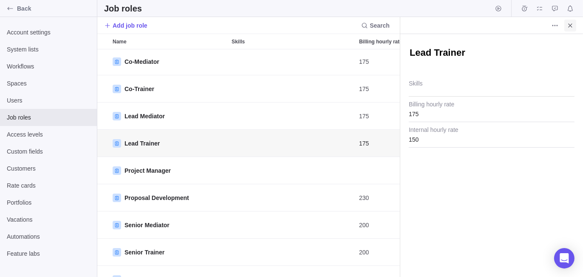
click at [575, 25] on span "Close" at bounding box center [571, 26] width 12 height 12
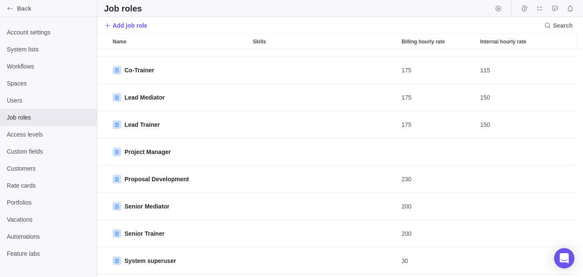
scroll to position [77, 0]
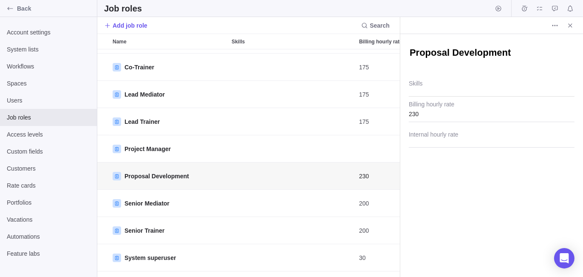
scroll to position [221, 296]
click at [428, 118] on input "230" at bounding box center [492, 111] width 166 height 21
click at [424, 137] on input "Internal hourly rate" at bounding box center [492, 136] width 166 height 21
click at [428, 176] on div "Proposal Development Skills 175 Billing hourly rate 230 Internal hourly rate" at bounding box center [492, 155] width 183 height 243
click at [574, 26] on icon "Close" at bounding box center [570, 25] width 7 height 7
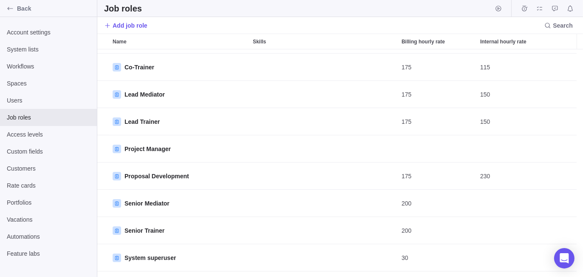
scroll to position [99, 0]
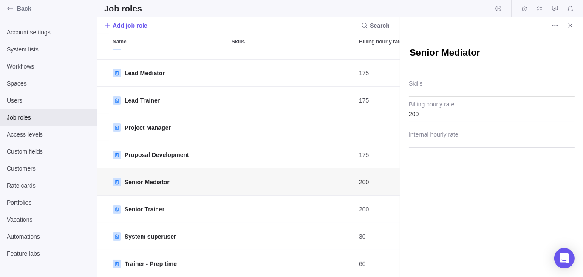
scroll to position [221, 296]
click at [421, 137] on input "Internal hourly rate" at bounding box center [492, 136] width 166 height 21
click at [430, 116] on input "200" at bounding box center [492, 111] width 166 height 21
drag, startPoint x: 458, startPoint y: 211, endPoint x: 483, endPoint y: 159, distance: 58.4
click at [458, 211] on div "Senior Mediator Skills 175 Billing hourly rate 200 Internal hourly rate" at bounding box center [492, 155] width 183 height 243
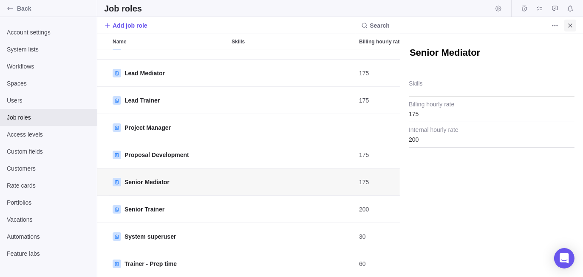
click at [572, 25] on icon "Close" at bounding box center [570, 25] width 7 height 7
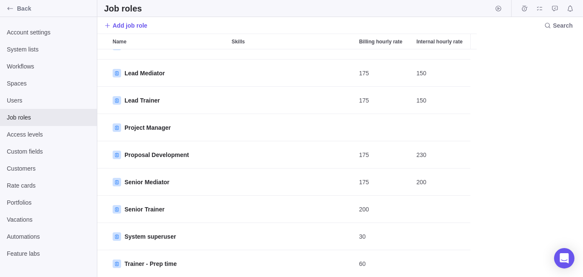
scroll to position [221, 480]
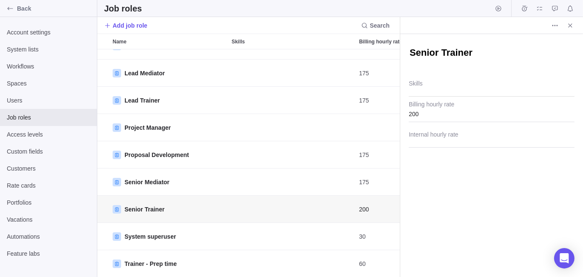
scroll to position [221, 296]
click at [463, 142] on input "Internal hourly rate" at bounding box center [492, 136] width 166 height 21
click at [424, 110] on input "200" at bounding box center [492, 111] width 166 height 21
click at [436, 195] on div "Senior Trainer Skills 175 Billing hourly rate 200 Internal hourly rate" at bounding box center [492, 155] width 183 height 243
click at [569, 26] on icon "Close" at bounding box center [570, 25] width 7 height 7
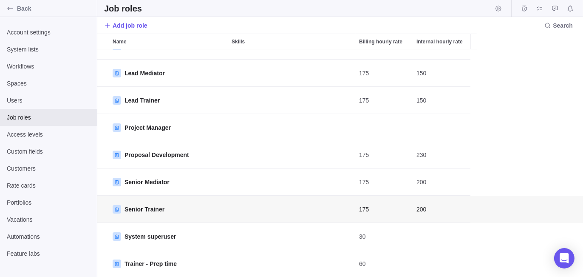
scroll to position [221, 480]
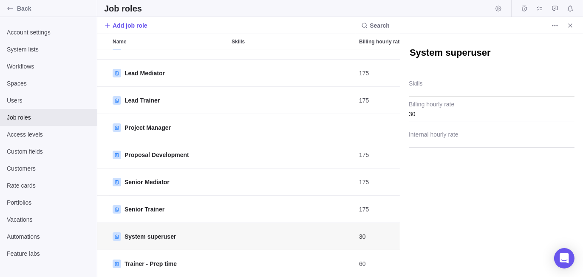
scroll to position [221, 296]
click at [430, 134] on input "Internal hourly rate" at bounding box center [492, 136] width 166 height 21
click at [428, 117] on input "30" at bounding box center [492, 111] width 166 height 21
click at [426, 227] on div "System superuser Skills 175 Billing hourly rate 30 Internal hourly rate" at bounding box center [492, 155] width 183 height 243
drag, startPoint x: 571, startPoint y: 23, endPoint x: 571, endPoint y: 34, distance: 10.2
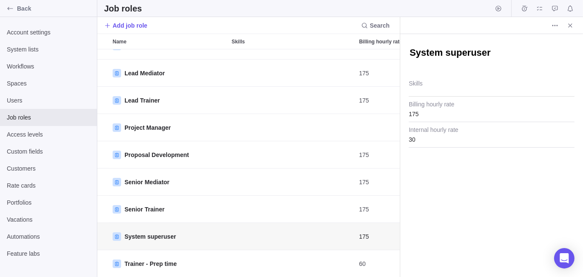
click at [571, 24] on icon "Close" at bounding box center [570, 25] width 7 height 7
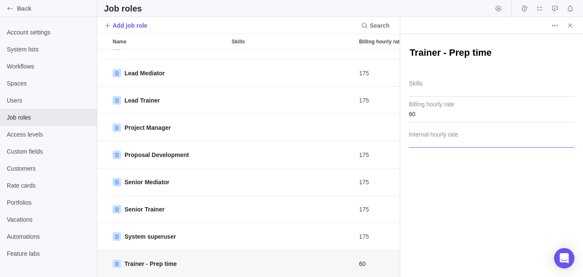
click at [427, 144] on input "Internal hourly rate" at bounding box center [492, 136] width 166 height 21
click at [428, 117] on input "60" at bounding box center [492, 111] width 166 height 21
click at [442, 244] on div "Trainer - Prep time Skills 175 Billing hourly rate 60 Internal hourly rate" at bounding box center [492, 155] width 183 height 243
drag, startPoint x: 571, startPoint y: 26, endPoint x: 577, endPoint y: 143, distance: 117.1
click at [571, 27] on icon "Close" at bounding box center [570, 25] width 7 height 7
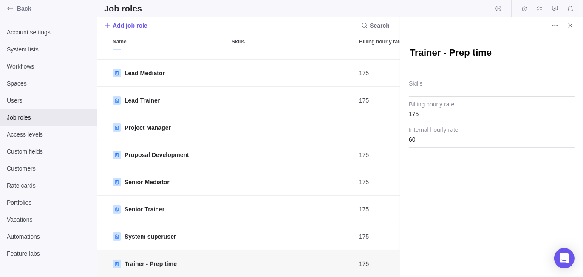
scroll to position [221, 480]
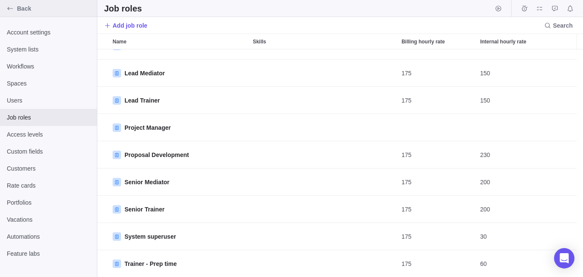
click at [25, 10] on span "Back" at bounding box center [55, 8] width 77 height 9
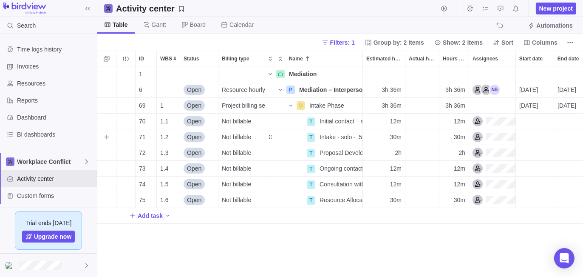
scroll to position [205, 480]
click at [356, 91] on icon "More actions" at bounding box center [355, 89] width 7 height 7
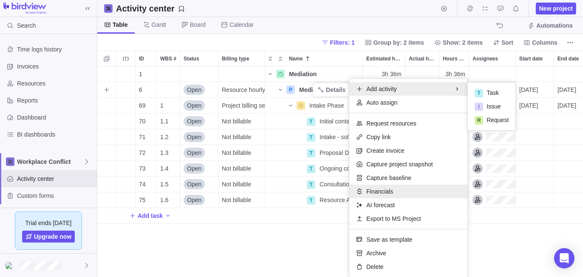
click at [383, 189] on span "Financials" at bounding box center [380, 191] width 27 height 9
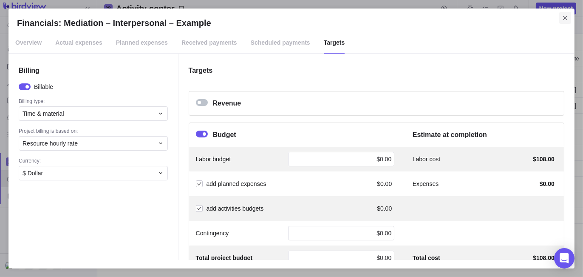
click at [565, 20] on icon "Close" at bounding box center [565, 17] width 7 height 7
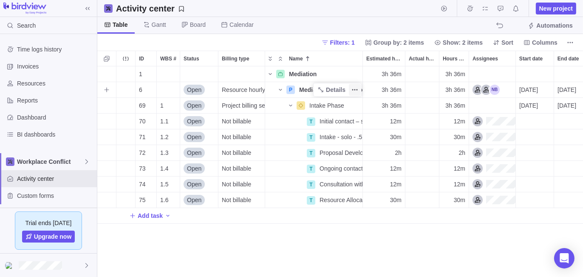
click at [356, 85] on span "More actions" at bounding box center [355, 90] width 12 height 12
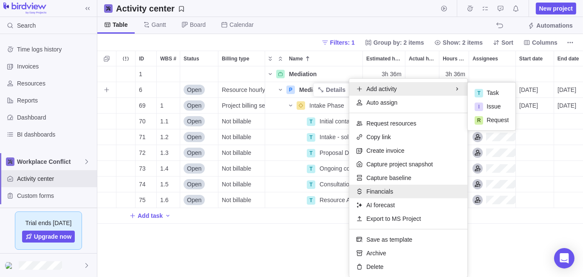
click at [394, 188] on div "Financials" at bounding box center [409, 192] width 118 height 14
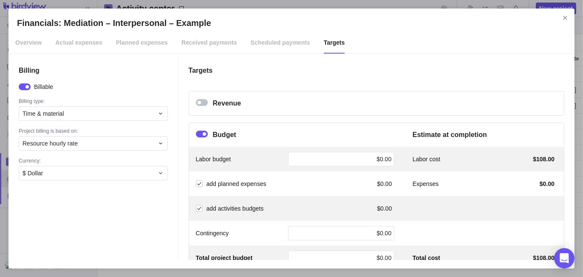
click at [201, 103] on div "Financials: Mediation – Interpersonal – Example" at bounding box center [202, 102] width 12 height 7
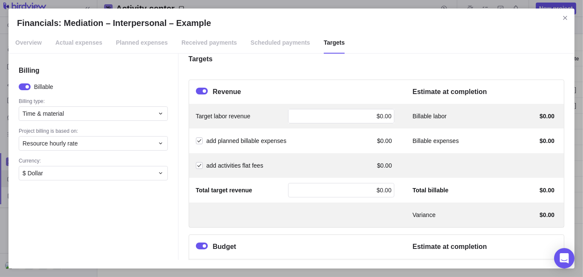
scroll to position [6, 0]
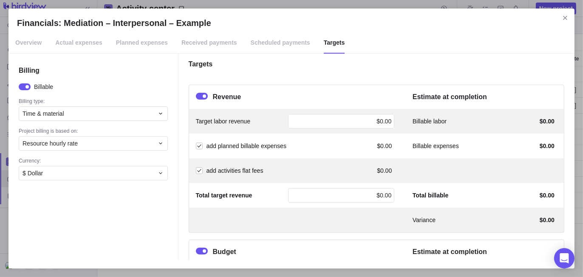
drag, startPoint x: 564, startPoint y: 21, endPoint x: 517, endPoint y: 103, distance: 94.5
click at [564, 21] on span "Close" at bounding box center [566, 18] width 12 height 12
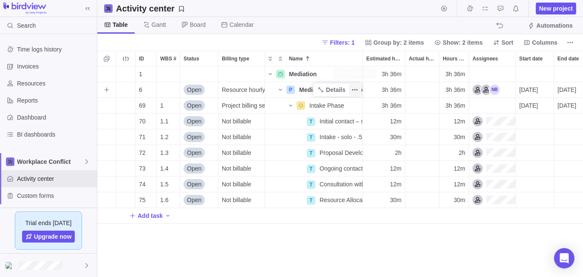
click at [357, 88] on icon "More actions" at bounding box center [355, 89] width 7 height 7
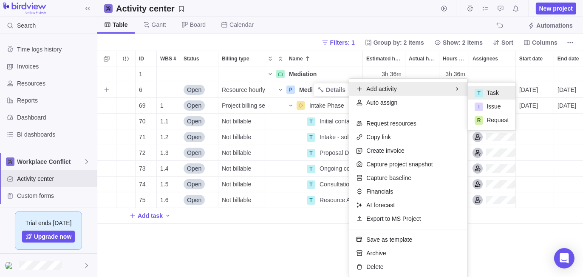
click at [493, 94] on span "Task" at bounding box center [493, 92] width 12 height 9
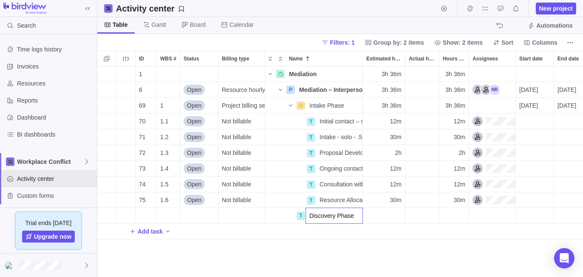
click at [321, 254] on div "1 Mediation Details 3h 36m 3h 36m 6 Open Resource hourly rate P Mediation – Int…" at bounding box center [340, 171] width 486 height 211
click at [356, 217] on icon "More actions" at bounding box center [355, 215] width 7 height 7
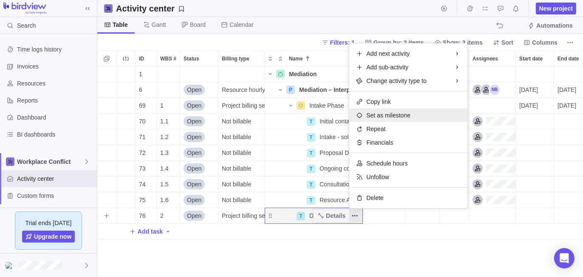
click at [408, 117] on span "Set as milestone" at bounding box center [389, 115] width 44 height 9
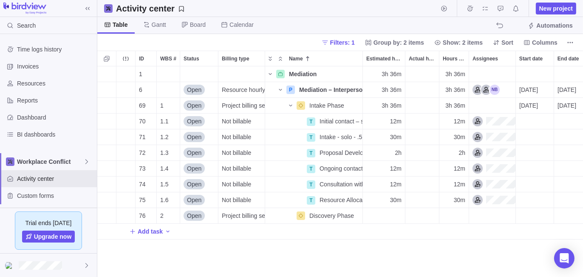
click at [363, 254] on div "1 Mediation Details 3h 36m 3h 36m 6 Open Resource hourly rate P Mediation – Int…" at bounding box center [340, 171] width 486 height 211
drag, startPoint x: 366, startPoint y: 256, endPoint x: 405, endPoint y: 245, distance: 40.9
click at [366, 256] on div "1 Mediation Details 3h 36m 3h 36m 6 Open Resource hourly rate P Mediation – Int…" at bounding box center [340, 171] width 486 height 211
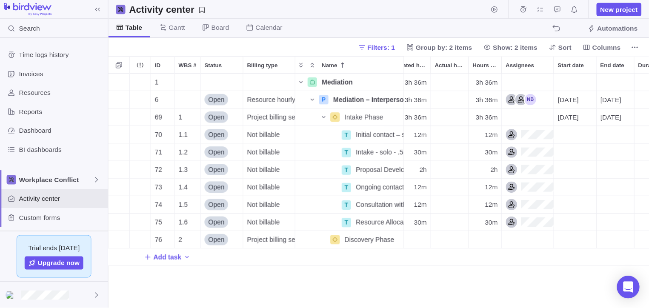
scroll to position [234, 543]
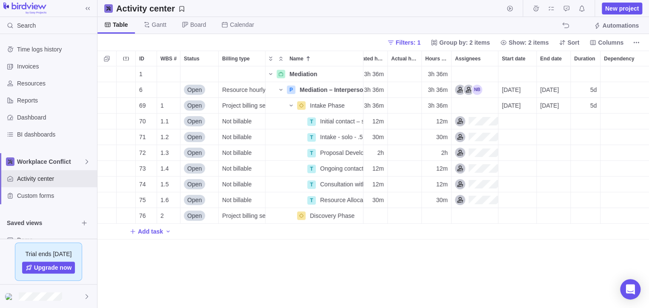
drag, startPoint x: 572, startPoint y: 1, endPoint x: 425, endPoint y: 273, distance: 308.8
click at [425, 273] on div "1 Mediation Details 3h 36m 3h 36m 6 Open Resource hourly rate P Mediation – Int…" at bounding box center [372, 187] width 551 height 242
click at [355, 218] on icon "More actions" at bounding box center [355, 215] width 7 height 7
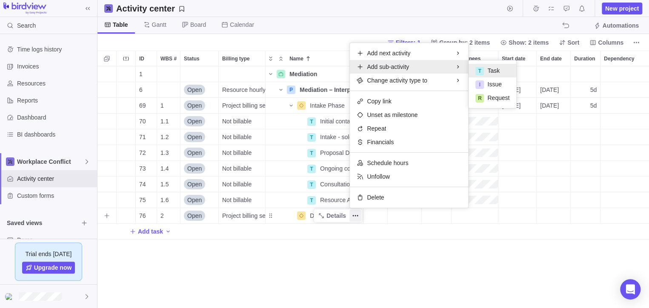
click at [478, 66] on div "T" at bounding box center [479, 70] width 9 height 9
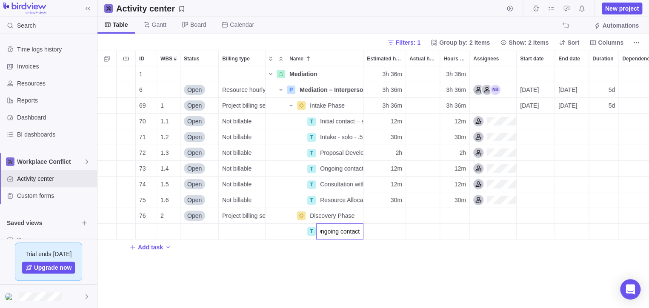
scroll to position [0, 6]
click at [480, 226] on div "1 Mediation Details 3h 36m 3h 36m 6 Open Resource hourly rate P Mediation – Int…" at bounding box center [372, 187] width 551 height 242
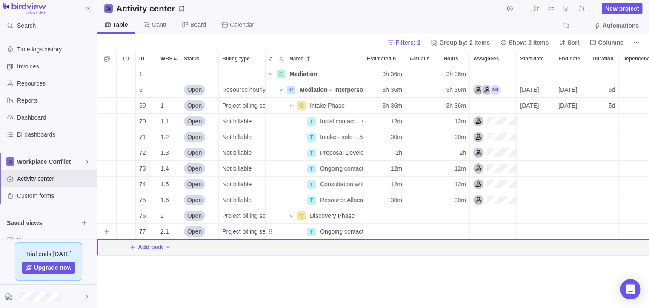
click at [484, 234] on div "Assignees" at bounding box center [493, 231] width 46 height 15
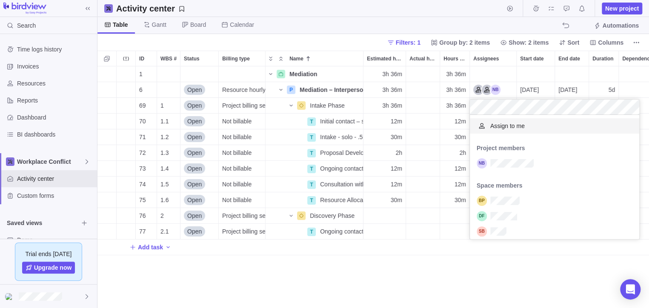
scroll to position [110, 162]
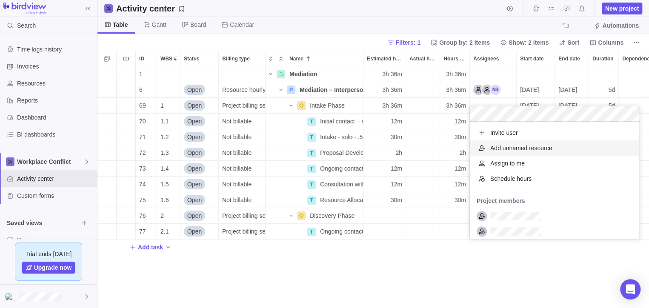
click at [517, 150] on span "Add unnamed resource" at bounding box center [521, 148] width 62 height 9
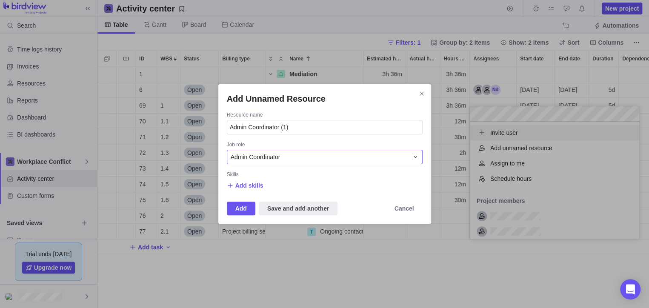
click at [284, 153] on div "Admin Coordinator" at bounding box center [319, 157] width 178 height 9
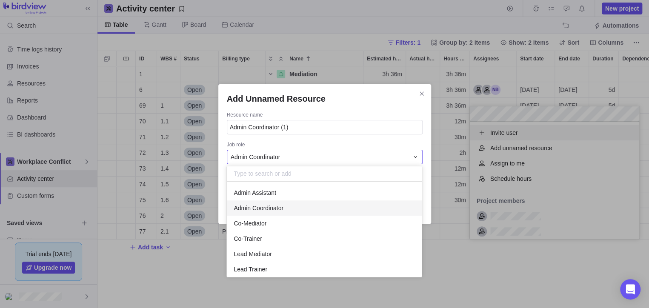
scroll to position [88, 188]
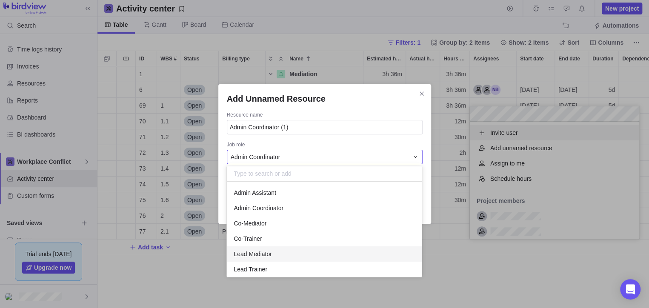
click at [270, 255] on span "Lead Mediator" at bounding box center [252, 254] width 38 height 9
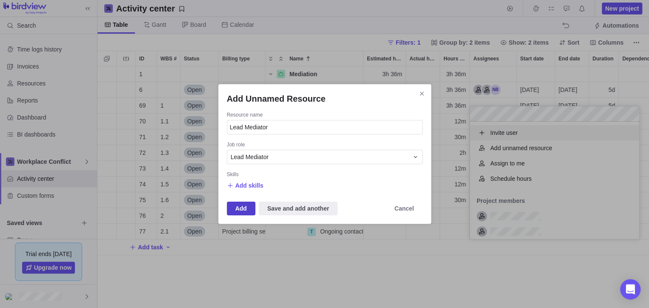
click at [241, 205] on span "Add" at bounding box center [240, 208] width 11 height 10
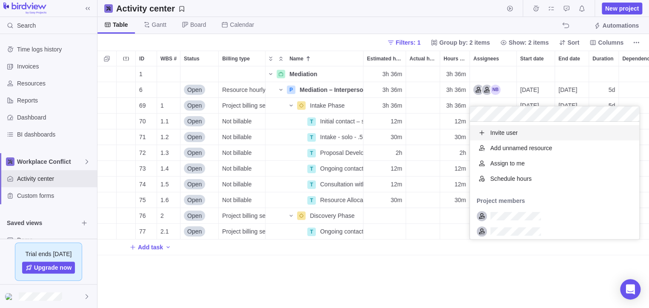
click at [420, 276] on div "1 Mediation Details 3h 36m 3h 36m 6 Open Resource hourly rate P Mediation – Int…" at bounding box center [372, 187] width 551 height 242
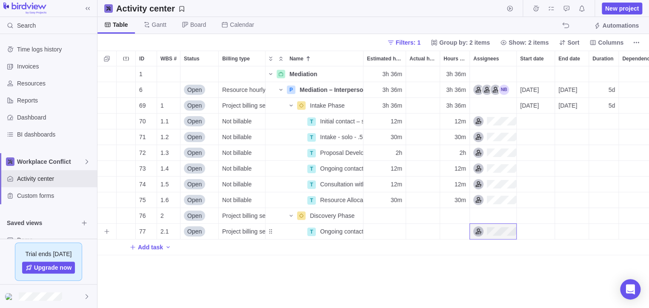
click at [386, 229] on div "Estimated hours" at bounding box center [384, 231] width 42 height 15
click at [372, 276] on div "1 Mediation Details 3h 36m 3h 36m 6 Open Resource hourly rate P Mediation – Int…" at bounding box center [372, 187] width 551 height 242
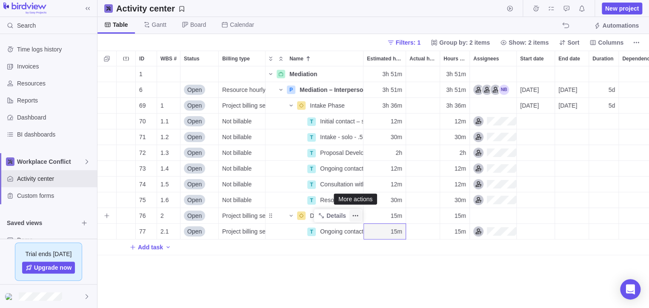
click at [352, 214] on icon "More actions" at bounding box center [355, 215] width 7 height 7
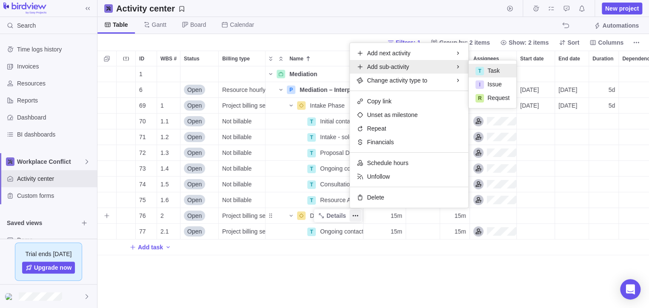
click at [500, 67] on div "T Task" at bounding box center [492, 71] width 48 height 14
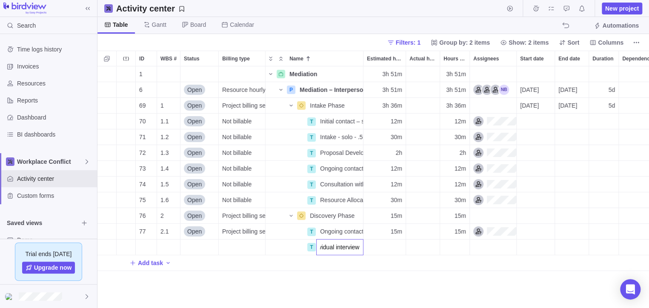
scroll to position [0, 13]
click at [376, 276] on div "1 Mediation Details 3h 51m 3h 51m 6 Open Resource hourly rate P Mediation – Int…" at bounding box center [372, 187] width 551 height 242
click at [394, 248] on div "Estimated hours" at bounding box center [384, 246] width 42 height 15
drag, startPoint x: 425, startPoint y: 285, endPoint x: 445, endPoint y: 275, distance: 22.4
click at [427, 276] on div "1 Mediation Details 3h 51m 3h 51m 6 Open Resource hourly rate P Mediation – Int…" at bounding box center [372, 187] width 551 height 242
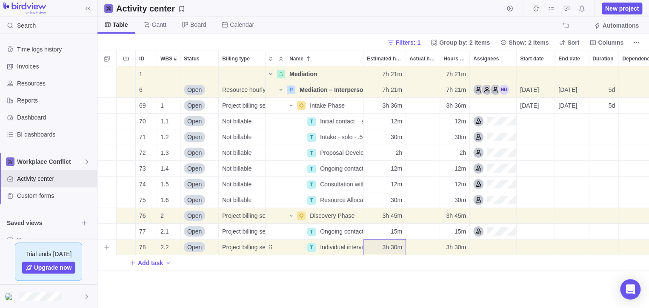
click at [490, 248] on div "Assignees" at bounding box center [493, 246] width 46 height 15
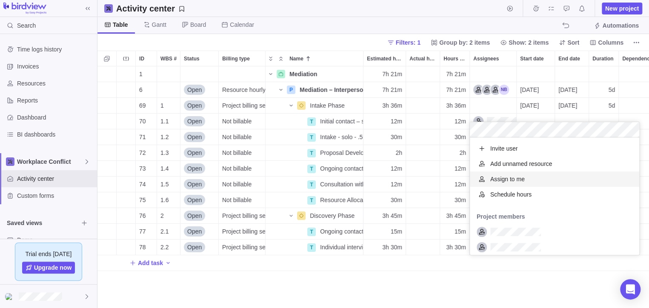
scroll to position [110, 162]
click at [444, 276] on div "1 Mediation Details 7h 21m 7h 21m 6 Open Resource hourly rate P Mediation – Int…" at bounding box center [372, 187] width 551 height 242
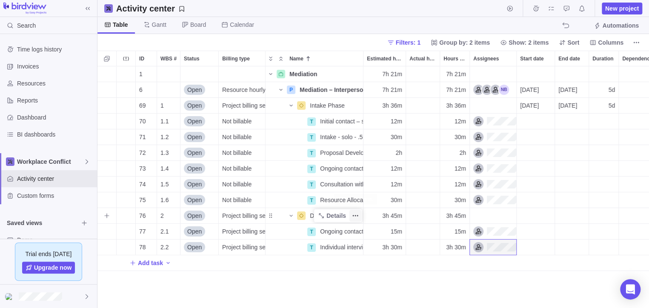
click at [355, 216] on icon "More actions" at bounding box center [355, 215] width 7 height 7
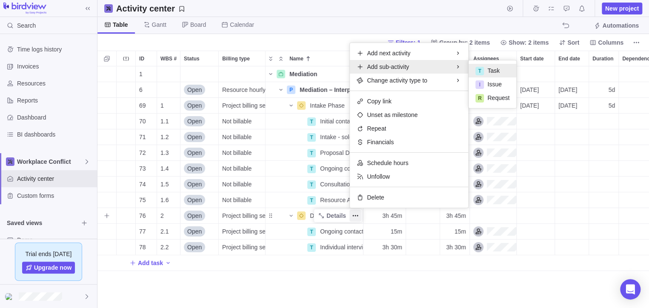
drag, startPoint x: 488, startPoint y: 65, endPoint x: 489, endPoint y: 100, distance: 35.3
click at [488, 65] on div "T Task" at bounding box center [492, 71] width 48 height 14
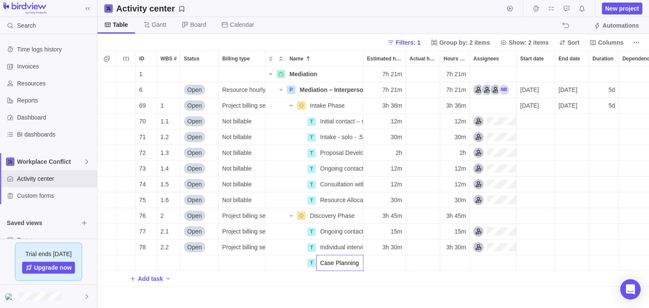
click at [392, 267] on div "1 Mediation Details 7h 21m 7h 21m 6 Open Resource hourly rate P Mediation – Int…" at bounding box center [372, 187] width 551 height 242
click at [395, 265] on div "Estimated hours" at bounding box center [384, 262] width 42 height 15
click at [299, 276] on div "1 Mediation Details 7h 21m 7h 21m 6 Open Resource hourly rate P Mediation – Int…" at bounding box center [372, 187] width 551 height 242
click at [355, 216] on icon "More actions" at bounding box center [355, 215] width 7 height 7
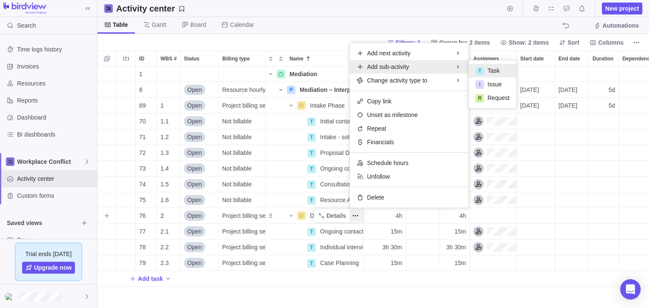
click at [479, 67] on div "T" at bounding box center [479, 71] width 9 height 9
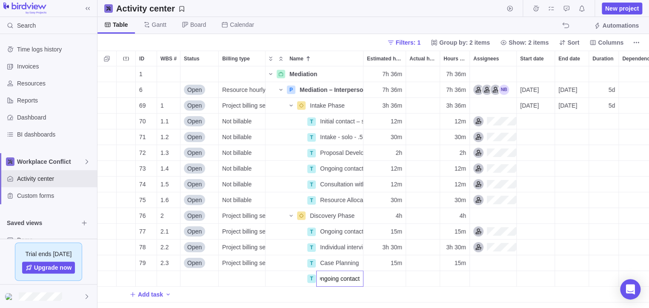
scroll to position [0, 0]
click at [393, 276] on div "1 Mediation Details 7h 36m 7h 36m 6 Open Resource hourly rate P Mediation – Int…" at bounding box center [372, 187] width 551 height 242
click at [393, 276] on div "Estimated hours" at bounding box center [384, 278] width 42 height 15
click at [399, 276] on div "1 Mediation Details 7h 36m 7h 36m 6 Open Resource hourly rate P Mediation – Int…" at bounding box center [372, 187] width 551 height 242
click at [498, 266] on div "Assignees" at bounding box center [493, 262] width 46 height 15
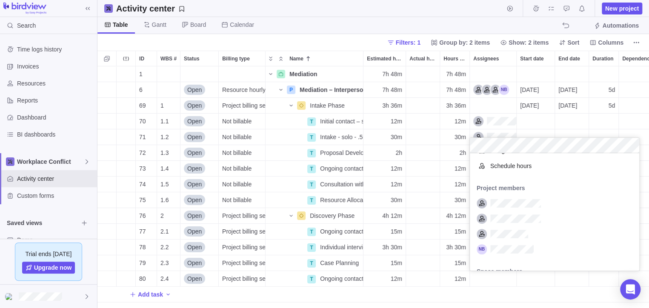
scroll to position [49, 0]
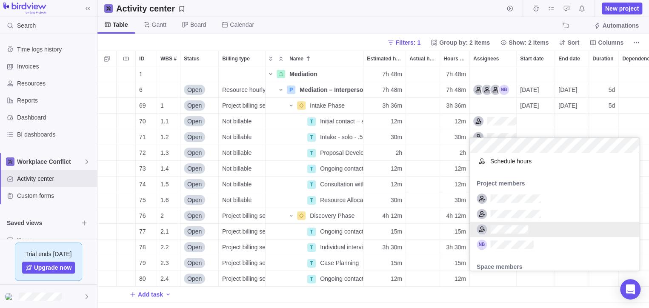
click at [528, 230] on div "grid" at bounding box center [554, 229] width 169 height 15
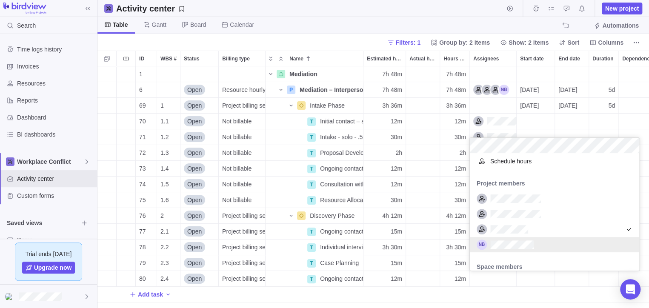
click at [487, 276] on div "1 Mediation Details 7h 48m 7h 48m 6 Open Resource hourly rate P Mediation – Int…" at bounding box center [372, 187] width 551 height 242
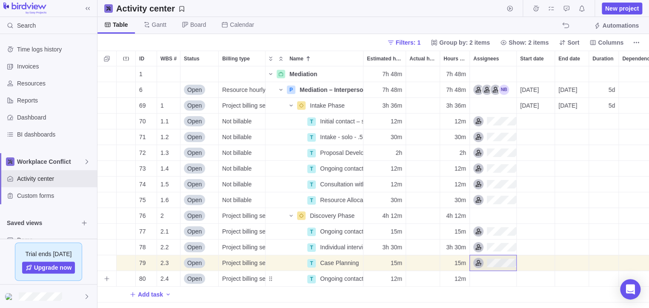
click at [494, 276] on div "Assignees" at bounding box center [493, 278] width 46 height 15
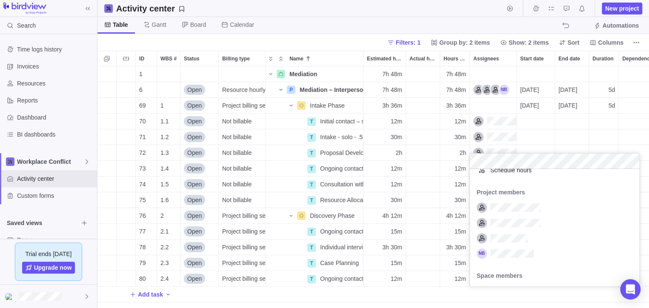
scroll to position [68, 0]
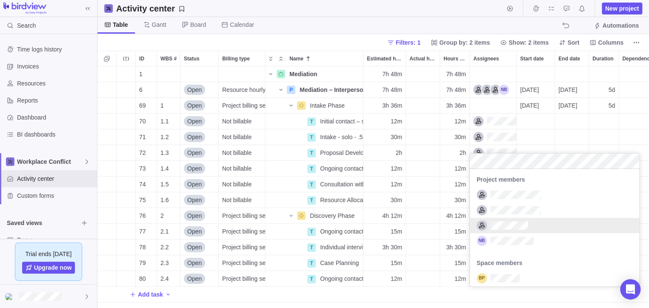
click at [533, 228] on div "grid" at bounding box center [554, 225] width 169 height 15
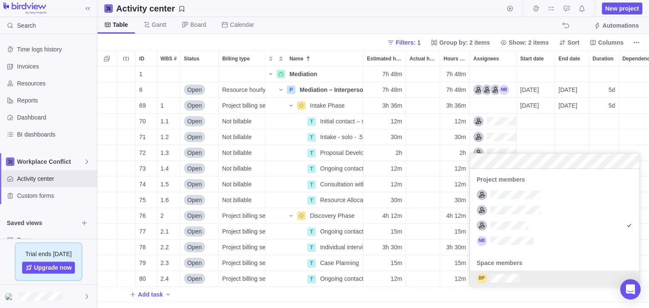
drag, startPoint x: 476, startPoint y: 299, endPoint x: 480, endPoint y: 295, distance: 5.7
click at [476, 276] on div "1 Mediation Details 7h 48m 7h 48m 6 Open Resource hourly rate P Mediation – Int…" at bounding box center [372, 187] width 551 height 242
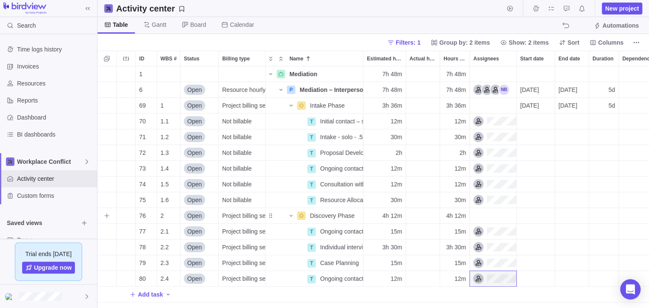
click at [524, 216] on div "Start date" at bounding box center [535, 215] width 38 height 15
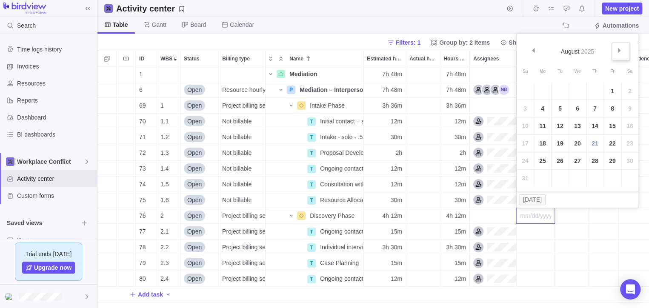
click at [583, 54] on link "Next" at bounding box center [620, 52] width 18 height 18
click at [543, 90] on link "1" at bounding box center [542, 91] width 17 height 17
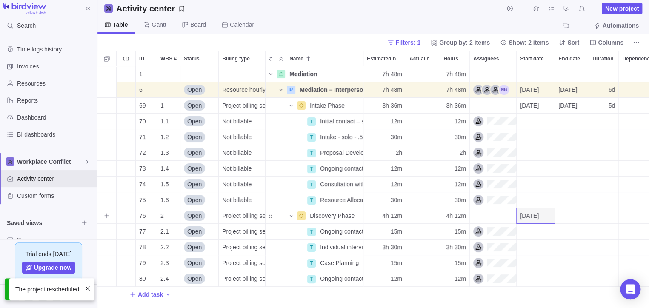
click at [578, 216] on div "End date" at bounding box center [572, 215] width 34 height 15
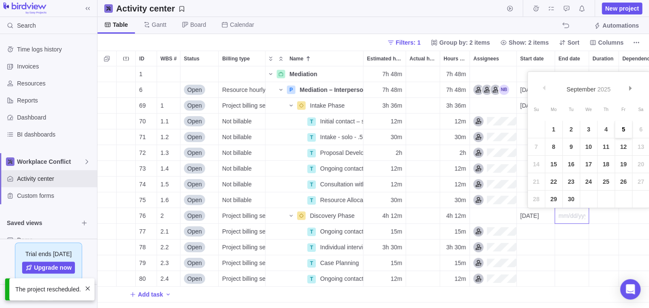
click at [583, 129] on link "5" at bounding box center [623, 129] width 17 height 17
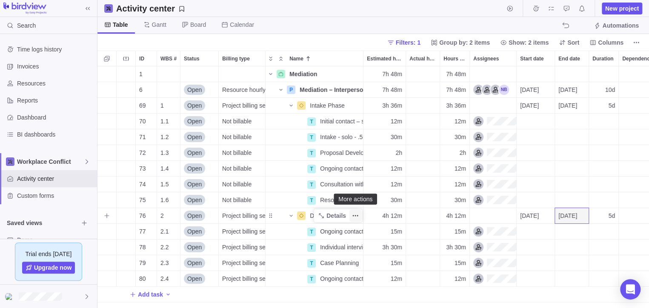
click at [356, 218] on icon "More actions" at bounding box center [355, 215] width 7 height 7
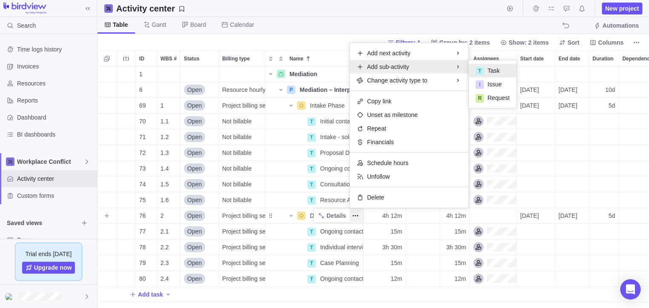
click at [483, 72] on div "T" at bounding box center [479, 71] width 9 height 9
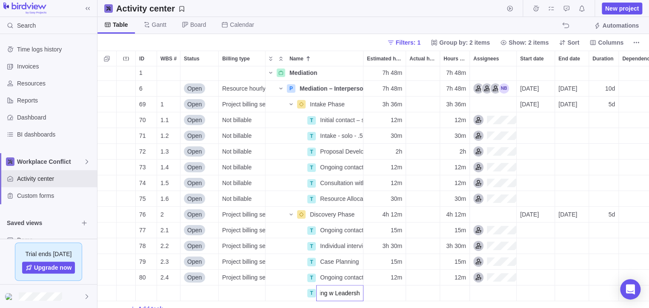
scroll to position [0, 24]
click at [396, 276] on div "1 Mediation Details 7h 48m 7h 48m 6 Open Resource hourly rate P Mediation – Int…" at bounding box center [372, 187] width 551 height 242
click at [396, 276] on div "Estimated hours" at bounding box center [384, 292] width 42 height 15
click at [395, 276] on div "Estimated hours" at bounding box center [384, 292] width 42 height 15
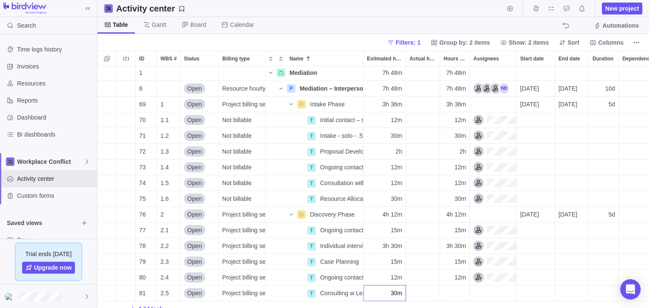
click at [360, 41] on body "Search Time logs history Invoices Resources Reports Dashboard BI dashboards Wor…" at bounding box center [324, 154] width 649 height 308
click at [490, 276] on div "Assignees" at bounding box center [493, 292] width 46 height 15
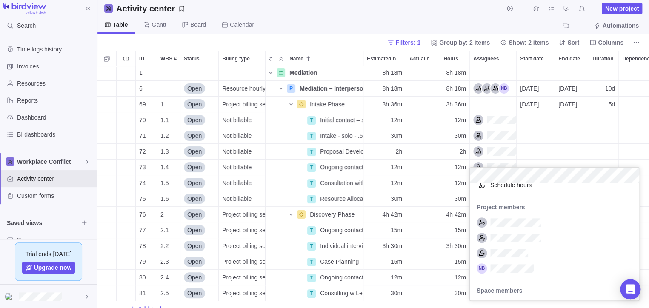
scroll to position [63, 0]
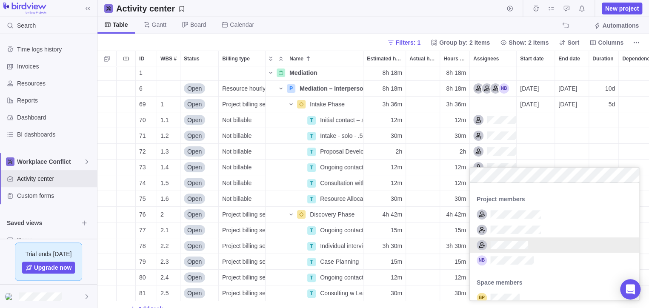
click at [531, 244] on div "grid" at bounding box center [554, 244] width 169 height 15
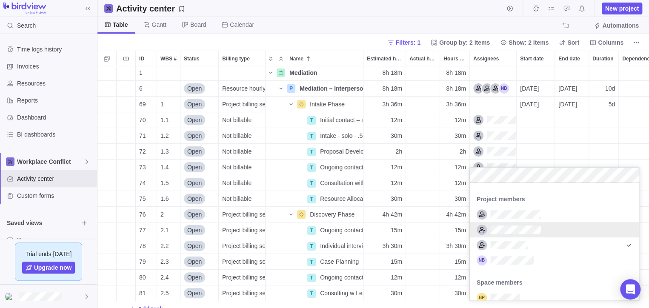
click at [347, 36] on body "Search Time logs history Invoices Resources Reports Dashboard BI dashboards Wor…" at bounding box center [324, 154] width 649 height 308
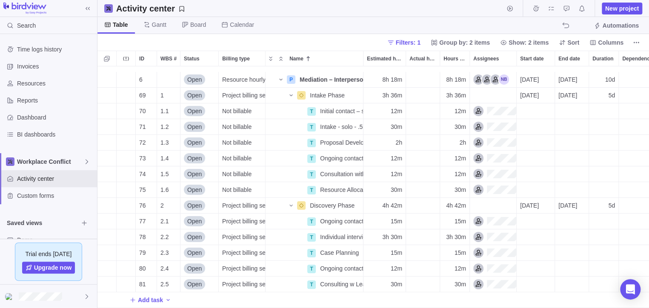
scroll to position [17, 0]
